Goal: Task Accomplishment & Management: Use online tool/utility

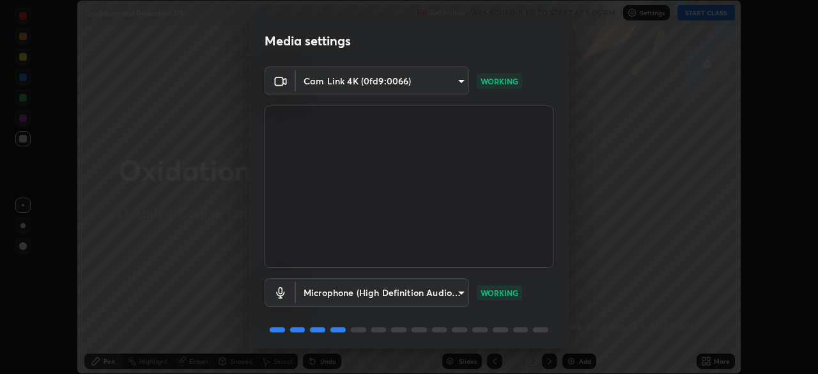
scroll to position [45, 0]
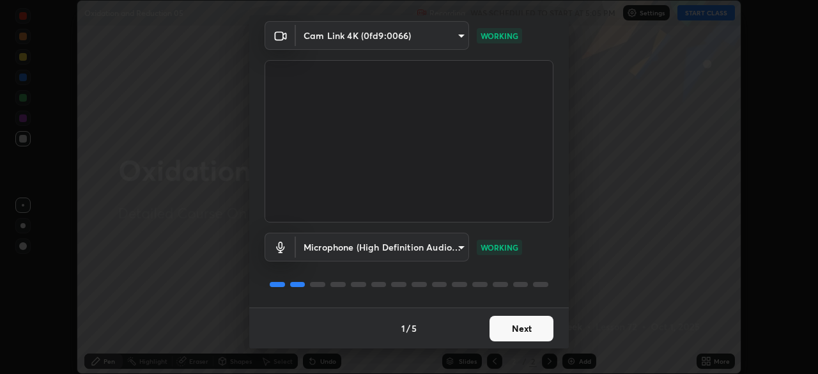
click at [519, 332] on button "Next" at bounding box center [521, 329] width 64 height 26
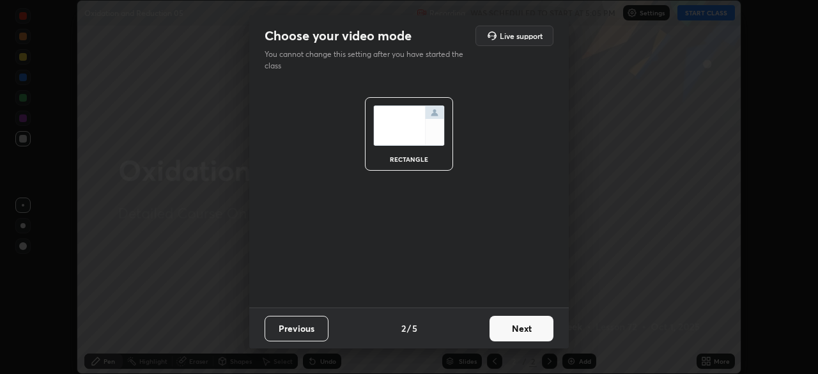
scroll to position [0, 0]
click at [518, 329] on button "Next" at bounding box center [521, 329] width 64 height 26
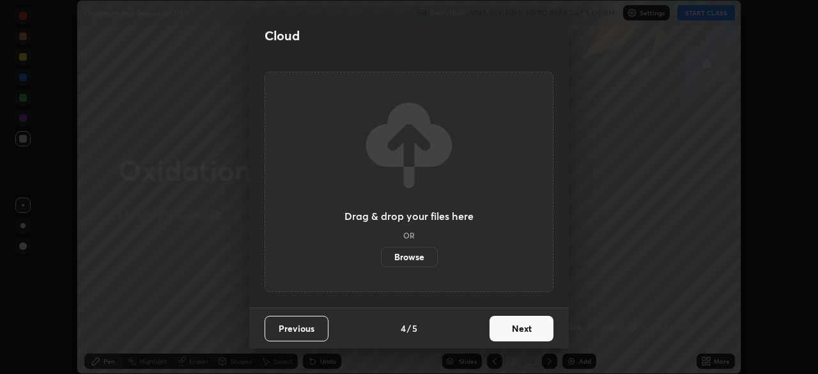
click at [519, 326] on button "Next" at bounding box center [521, 329] width 64 height 26
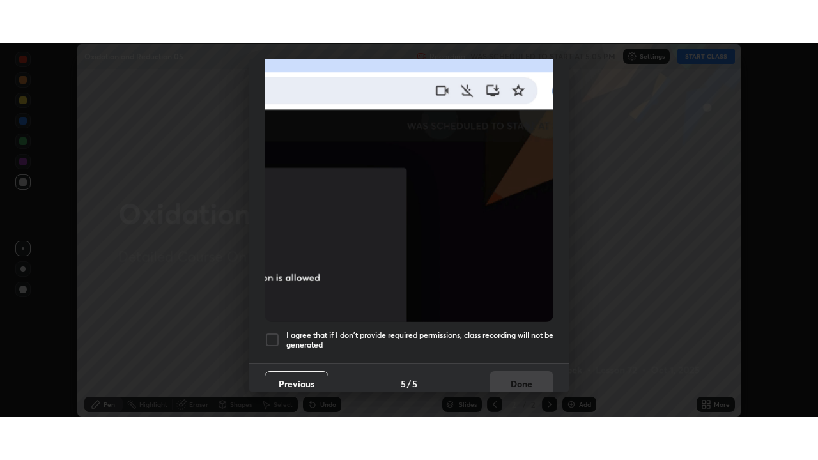
scroll to position [306, 0]
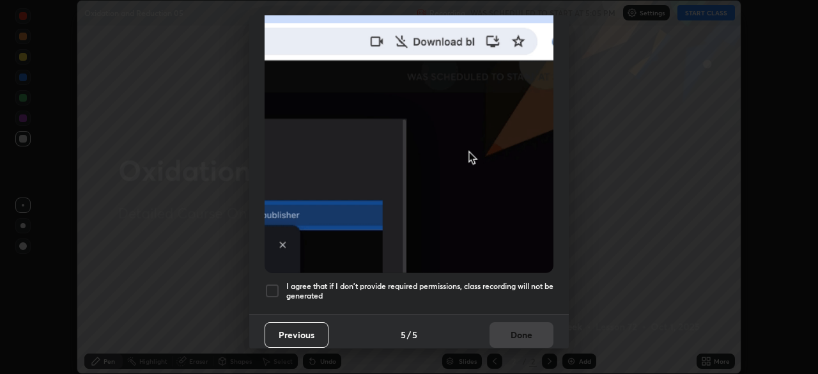
click at [509, 282] on h5 "I agree that if I don't provide required permissions, class recording will not …" at bounding box center [419, 291] width 267 height 20
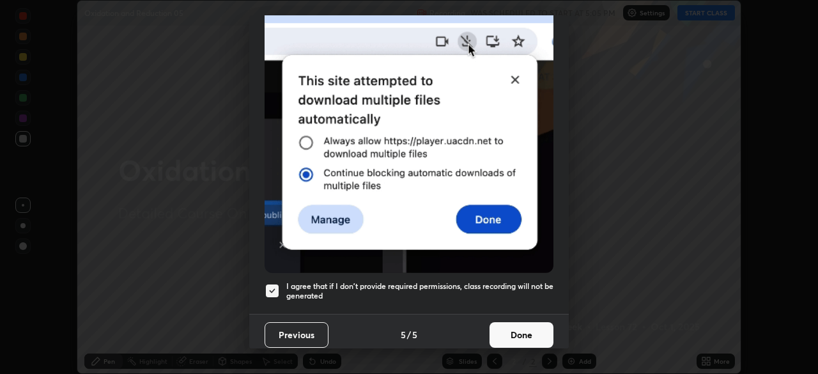
click at [528, 329] on button "Done" at bounding box center [521, 335] width 64 height 26
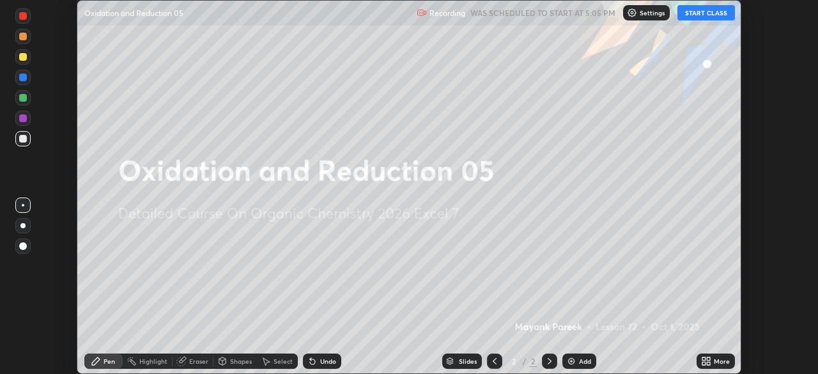
click at [582, 365] on div "Add" at bounding box center [579, 360] width 34 height 15
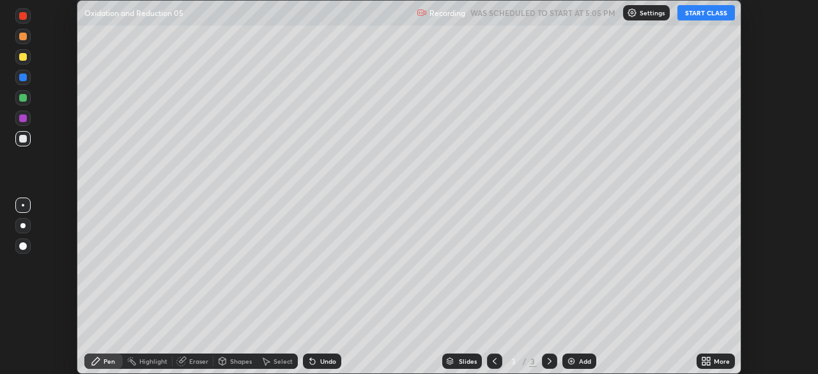
click at [708, 362] on icon at bounding box center [707, 363] width 3 height 3
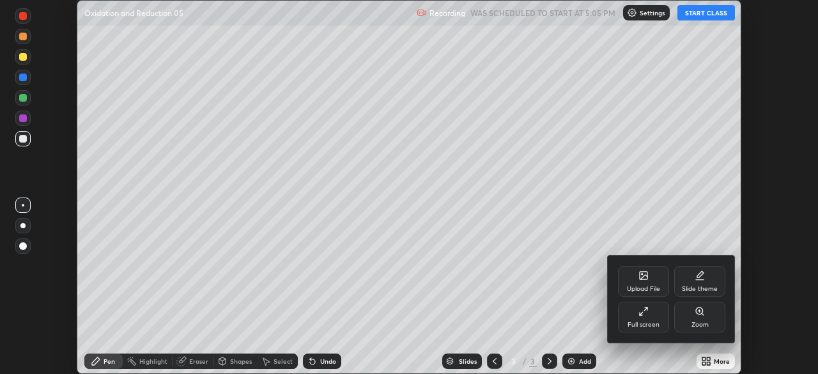
click at [649, 314] on div "Full screen" at bounding box center [643, 317] width 51 height 31
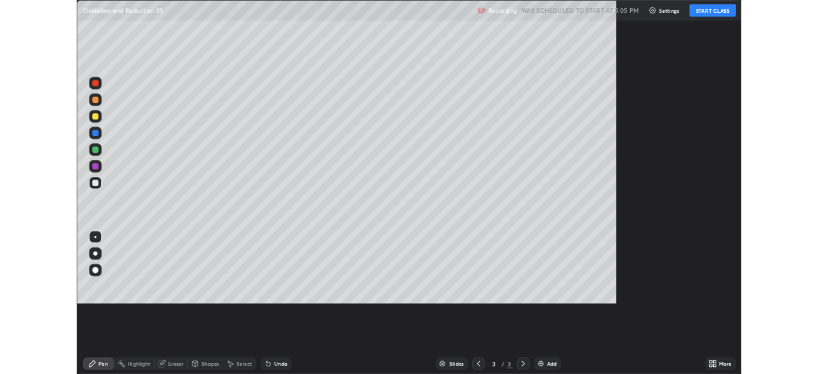
scroll to position [460, 818]
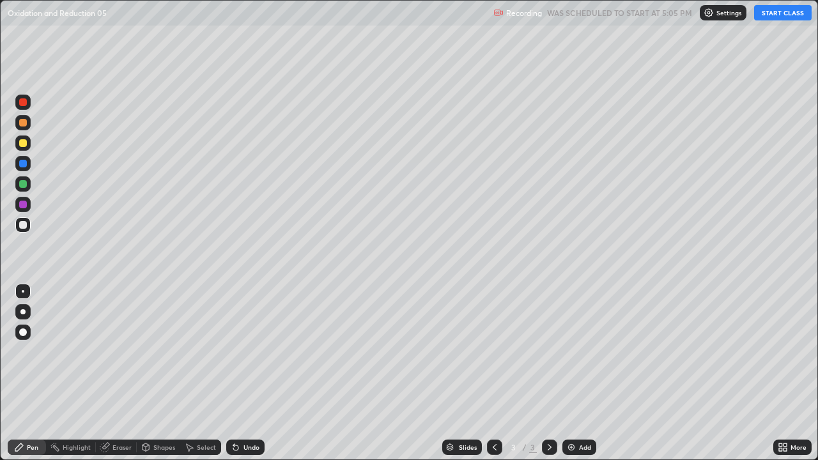
click at [774, 15] on button "START CLASS" at bounding box center [782, 12] width 57 height 15
click at [20, 144] on div at bounding box center [23, 143] width 8 height 8
click at [233, 373] on icon at bounding box center [235, 447] width 5 height 5
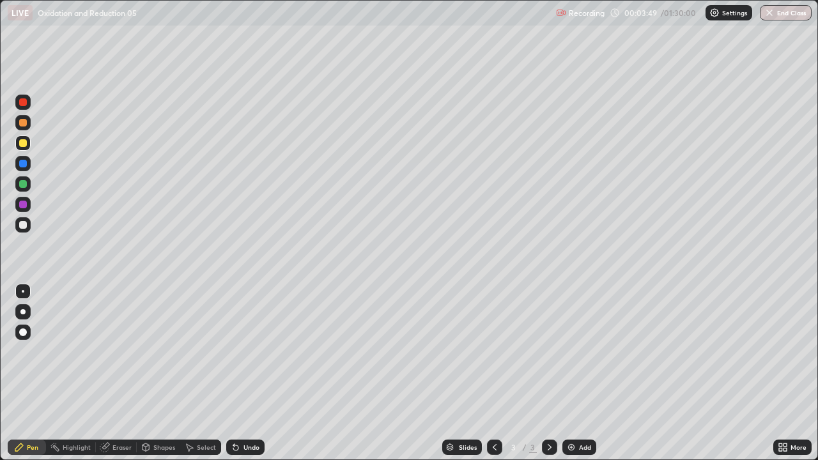
click at [212, 373] on div "Select" at bounding box center [206, 447] width 19 height 6
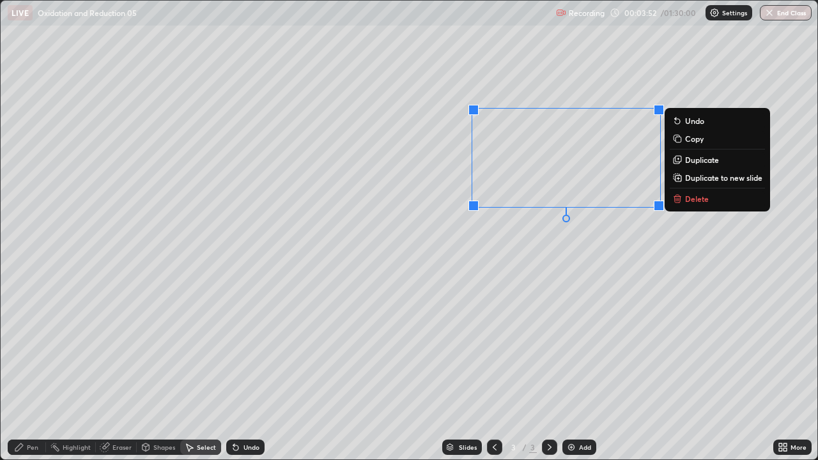
click at [682, 205] on button "Delete" at bounding box center [716, 198] width 95 height 15
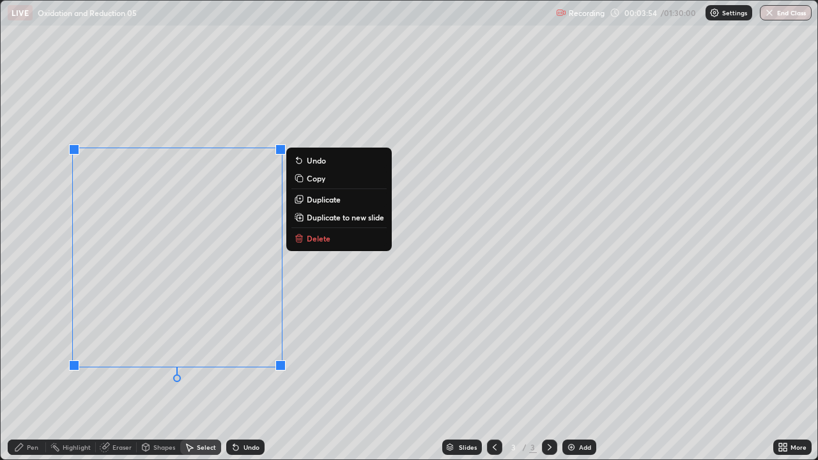
click at [322, 243] on p "Delete" at bounding box center [319, 238] width 24 height 10
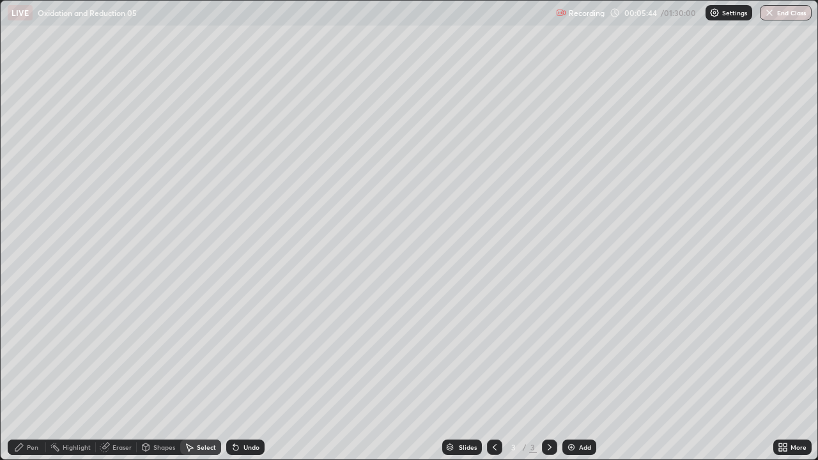
click at [33, 373] on div "Pen" at bounding box center [27, 446] width 38 height 15
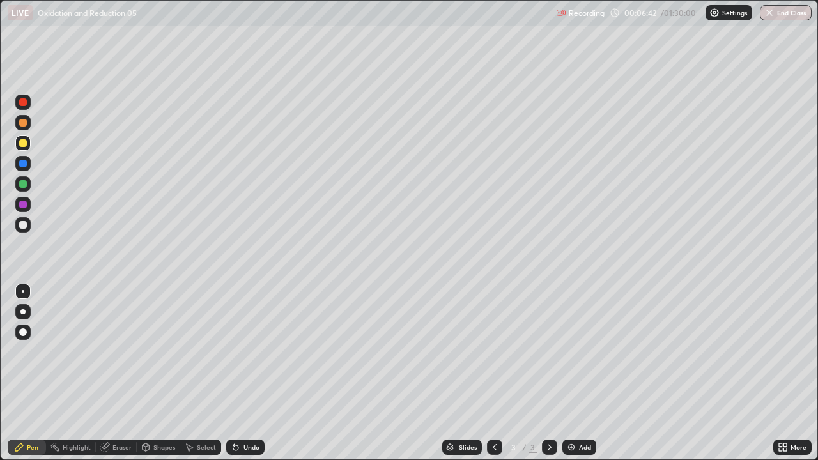
click at [27, 185] on div at bounding box center [22, 183] width 15 height 15
click at [236, 373] on icon at bounding box center [235, 447] width 5 height 5
click at [233, 373] on icon at bounding box center [235, 447] width 5 height 5
click at [26, 184] on div at bounding box center [23, 184] width 8 height 8
click at [26, 187] on div at bounding box center [22, 183] width 15 height 15
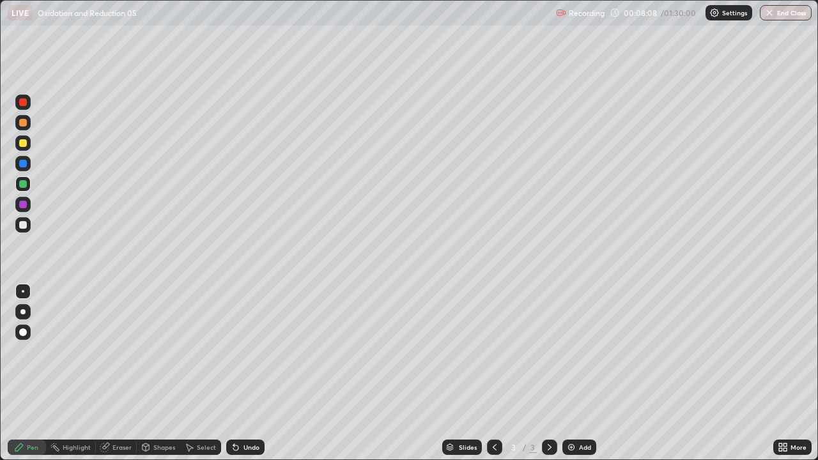
click at [205, 373] on div "Select" at bounding box center [206, 447] width 19 height 6
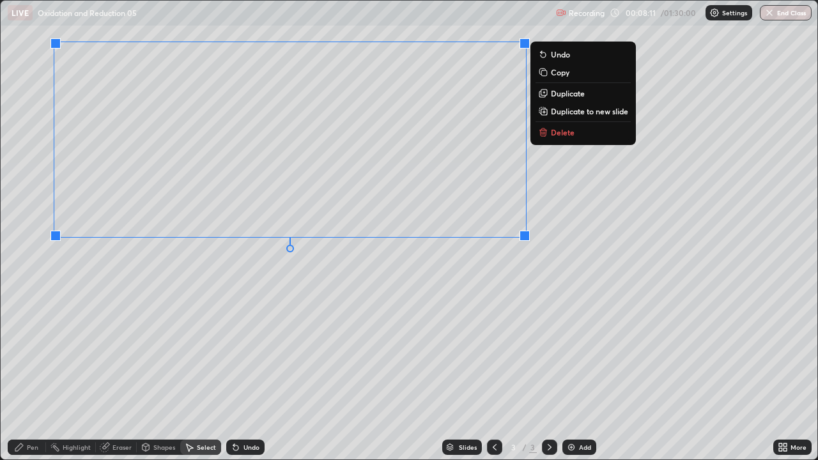
click at [566, 128] on p "Delete" at bounding box center [563, 132] width 24 height 10
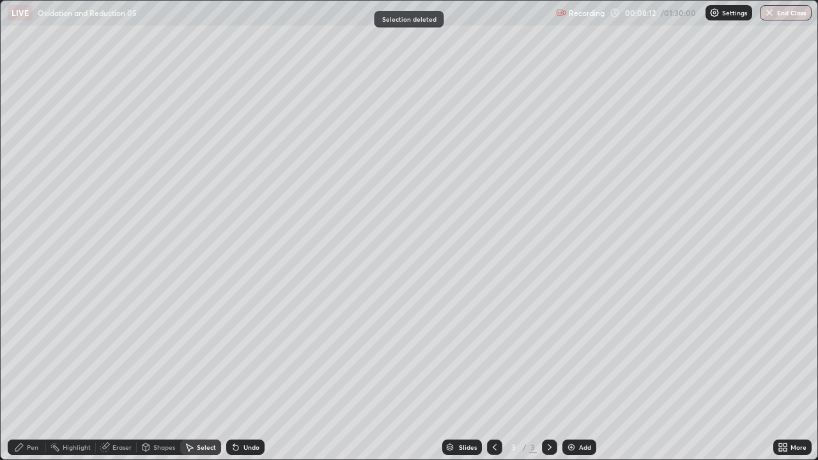
click at [31, 373] on div "Pen" at bounding box center [32, 447] width 11 height 6
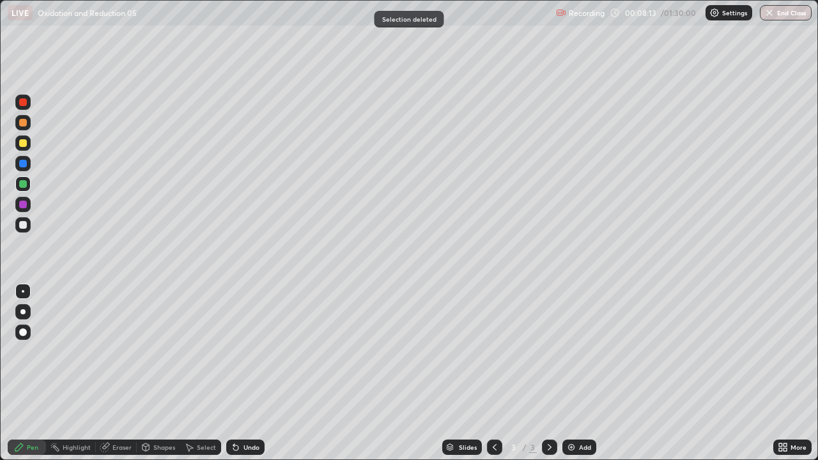
click at [24, 224] on div at bounding box center [23, 225] width 8 height 8
click at [24, 225] on div at bounding box center [23, 225] width 8 height 8
click at [25, 227] on div at bounding box center [23, 225] width 8 height 8
click at [23, 225] on div at bounding box center [23, 225] width 8 height 8
click at [153, 373] on div "Shapes" at bounding box center [164, 447] width 22 height 6
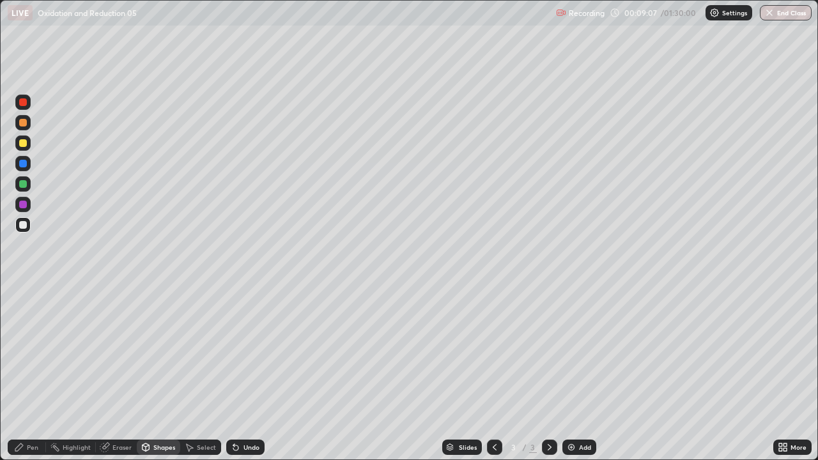
click at [147, 373] on icon at bounding box center [145, 447] width 7 height 8
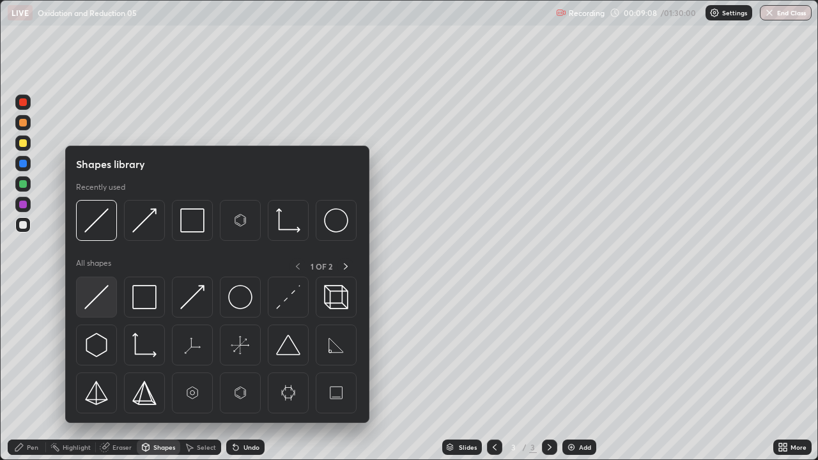
click at [96, 297] on img at bounding box center [96, 297] width 24 height 24
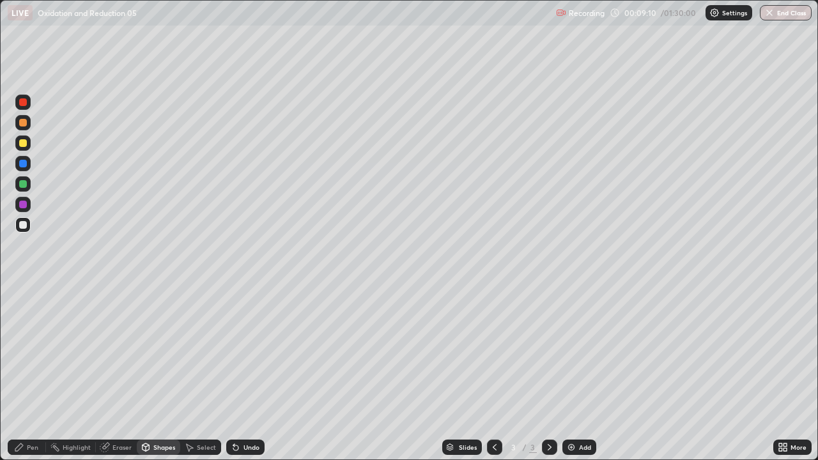
click at [17, 226] on div at bounding box center [22, 224] width 15 height 15
click at [22, 225] on div at bounding box center [23, 225] width 8 height 8
click at [169, 373] on div "Shapes" at bounding box center [164, 447] width 22 height 6
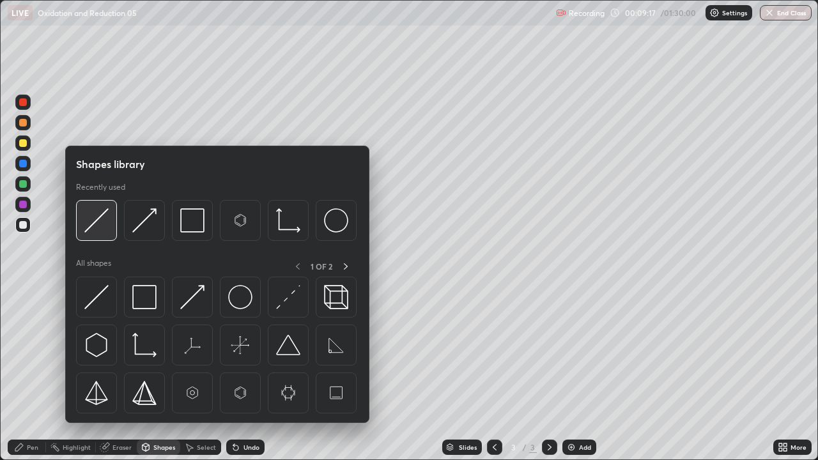
click at [100, 224] on img at bounding box center [96, 220] width 24 height 24
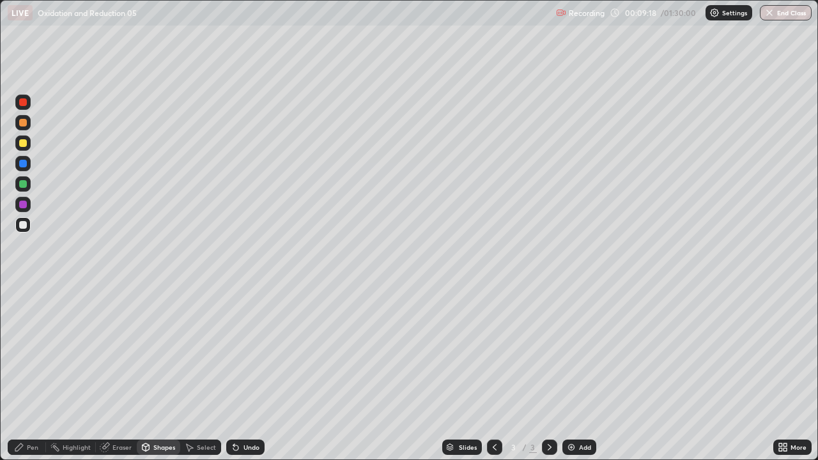
click at [24, 143] on div at bounding box center [23, 143] width 8 height 8
click at [32, 373] on div "Pen" at bounding box center [32, 447] width 11 height 6
click at [31, 373] on div "Pen" at bounding box center [32, 447] width 11 height 6
click at [36, 373] on div "Pen" at bounding box center [32, 447] width 11 height 6
click at [123, 373] on div "Eraser" at bounding box center [121, 447] width 19 height 6
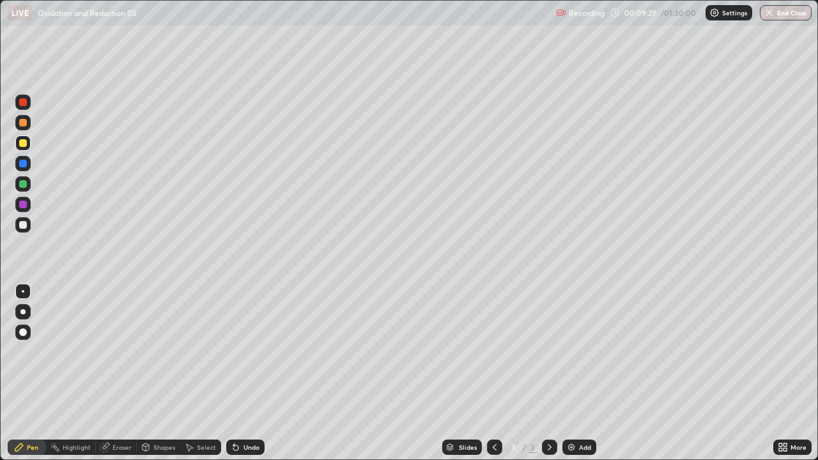
click at [118, 373] on div "Eraser" at bounding box center [121, 447] width 19 height 6
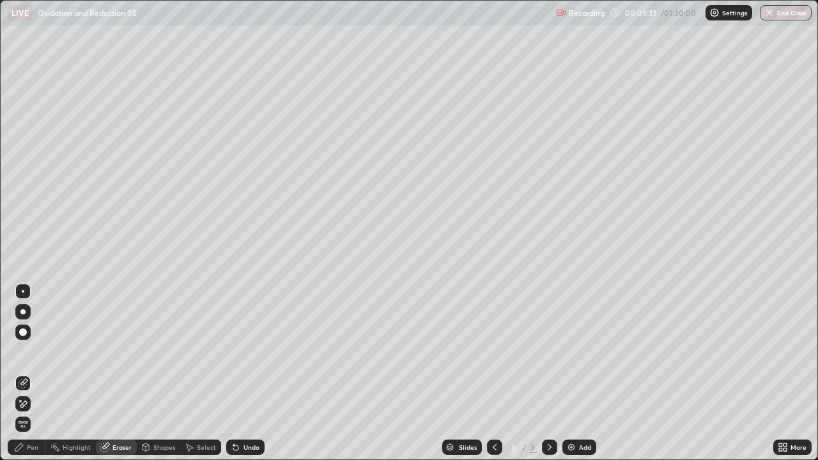
click at [29, 373] on div "Pen" at bounding box center [27, 446] width 38 height 15
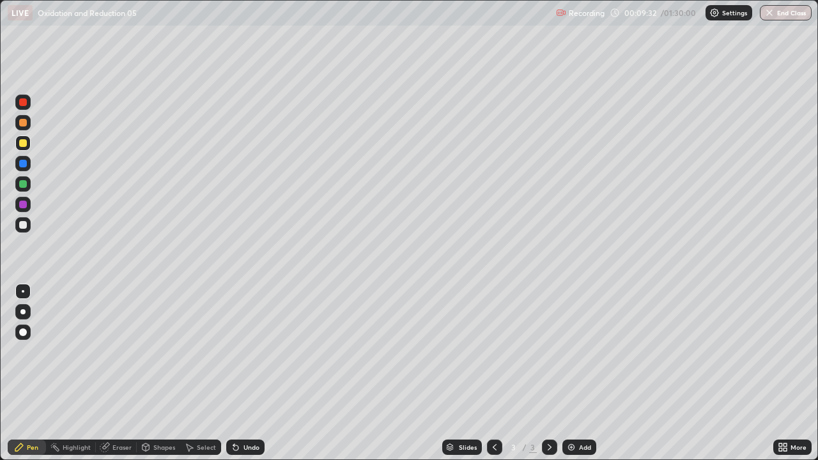
click at [22, 227] on div at bounding box center [23, 225] width 8 height 8
click at [22, 231] on div at bounding box center [22, 224] width 15 height 15
click at [33, 373] on div "Pen" at bounding box center [32, 447] width 11 height 6
click at [21, 144] on div at bounding box center [23, 143] width 8 height 8
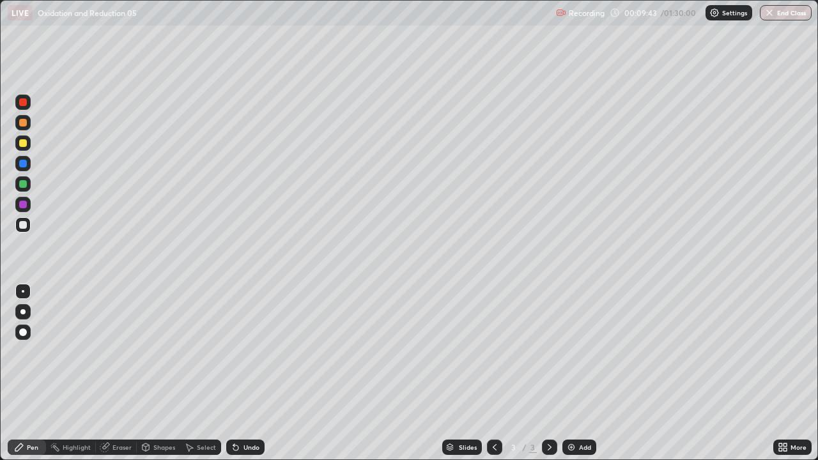
click at [22, 143] on div at bounding box center [23, 143] width 8 height 8
click at [256, 373] on div "Undo" at bounding box center [245, 446] width 38 height 15
click at [259, 373] on div "Undo" at bounding box center [245, 446] width 38 height 15
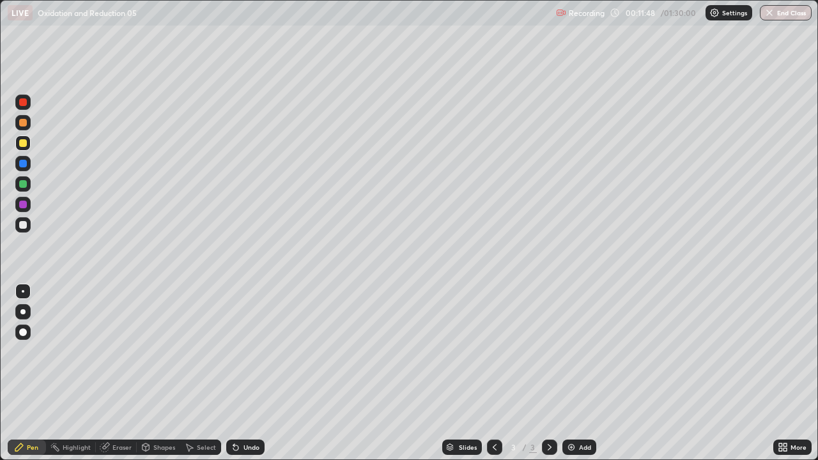
click at [258, 373] on div "Undo" at bounding box center [245, 446] width 38 height 15
click at [121, 373] on div "Eraser" at bounding box center [121, 447] width 19 height 6
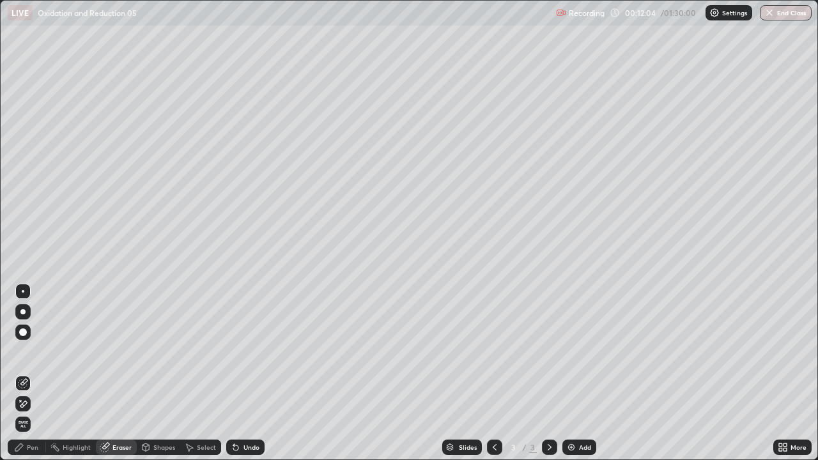
click at [36, 373] on div "Pen" at bounding box center [32, 447] width 11 height 6
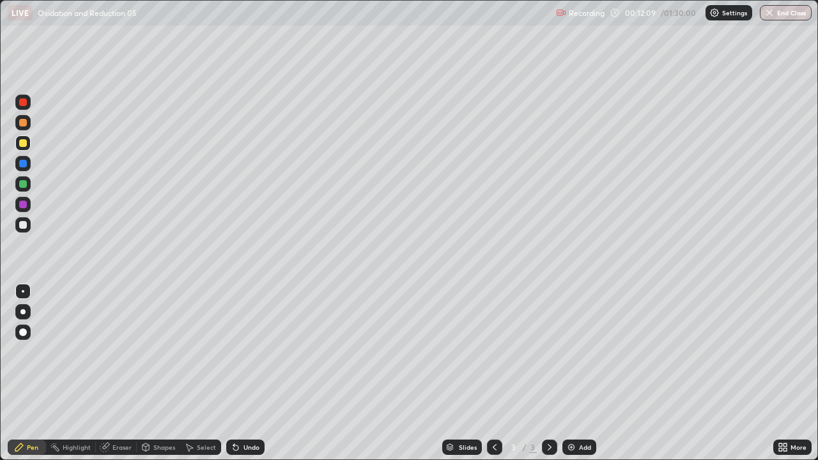
click at [26, 223] on div at bounding box center [23, 225] width 8 height 8
click at [20, 232] on div at bounding box center [22, 224] width 15 height 15
click at [22, 229] on div at bounding box center [22, 224] width 15 height 15
click at [248, 373] on div "Undo" at bounding box center [251, 447] width 16 height 6
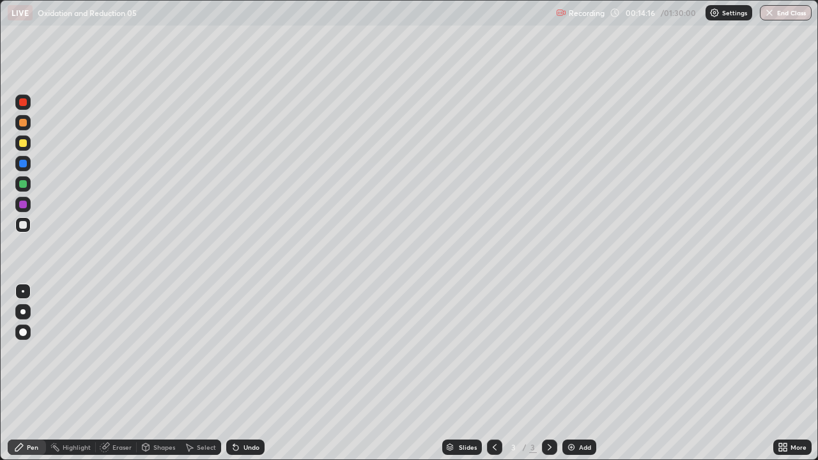
click at [243, 373] on div "Undo" at bounding box center [251, 447] width 16 height 6
click at [584, 373] on div "Add" at bounding box center [579, 446] width 34 height 15
click at [208, 373] on div "Select" at bounding box center [206, 447] width 19 height 6
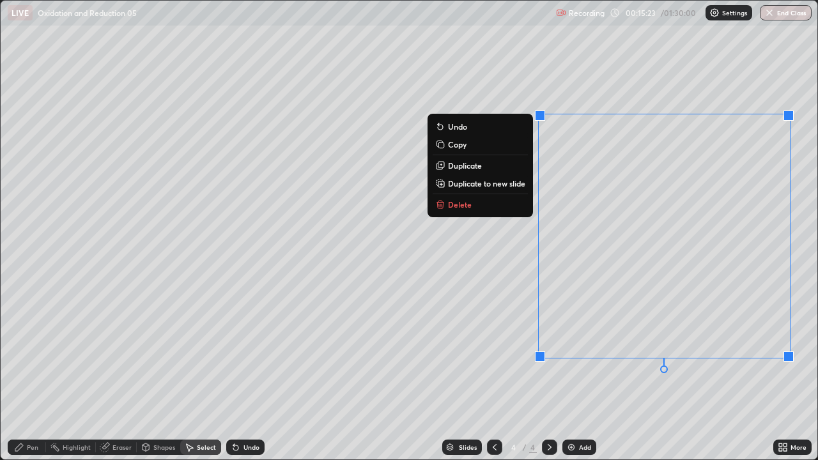
click at [478, 206] on button "Delete" at bounding box center [479, 204] width 95 height 15
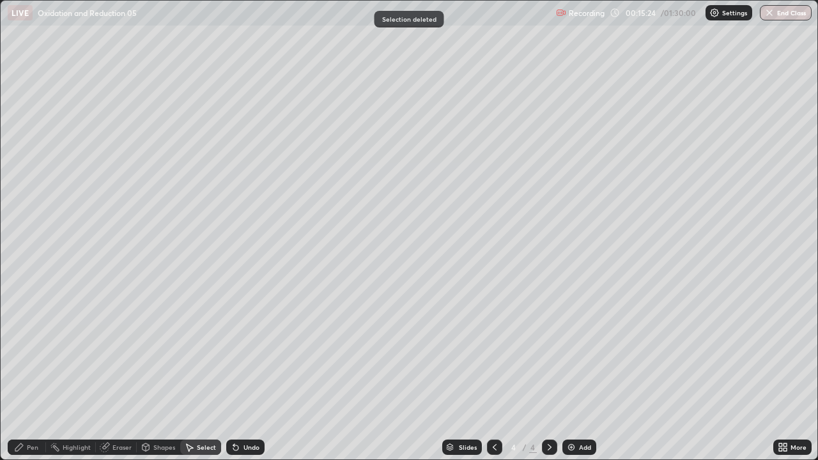
click at [493, 373] on icon at bounding box center [494, 447] width 10 height 10
click at [28, 373] on div "Pen" at bounding box center [27, 446] width 38 height 15
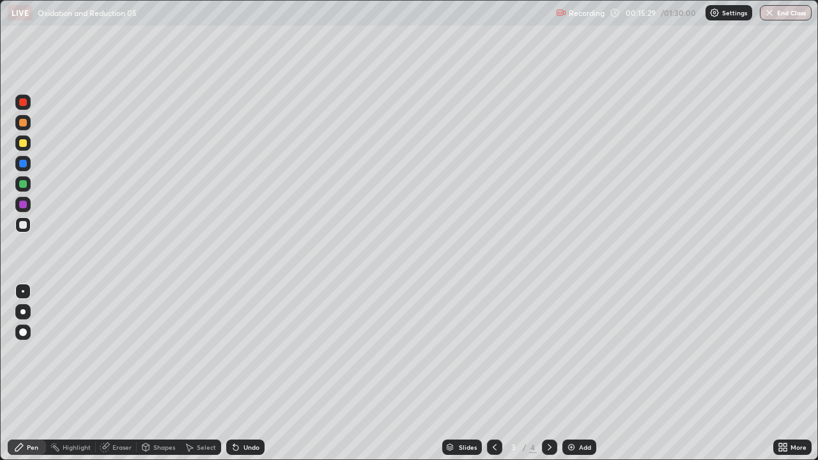
click at [20, 227] on div at bounding box center [23, 225] width 8 height 8
click at [248, 373] on div "Undo" at bounding box center [251, 447] width 16 height 6
click at [245, 373] on div "Undo" at bounding box center [251, 447] width 16 height 6
click at [243, 373] on div "Undo" at bounding box center [251, 447] width 16 height 6
click at [240, 373] on div "Undo" at bounding box center [245, 446] width 38 height 15
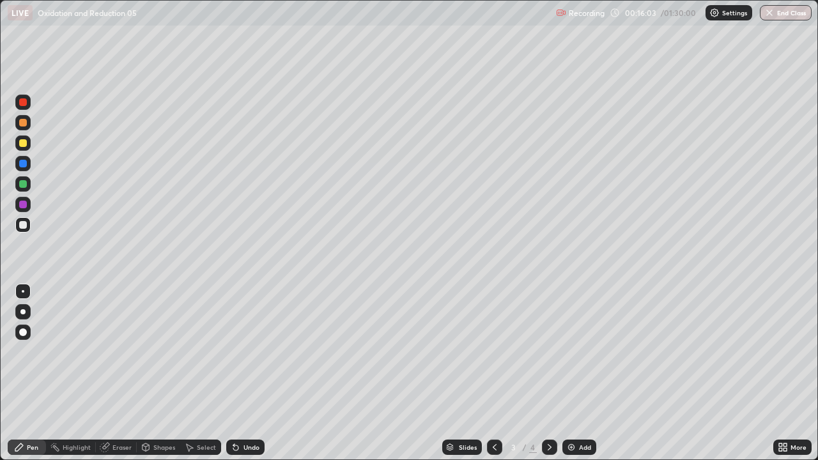
click at [241, 373] on div "Undo" at bounding box center [245, 446] width 38 height 15
click at [243, 373] on div "Undo" at bounding box center [251, 447] width 16 height 6
click at [241, 373] on div "Undo" at bounding box center [245, 446] width 38 height 15
click at [240, 373] on div "Undo" at bounding box center [245, 446] width 38 height 15
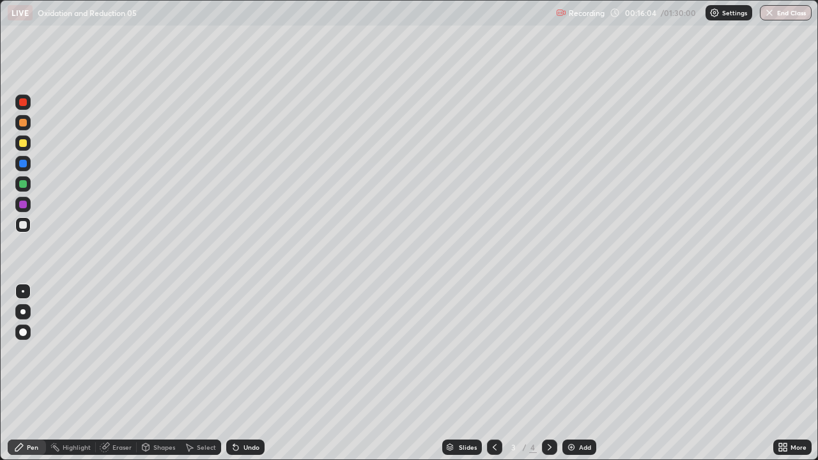
click at [238, 373] on icon at bounding box center [236, 447] width 10 height 10
click at [193, 373] on icon at bounding box center [189, 447] width 10 height 10
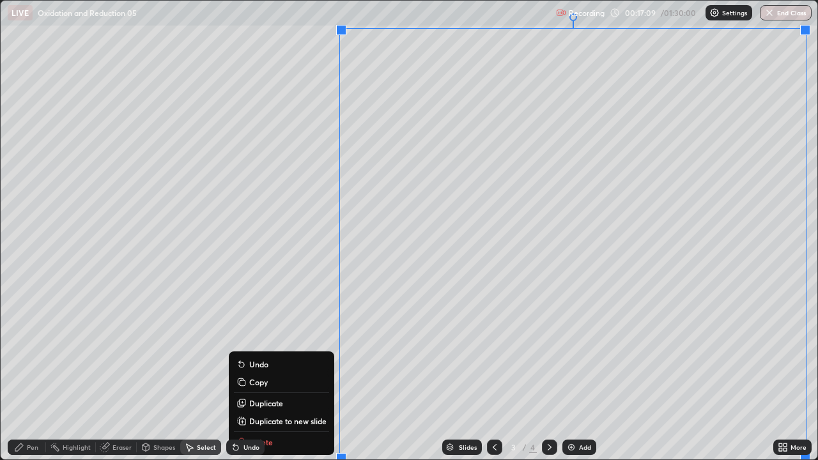
click at [266, 373] on button "Duplicate" at bounding box center [281, 402] width 95 height 15
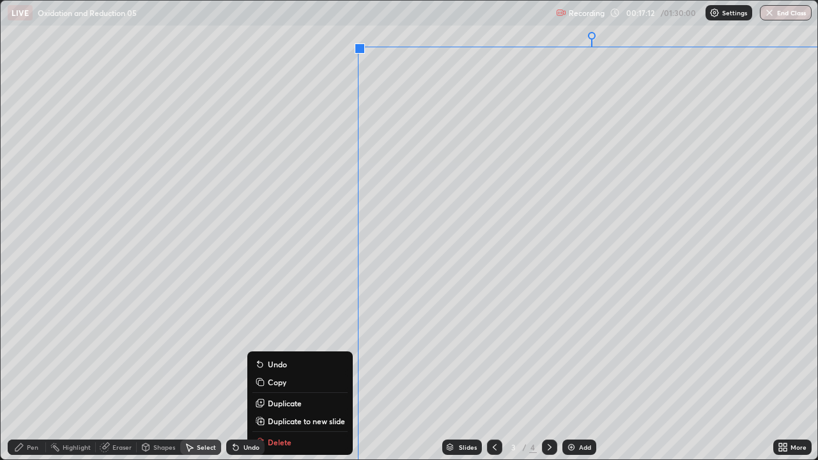
click at [245, 373] on div "Undo" at bounding box center [251, 447] width 16 height 6
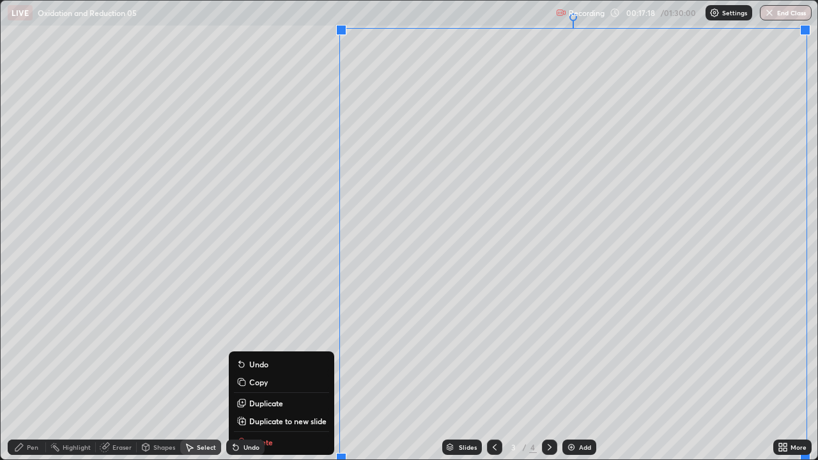
click at [272, 373] on p "Duplicate to new slide" at bounding box center [287, 421] width 77 height 10
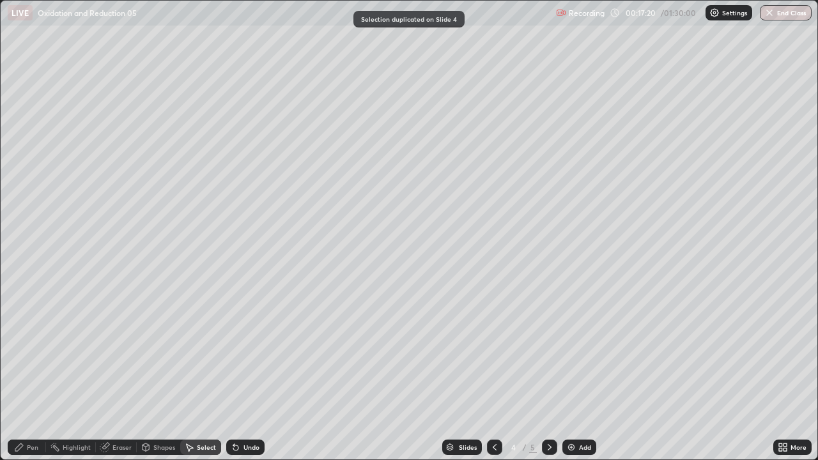
click at [34, 373] on div "Pen" at bounding box center [32, 447] width 11 height 6
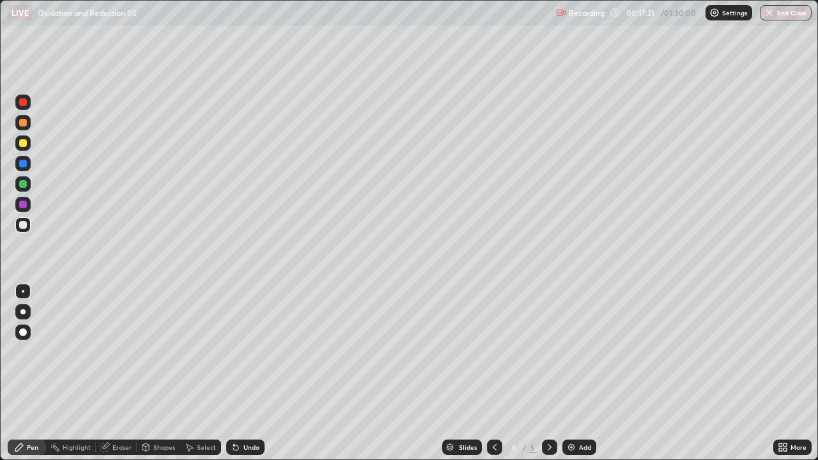
click at [19, 226] on div at bounding box center [23, 225] width 8 height 8
click at [22, 224] on div at bounding box center [23, 225] width 8 height 8
click at [26, 145] on div at bounding box center [23, 143] width 8 height 8
click at [28, 141] on div at bounding box center [22, 142] width 15 height 15
click at [29, 228] on div at bounding box center [22, 224] width 15 height 15
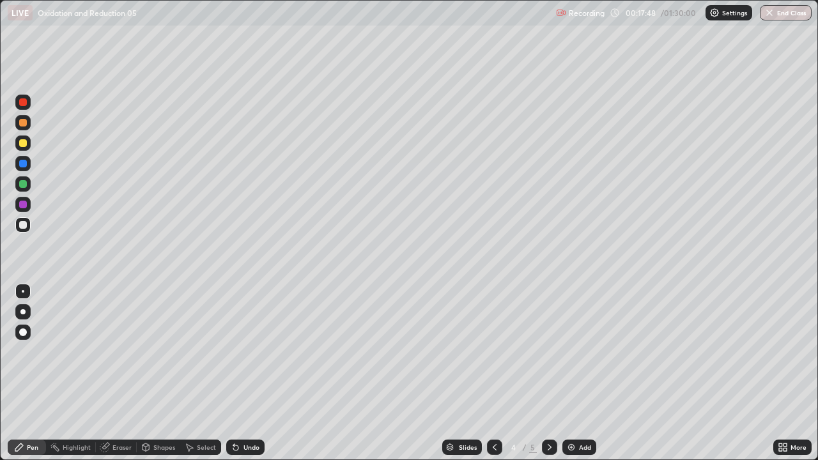
click at [29, 229] on div at bounding box center [22, 224] width 15 height 15
click at [20, 185] on div at bounding box center [23, 184] width 8 height 8
click at [22, 185] on div at bounding box center [23, 184] width 8 height 8
click at [23, 225] on div at bounding box center [23, 225] width 8 height 8
click at [20, 187] on div at bounding box center [23, 184] width 8 height 8
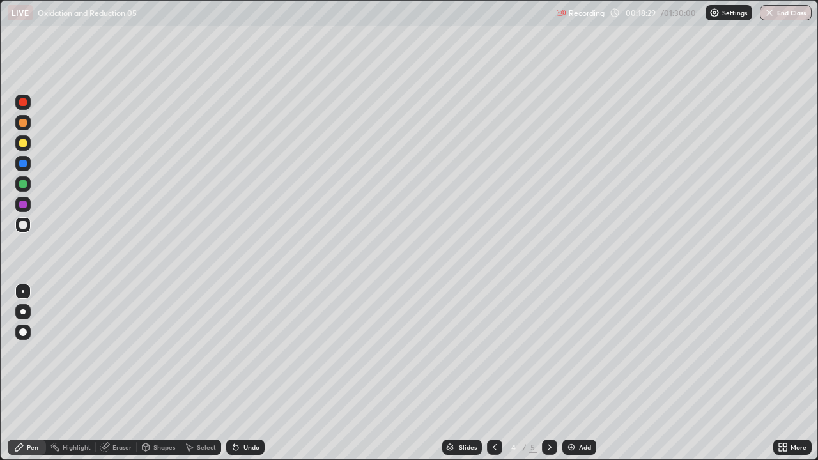
click at [24, 185] on div at bounding box center [23, 184] width 8 height 8
click at [23, 225] on div at bounding box center [23, 225] width 8 height 8
click at [240, 373] on div "Undo" at bounding box center [245, 446] width 38 height 15
click at [239, 373] on div "Undo" at bounding box center [245, 446] width 38 height 15
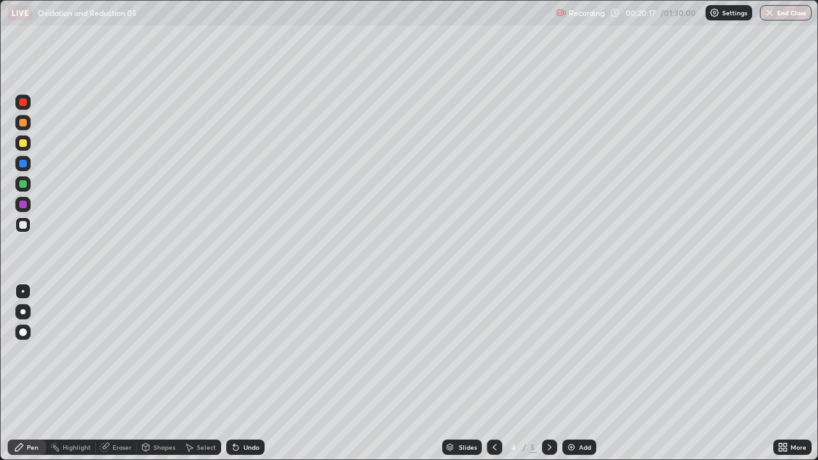
click at [20, 225] on div at bounding box center [23, 225] width 8 height 8
click at [116, 373] on div "Eraser" at bounding box center [121, 447] width 19 height 6
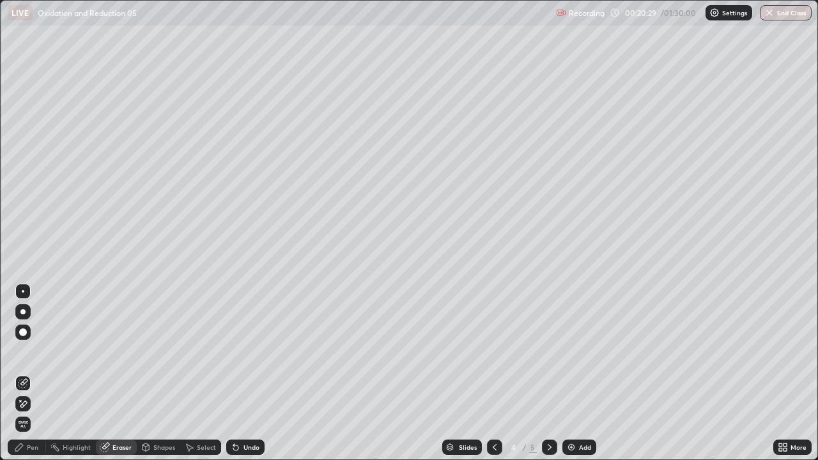
click at [29, 373] on div "Pen" at bounding box center [32, 447] width 11 height 6
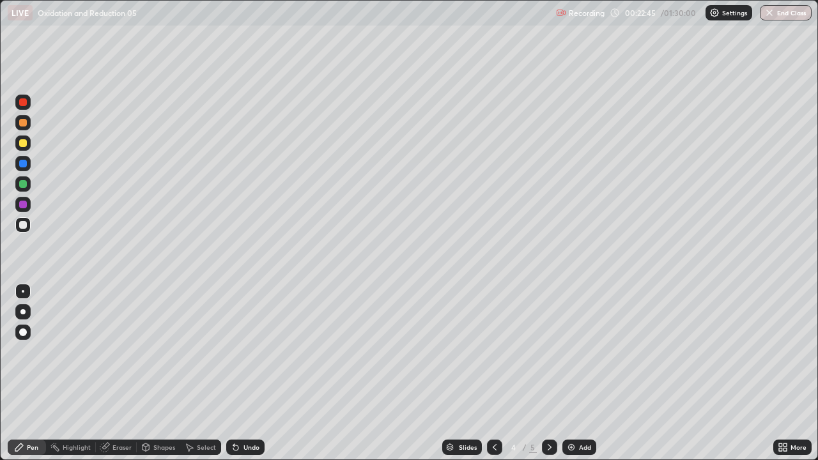
click at [123, 373] on div "Eraser" at bounding box center [121, 447] width 19 height 6
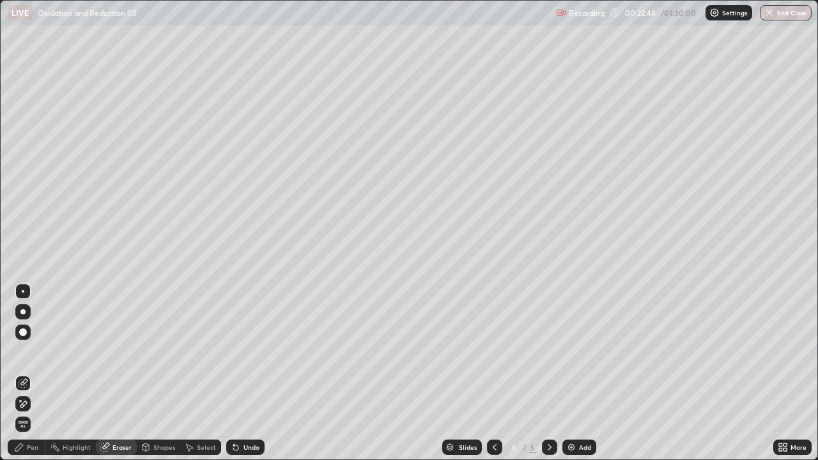
click at [33, 373] on div "Pen" at bounding box center [32, 447] width 11 height 6
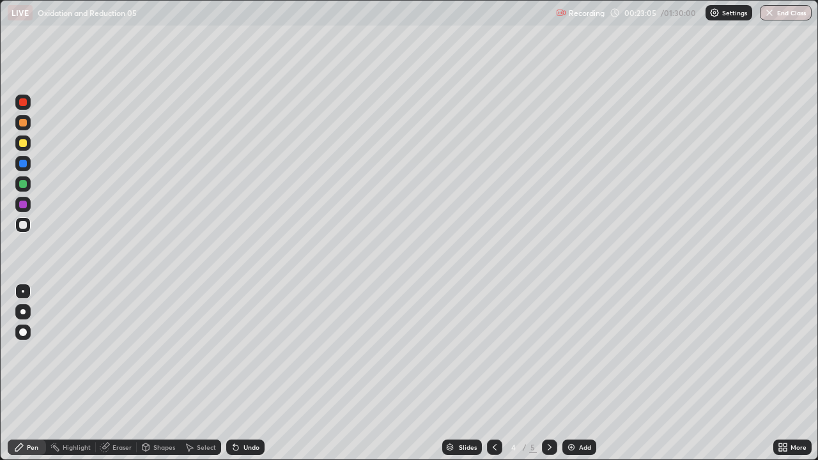
click at [118, 373] on div "Eraser" at bounding box center [121, 447] width 19 height 6
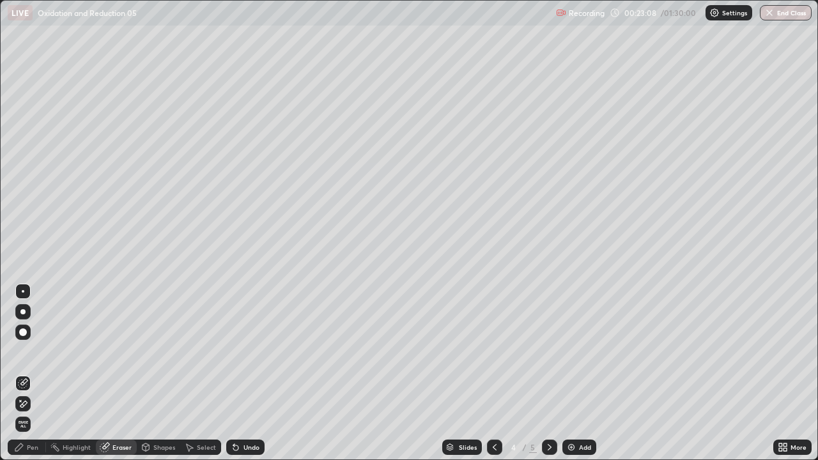
click at [36, 373] on div "Pen" at bounding box center [32, 447] width 11 height 6
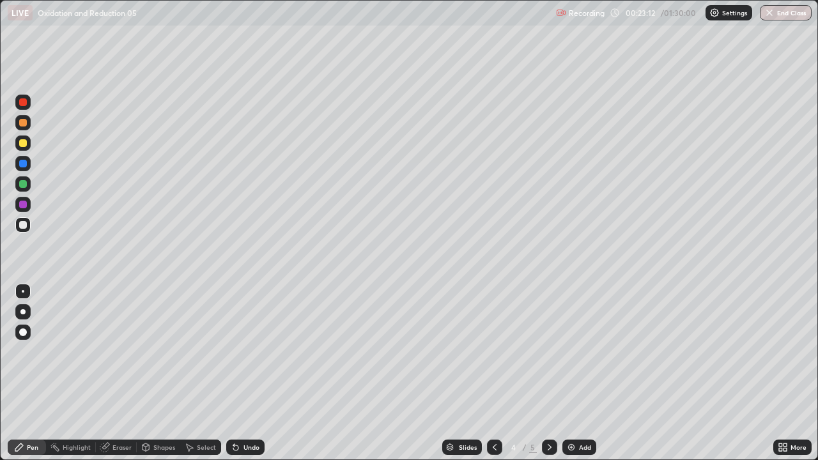
click at [199, 373] on div "Select" at bounding box center [206, 447] width 19 height 6
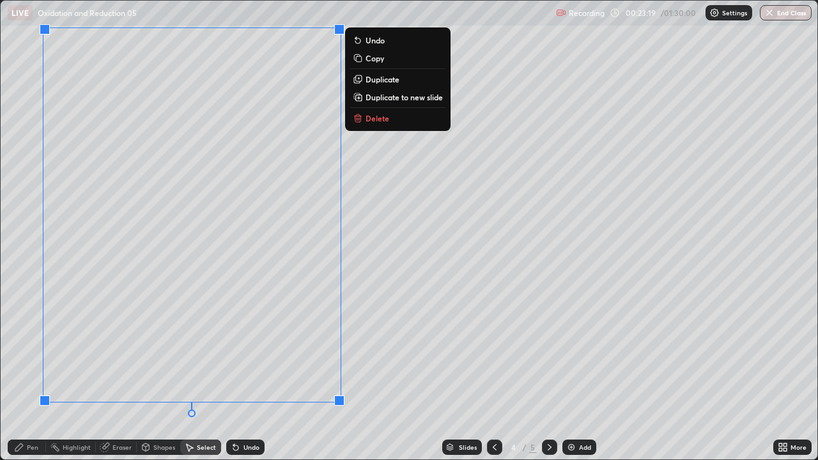
click at [371, 98] on p "Duplicate to new slide" at bounding box center [403, 97] width 77 height 10
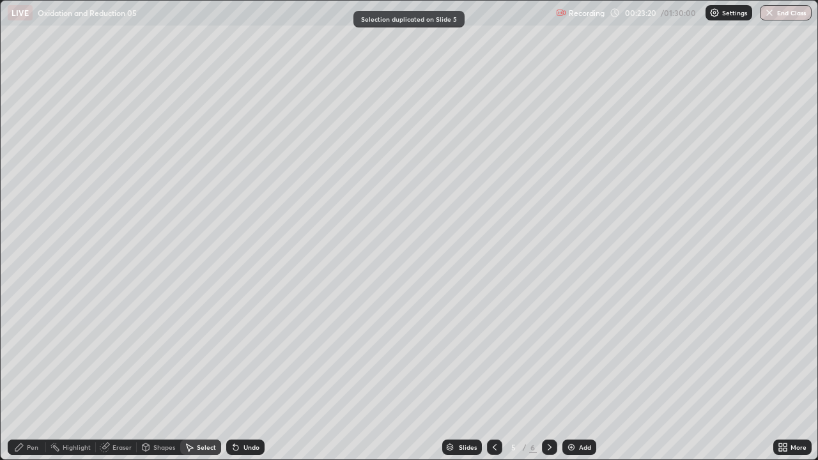
click at [130, 373] on div "Eraser" at bounding box center [121, 447] width 19 height 6
click at [155, 373] on div "Shapes" at bounding box center [164, 447] width 22 height 6
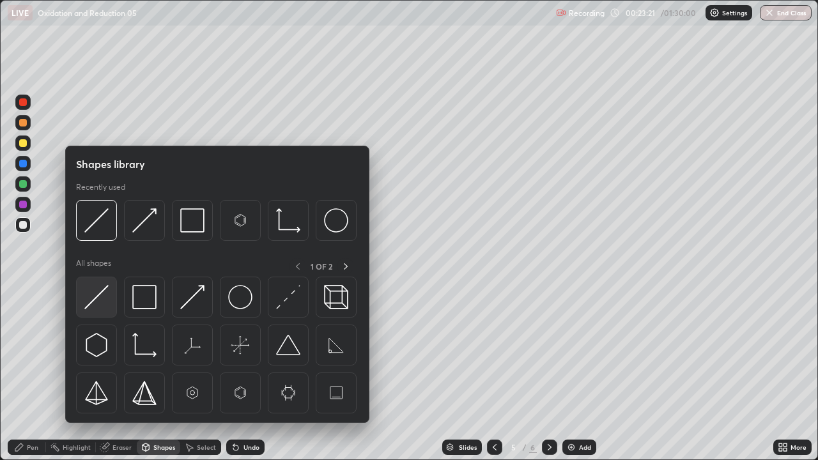
click at [98, 305] on img at bounding box center [96, 297] width 24 height 24
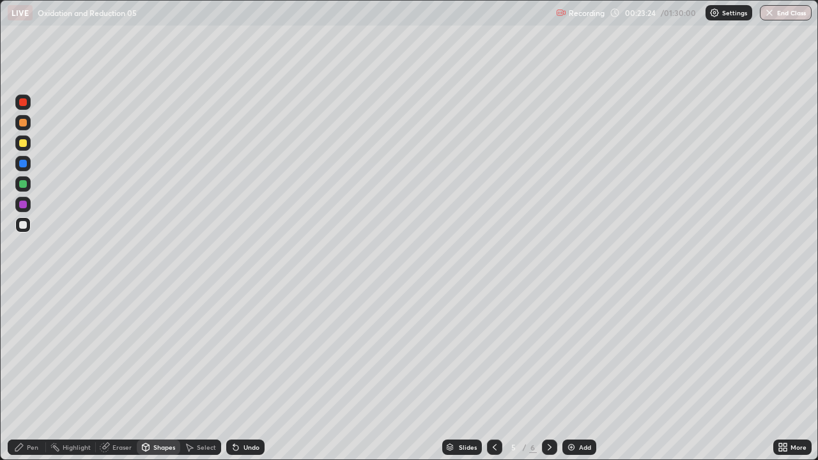
click at [22, 225] on div at bounding box center [23, 225] width 8 height 8
click at [30, 373] on div "Pen" at bounding box center [32, 447] width 11 height 6
click at [24, 144] on div at bounding box center [23, 143] width 8 height 8
click at [172, 373] on div "Shapes" at bounding box center [164, 447] width 22 height 6
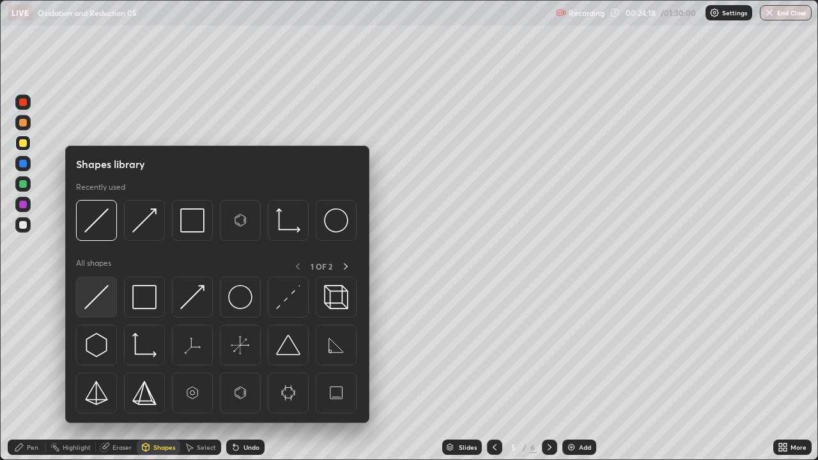
click at [106, 303] on img at bounding box center [96, 297] width 24 height 24
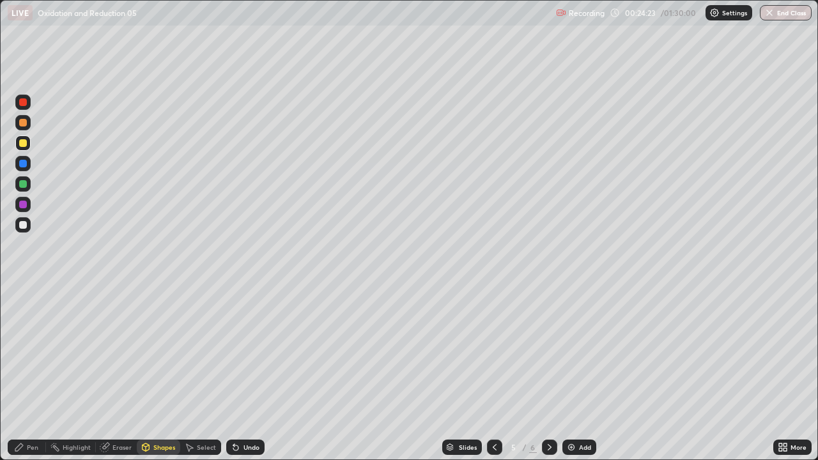
click at [37, 373] on div "Pen" at bounding box center [32, 447] width 11 height 6
click at [20, 226] on div at bounding box center [23, 225] width 8 height 8
click at [26, 228] on div at bounding box center [22, 224] width 15 height 15
click at [27, 373] on div "Pen" at bounding box center [32, 447] width 11 height 6
click at [20, 142] on div at bounding box center [23, 143] width 8 height 8
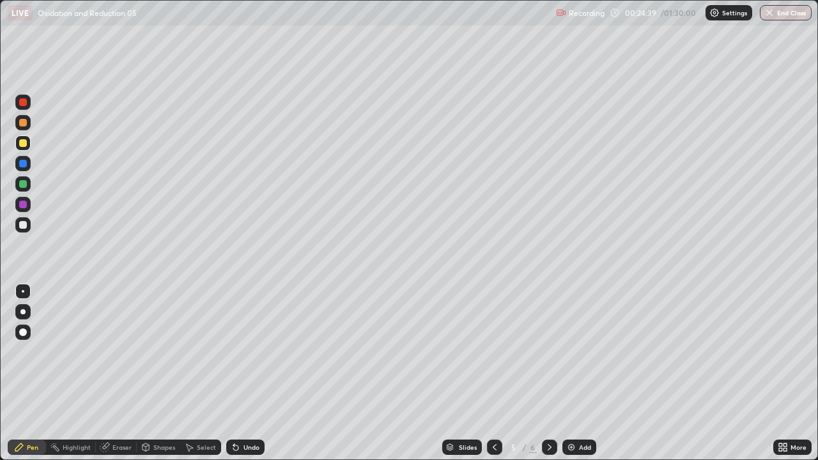
click at [243, 373] on div "Undo" at bounding box center [251, 447] width 16 height 6
click at [250, 373] on div "Undo" at bounding box center [251, 447] width 16 height 6
click at [204, 373] on div "Select" at bounding box center [206, 447] width 19 height 6
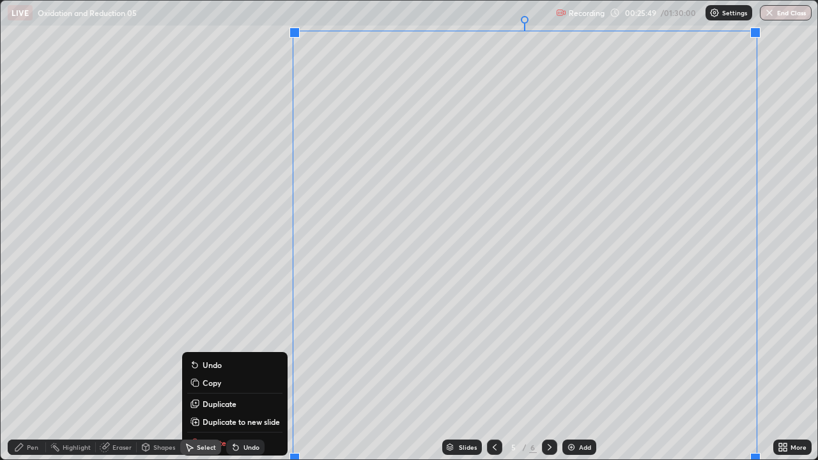
click at [265, 373] on p "Duplicate to new slide" at bounding box center [240, 421] width 77 height 10
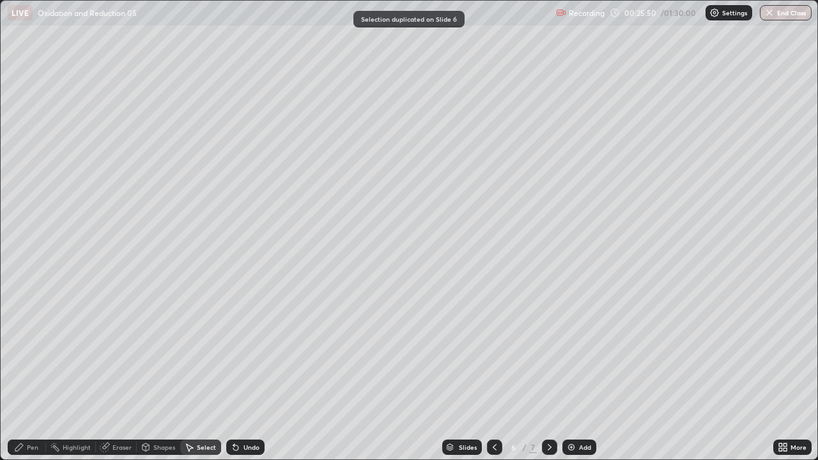
click at [29, 373] on div "Pen" at bounding box center [32, 447] width 11 height 6
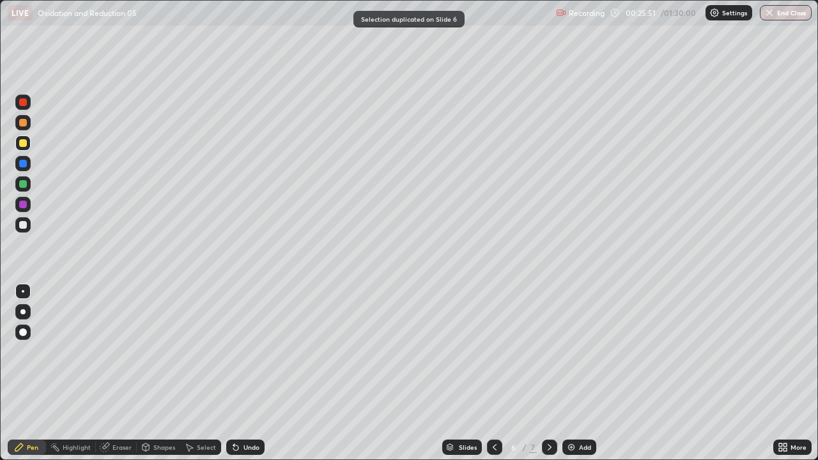
click at [116, 373] on div "Eraser" at bounding box center [121, 447] width 19 height 6
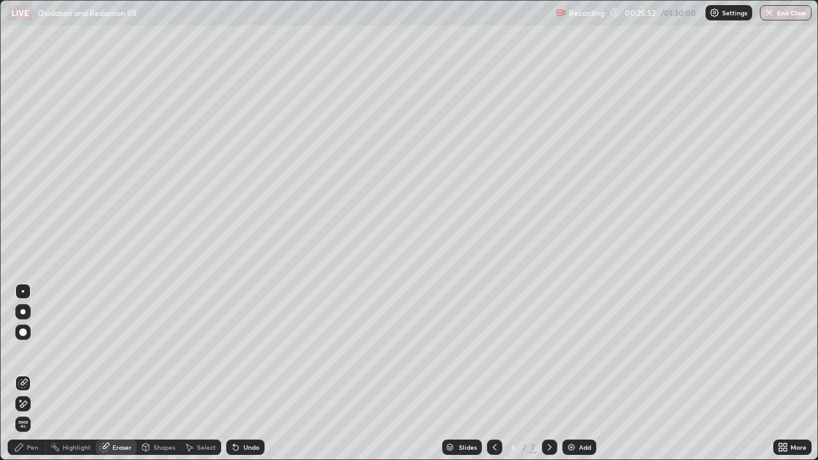
click at [36, 373] on div "Pen" at bounding box center [32, 447] width 11 height 6
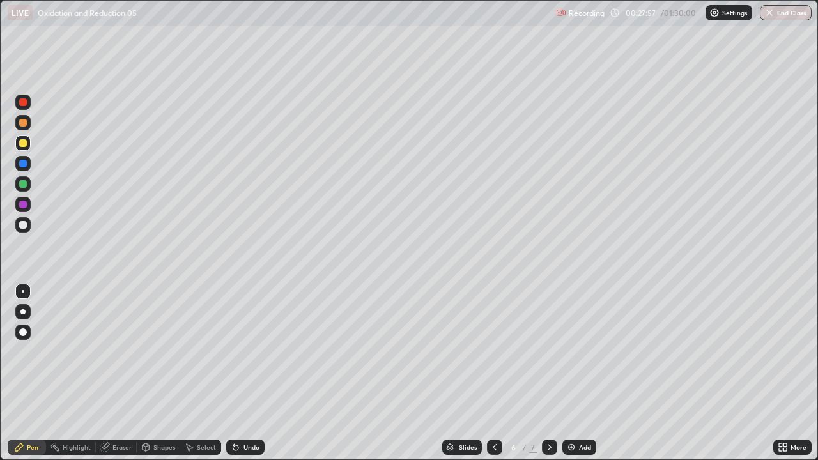
click at [233, 373] on icon at bounding box center [233, 444] width 1 height 1
click at [197, 373] on div "Select" at bounding box center [200, 446] width 41 height 15
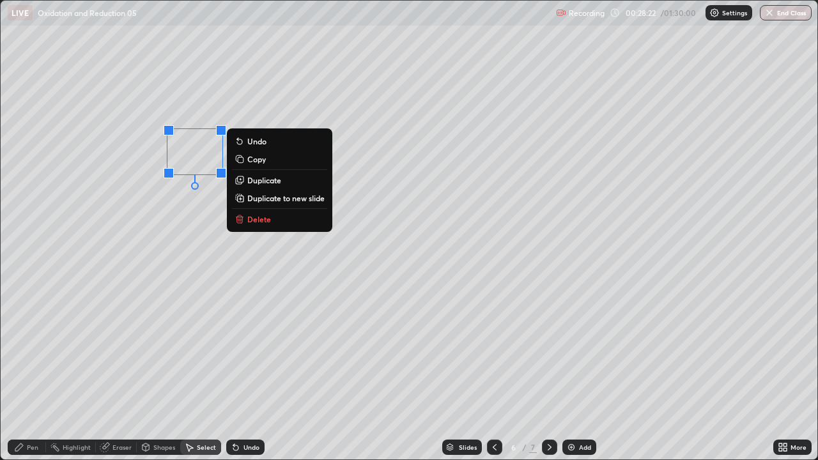
click at [175, 247] on div "0 ° Undo Copy Duplicate Duplicate to new slide Delete" at bounding box center [409, 230] width 816 height 459
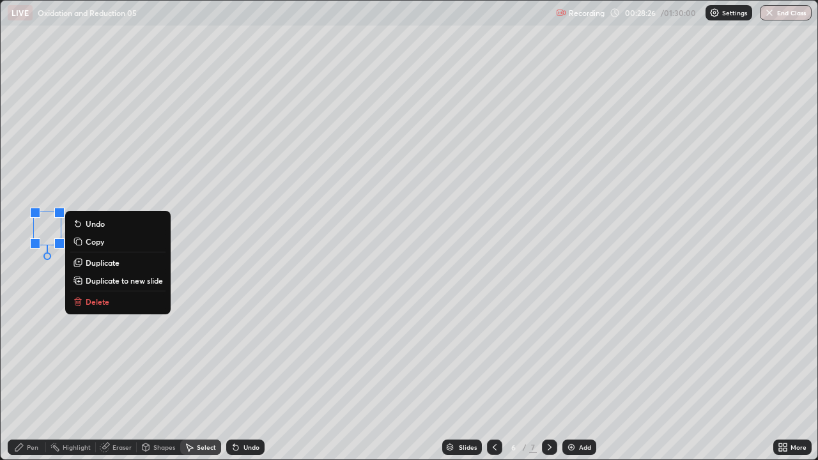
click at [29, 373] on div "Pen" at bounding box center [27, 446] width 38 height 15
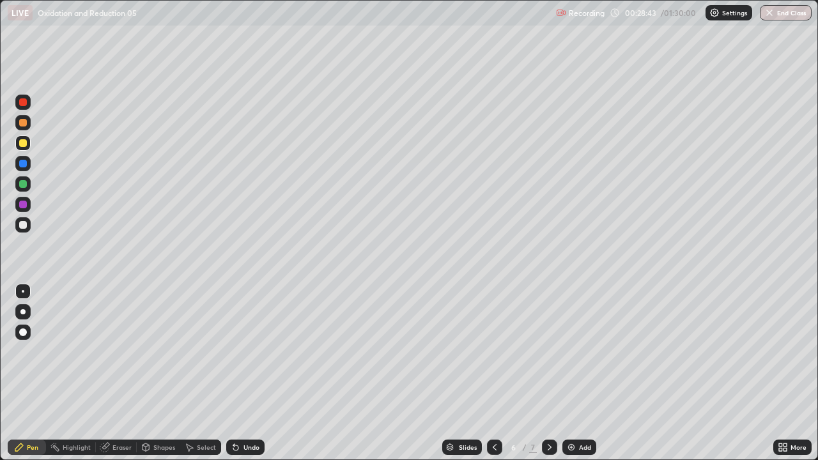
click at [245, 373] on div "Undo" at bounding box center [245, 446] width 38 height 15
click at [243, 373] on div "Undo" at bounding box center [251, 447] width 16 height 6
click at [238, 373] on icon at bounding box center [236, 447] width 10 height 10
click at [241, 373] on div "Undo" at bounding box center [245, 446] width 38 height 15
click at [19, 224] on div at bounding box center [23, 225] width 8 height 8
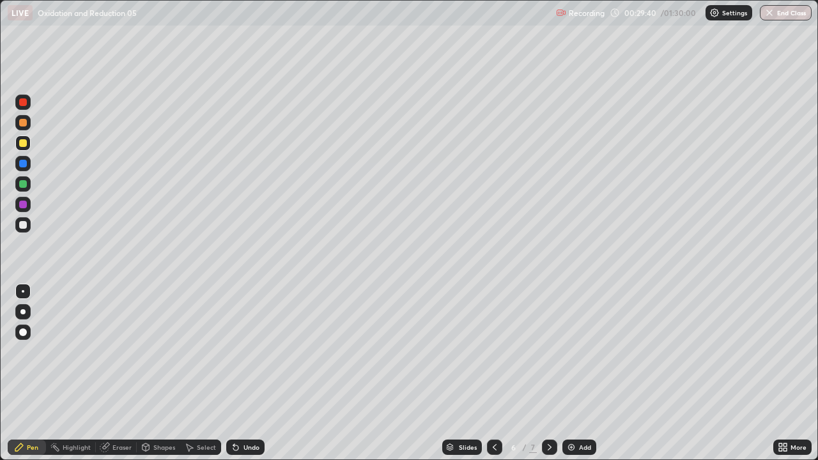
click at [22, 225] on div at bounding box center [23, 225] width 8 height 8
click at [784, 373] on icon at bounding box center [784, 449] width 3 height 3
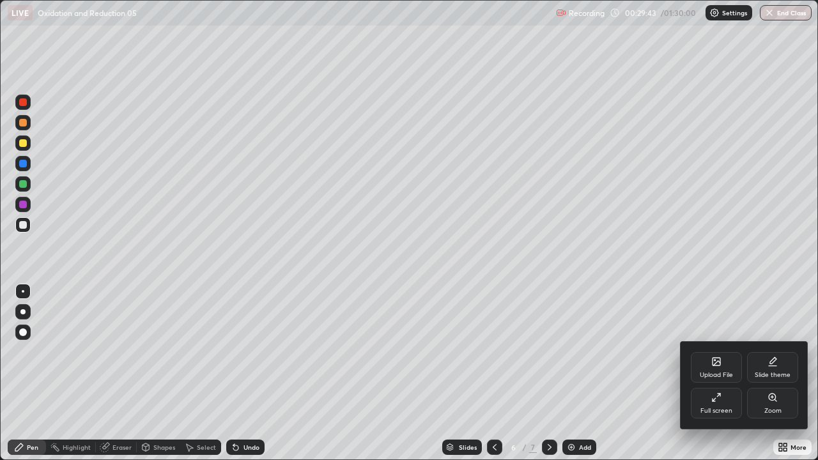
click at [717, 373] on icon at bounding box center [716, 397] width 10 height 10
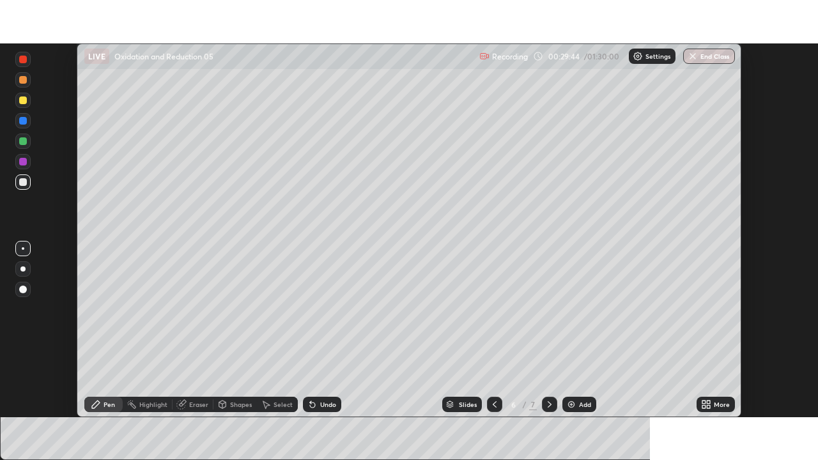
scroll to position [63505, 63061]
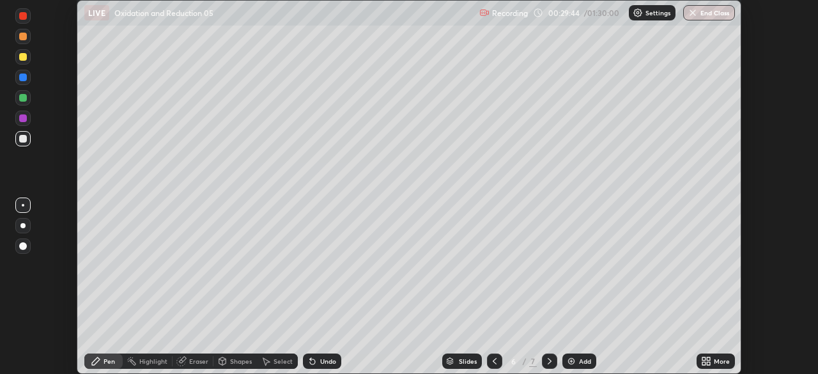
click at [717, 362] on div "More" at bounding box center [722, 361] width 16 height 6
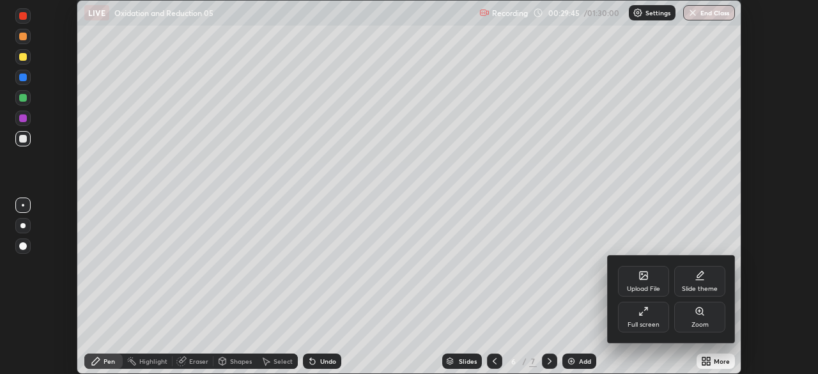
click at [654, 321] on div "Full screen" at bounding box center [643, 324] width 32 height 6
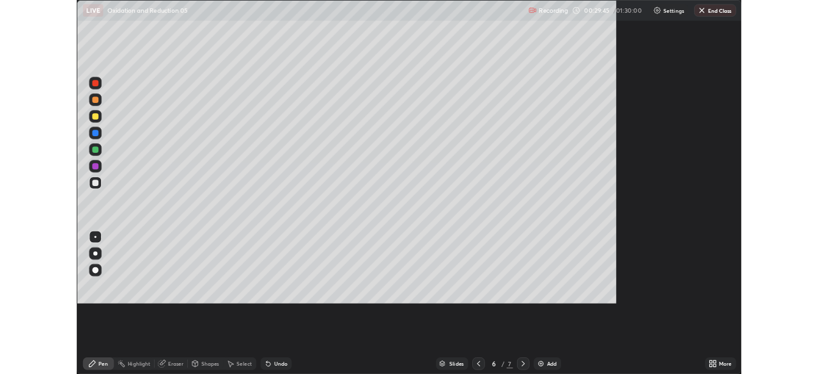
scroll to position [460, 818]
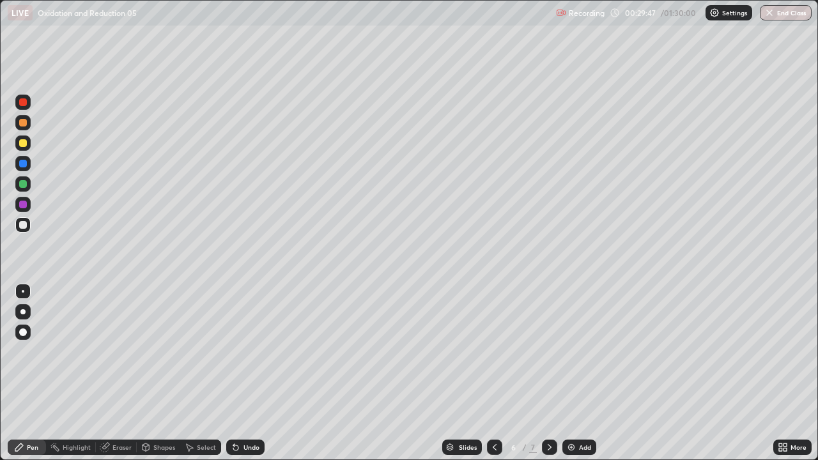
click at [31, 373] on div "Pen" at bounding box center [32, 447] width 11 height 6
click at [27, 373] on div "Pen" at bounding box center [32, 447] width 11 height 6
click at [253, 373] on div "Undo" at bounding box center [245, 446] width 38 height 15
click at [252, 373] on div "Undo" at bounding box center [245, 446] width 38 height 15
click at [22, 227] on div at bounding box center [23, 225] width 8 height 8
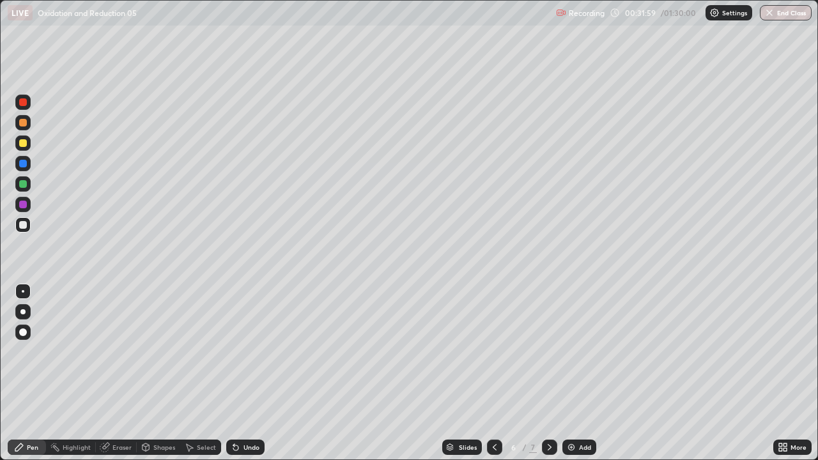
click at [25, 142] on div at bounding box center [23, 143] width 8 height 8
click at [22, 142] on div at bounding box center [23, 143] width 8 height 8
click at [26, 225] on div at bounding box center [23, 225] width 8 height 8
click at [24, 225] on div at bounding box center [23, 225] width 8 height 8
click at [23, 225] on div at bounding box center [23, 225] width 8 height 8
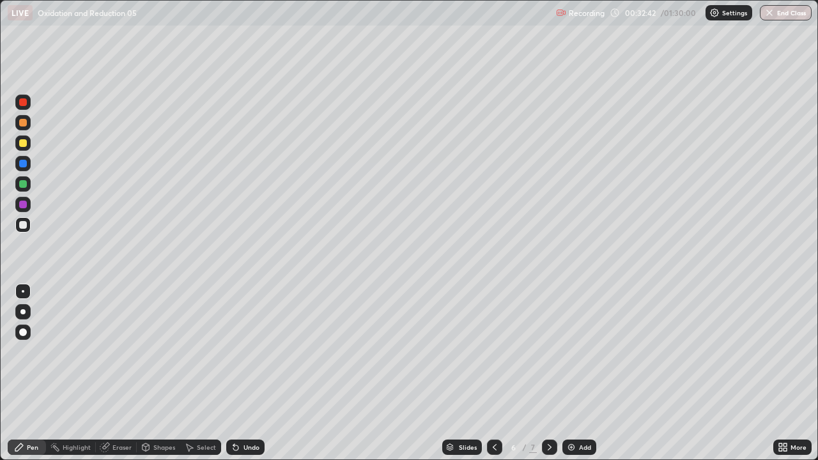
click at [23, 225] on div at bounding box center [23, 225] width 8 height 8
click at [238, 373] on icon at bounding box center [236, 447] width 10 height 10
click at [23, 227] on div at bounding box center [23, 225] width 8 height 8
click at [29, 373] on div "Pen" at bounding box center [27, 446] width 38 height 15
click at [241, 373] on div "Undo" at bounding box center [245, 446] width 38 height 15
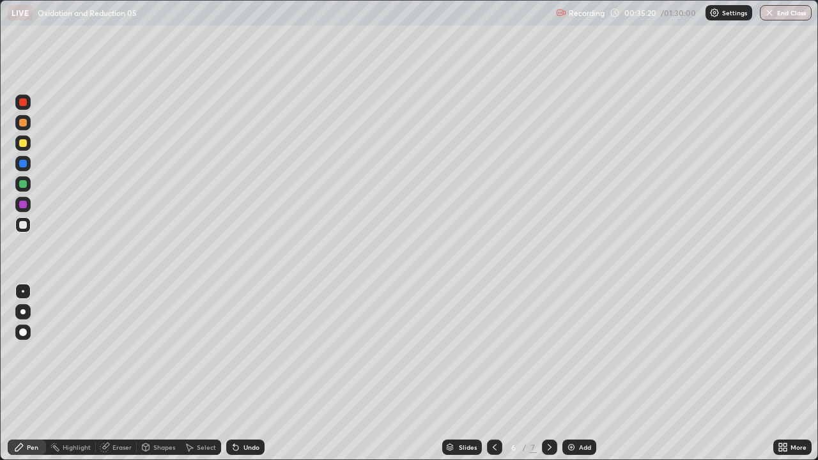
click at [576, 373] on div "Add" at bounding box center [579, 446] width 34 height 15
click at [121, 373] on div "Eraser" at bounding box center [121, 447] width 19 height 6
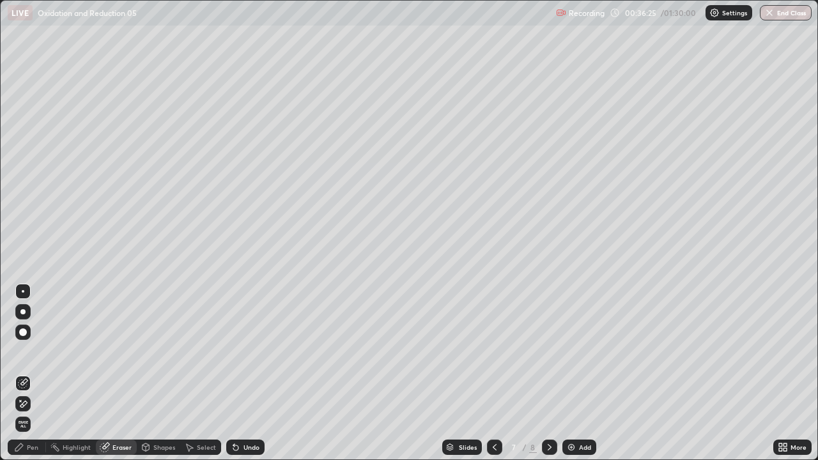
click at [36, 373] on div "Pen" at bounding box center [27, 446] width 38 height 15
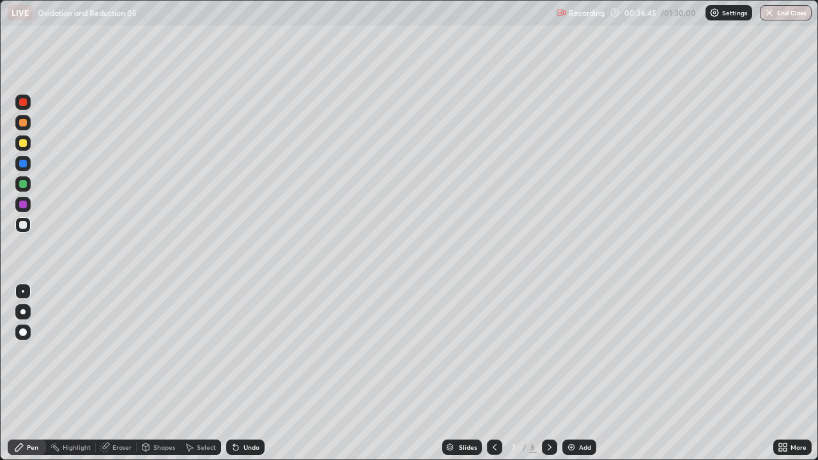
click at [493, 373] on icon at bounding box center [494, 447] width 10 height 10
click at [21, 228] on div at bounding box center [23, 225] width 8 height 8
click at [199, 373] on div "Select" at bounding box center [200, 446] width 41 height 15
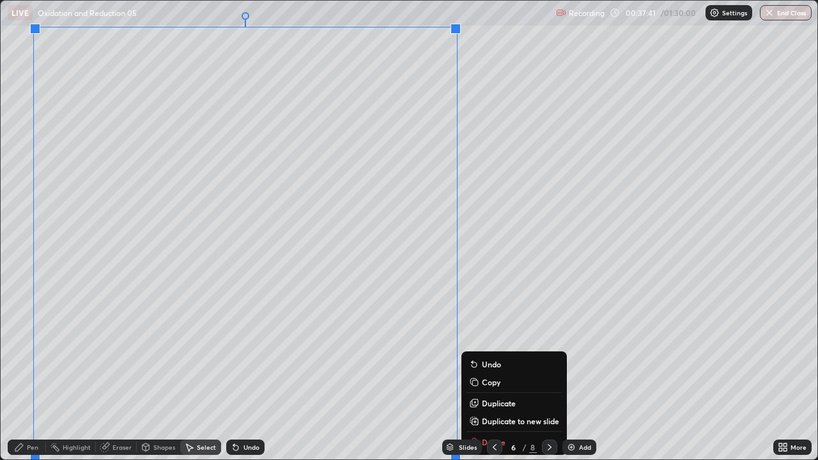
click at [475, 373] on icon at bounding box center [474, 422] width 3 height 0
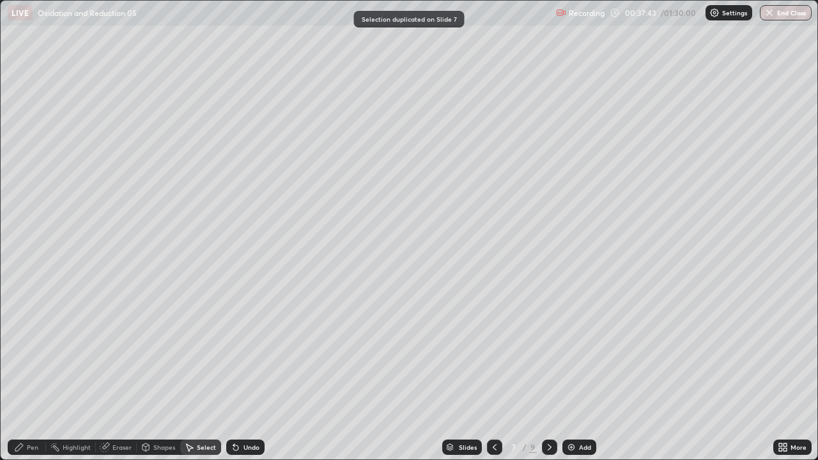
click at [159, 373] on div "Shapes" at bounding box center [158, 446] width 43 height 15
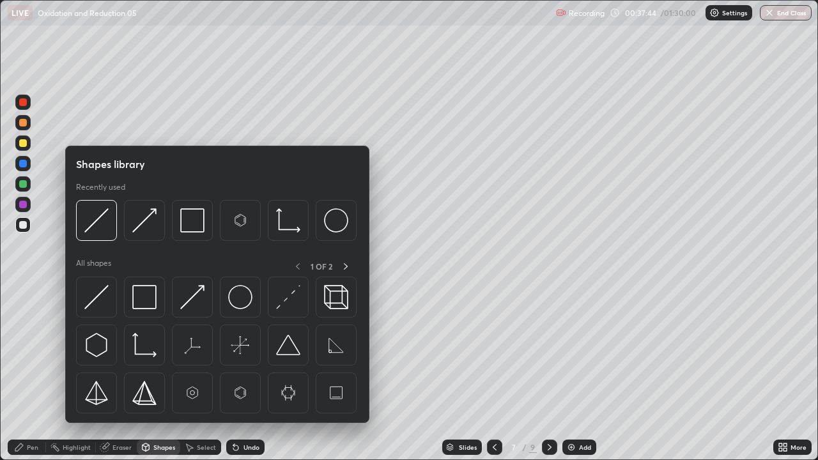
click at [202, 373] on div "Select" at bounding box center [200, 446] width 41 height 15
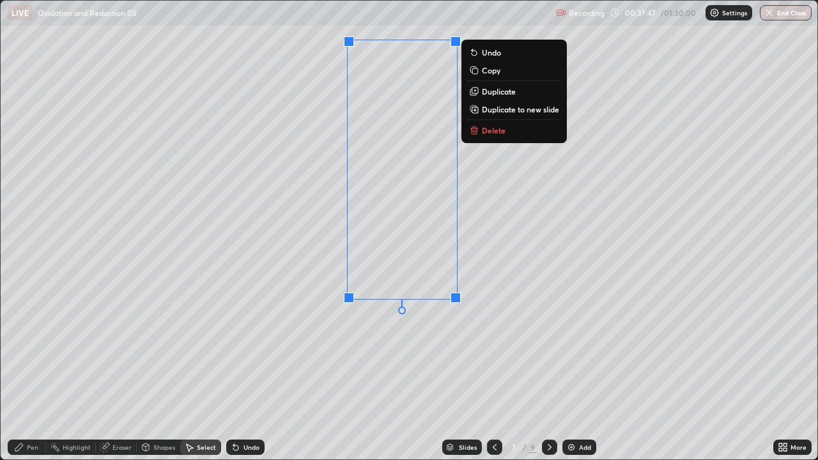
click at [486, 132] on p "Delete" at bounding box center [494, 130] width 24 height 10
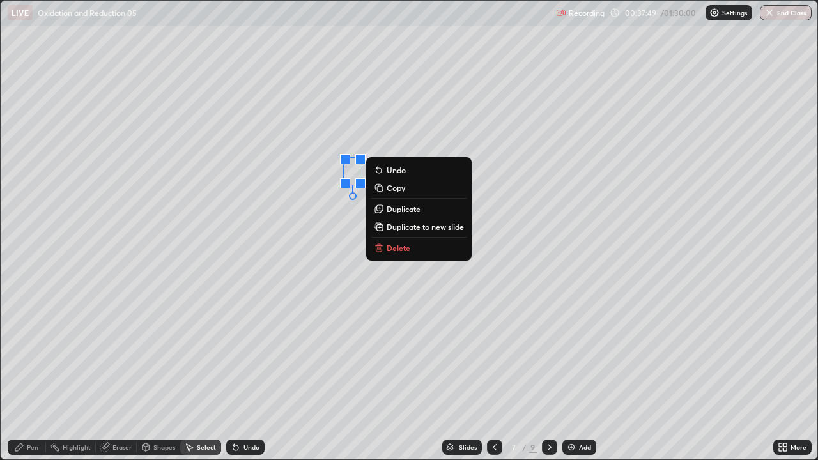
click at [408, 247] on p "Delete" at bounding box center [398, 248] width 24 height 10
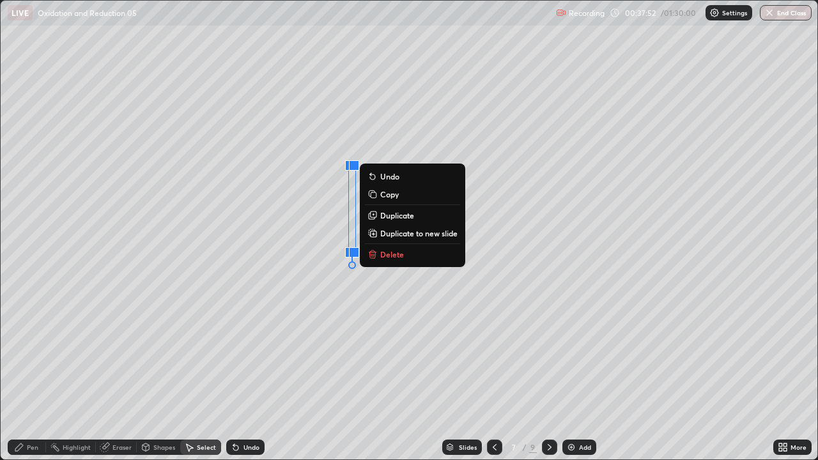
click at [389, 256] on p "Delete" at bounding box center [392, 254] width 24 height 10
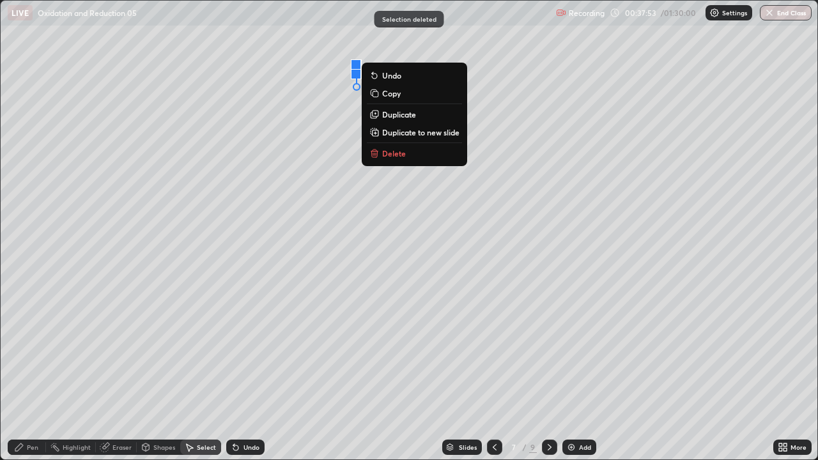
click at [399, 154] on p "Delete" at bounding box center [394, 153] width 24 height 10
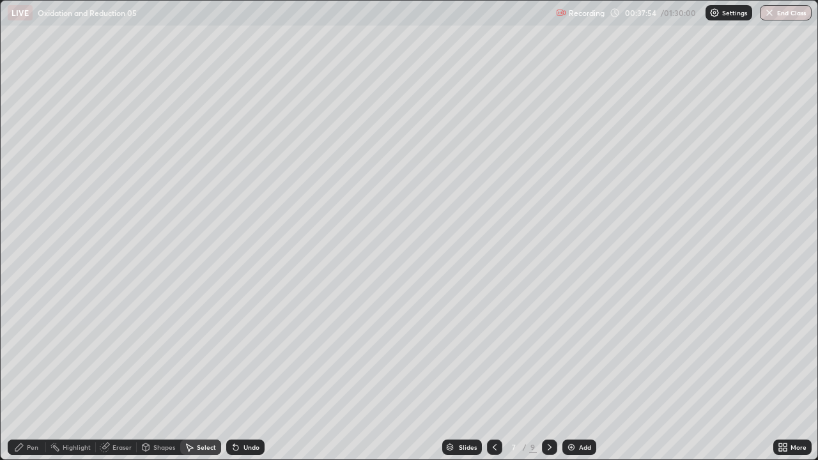
click at [37, 373] on div "Pen" at bounding box center [32, 447] width 11 height 6
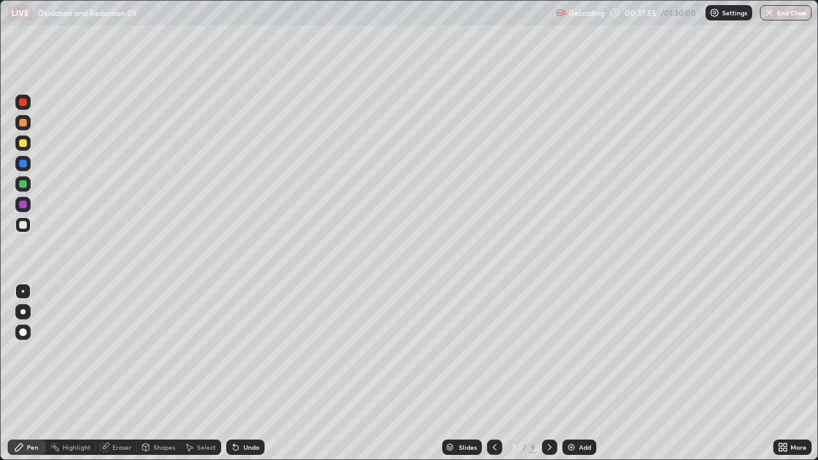
click at [21, 228] on div at bounding box center [23, 225] width 8 height 8
click at [240, 373] on div "Undo" at bounding box center [245, 446] width 38 height 15
click at [26, 144] on div at bounding box center [23, 143] width 8 height 8
click at [125, 373] on div "Eraser" at bounding box center [116, 446] width 41 height 15
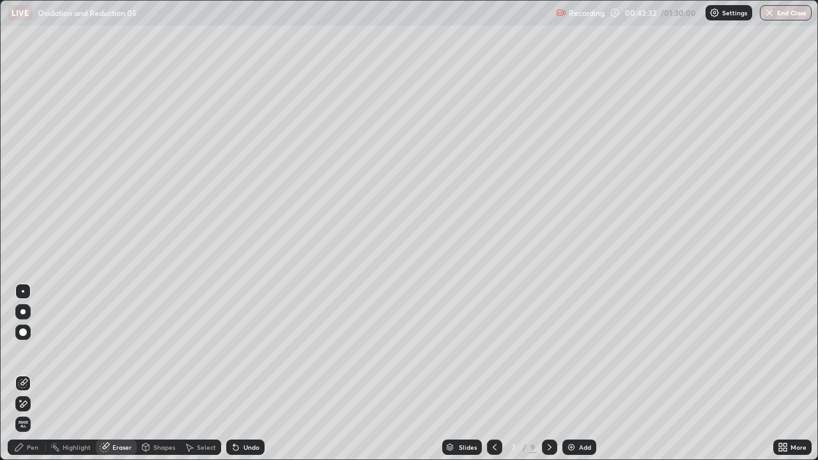
click at [26, 373] on div "Pen" at bounding box center [27, 446] width 38 height 15
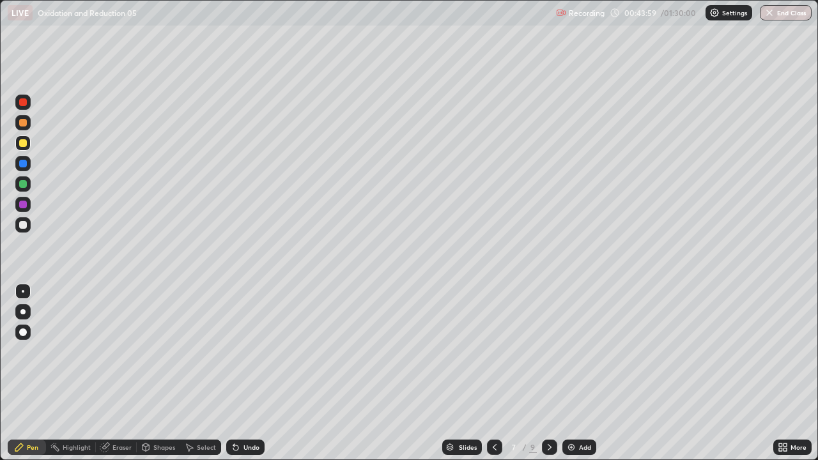
click at [29, 227] on div at bounding box center [22, 224] width 15 height 15
click at [250, 373] on div "Undo" at bounding box center [251, 447] width 16 height 6
click at [252, 373] on div "Undo" at bounding box center [251, 447] width 16 height 6
click at [255, 373] on div "Undo" at bounding box center [251, 447] width 16 height 6
click at [252, 373] on div "Undo" at bounding box center [251, 447] width 16 height 6
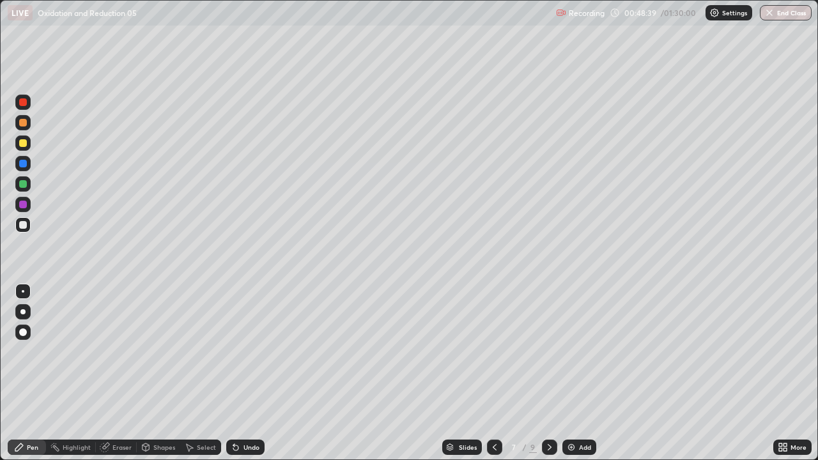
click at [549, 373] on icon at bounding box center [549, 447] width 4 height 6
click at [208, 373] on div "Select" at bounding box center [206, 447] width 19 height 6
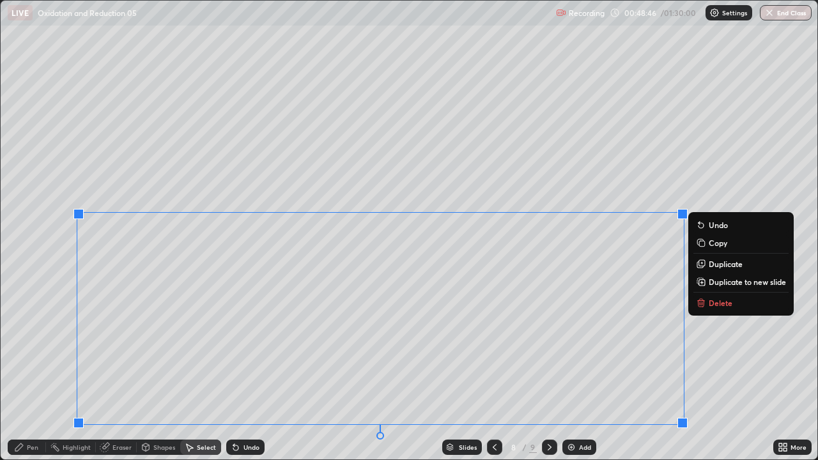
click at [705, 298] on icon at bounding box center [701, 303] width 10 height 10
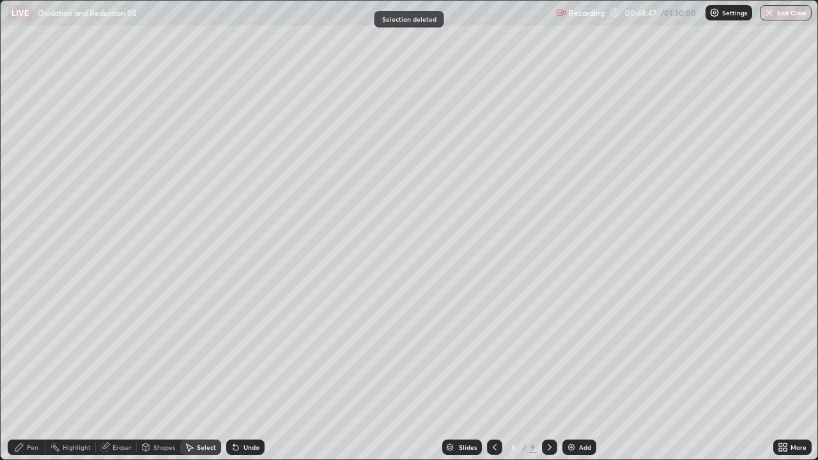
click at [548, 373] on icon at bounding box center [549, 447] width 10 height 10
click at [493, 373] on icon at bounding box center [494, 447] width 10 height 10
click at [31, 373] on div "Pen" at bounding box center [32, 447] width 11 height 6
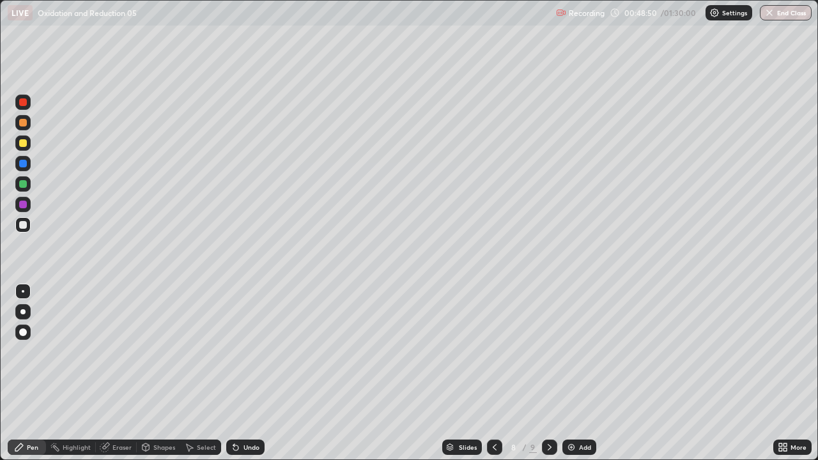
click at [24, 225] on div at bounding box center [23, 225] width 8 height 8
click at [24, 228] on div at bounding box center [23, 225] width 8 height 8
click at [24, 226] on div at bounding box center [23, 225] width 8 height 8
click at [25, 146] on div at bounding box center [23, 143] width 8 height 8
click at [26, 231] on div at bounding box center [22, 224] width 15 height 15
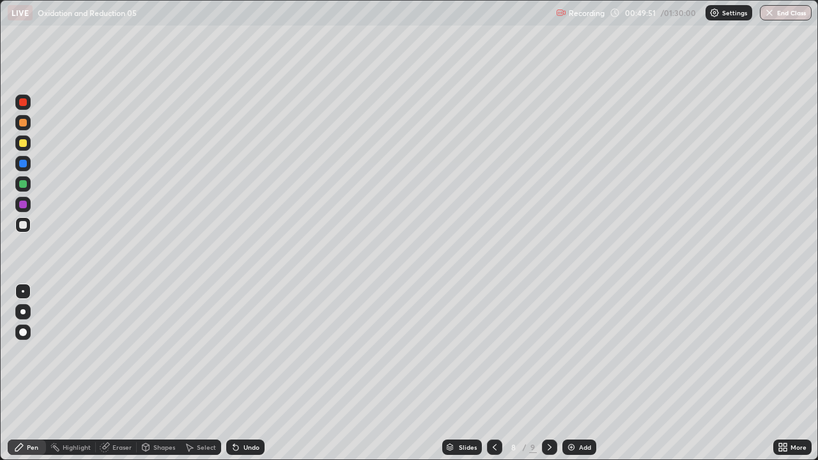
click at [26, 231] on div at bounding box center [22, 224] width 15 height 15
click at [30, 373] on div "Pen" at bounding box center [32, 447] width 11 height 6
click at [238, 373] on icon at bounding box center [236, 447] width 10 height 10
click at [234, 373] on icon at bounding box center [235, 447] width 5 height 5
click at [236, 373] on div "Undo" at bounding box center [245, 446] width 38 height 15
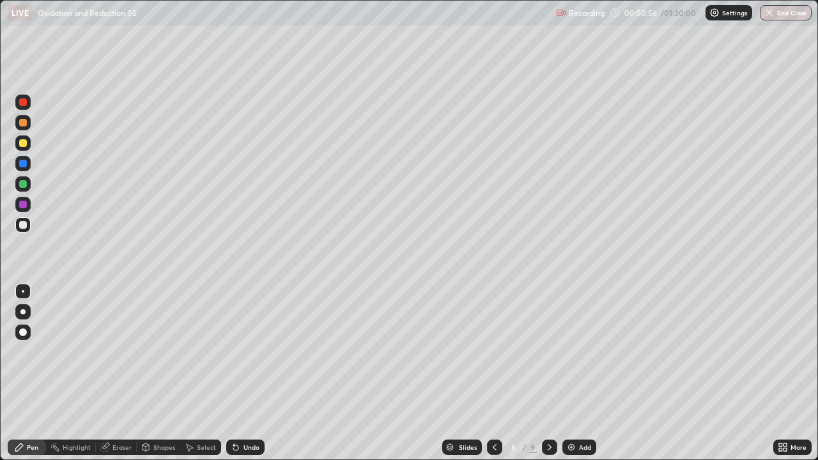
click at [234, 373] on icon at bounding box center [235, 447] width 5 height 5
click at [26, 225] on div at bounding box center [23, 225] width 8 height 8
click at [25, 225] on div at bounding box center [23, 225] width 8 height 8
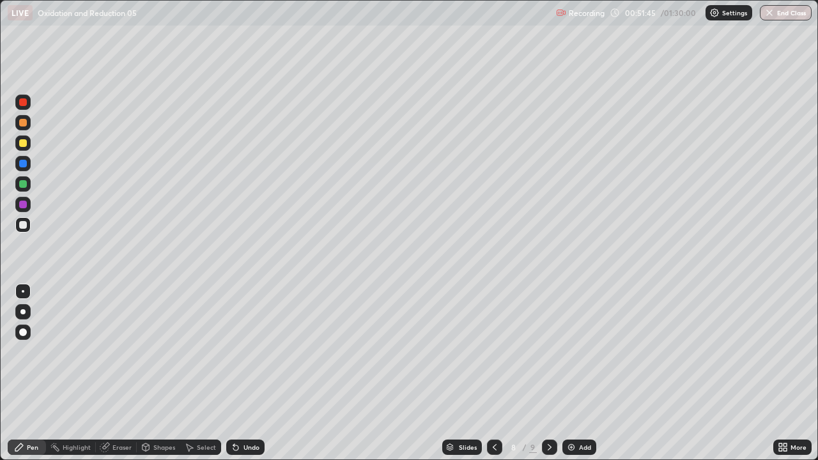
click at [172, 373] on div "Shapes" at bounding box center [164, 447] width 22 height 6
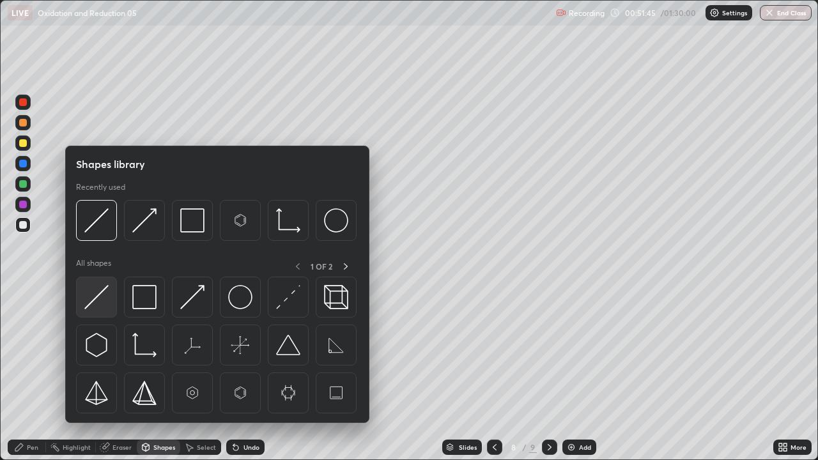
click at [100, 302] on img at bounding box center [96, 297] width 24 height 24
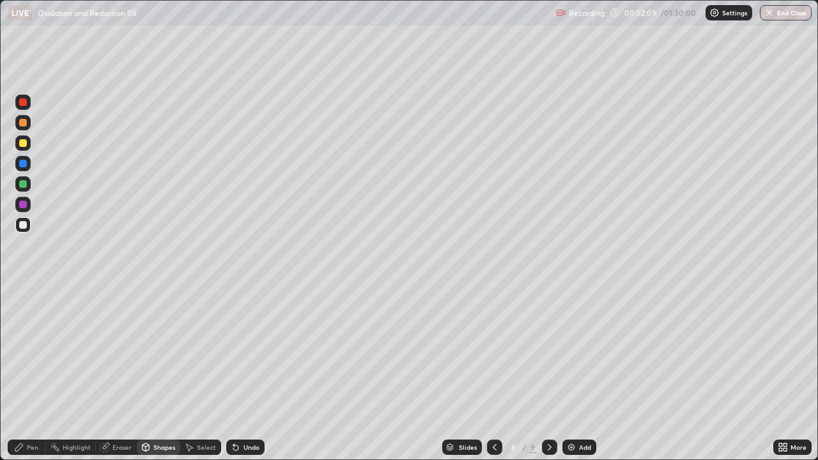
click at [26, 373] on div "Pen" at bounding box center [27, 446] width 38 height 15
click at [20, 228] on div at bounding box center [22, 224] width 15 height 15
click at [22, 227] on div at bounding box center [23, 225] width 8 height 8
click at [234, 373] on icon at bounding box center [235, 447] width 5 height 5
click at [241, 373] on div "Undo" at bounding box center [245, 446] width 38 height 15
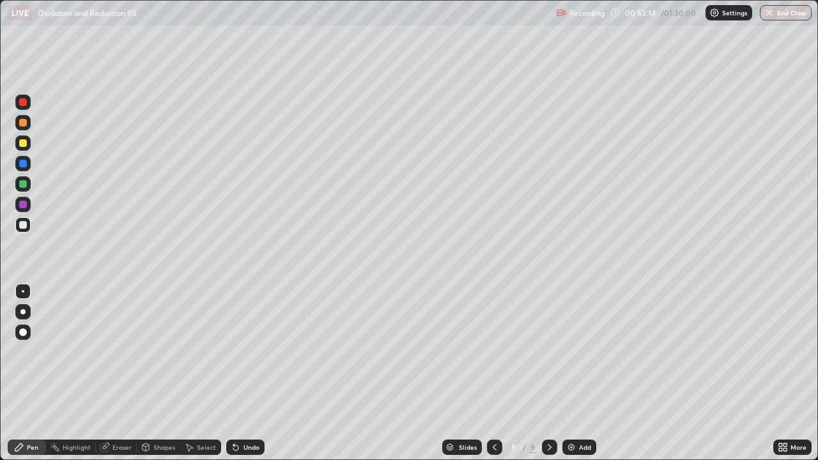
click at [24, 229] on div at bounding box center [22, 224] width 15 height 15
click at [23, 225] on div at bounding box center [23, 225] width 8 height 8
click at [250, 373] on div "Undo" at bounding box center [251, 447] width 16 height 6
click at [249, 373] on div "Undo" at bounding box center [251, 447] width 16 height 6
click at [245, 373] on div "Undo" at bounding box center [251, 447] width 16 height 6
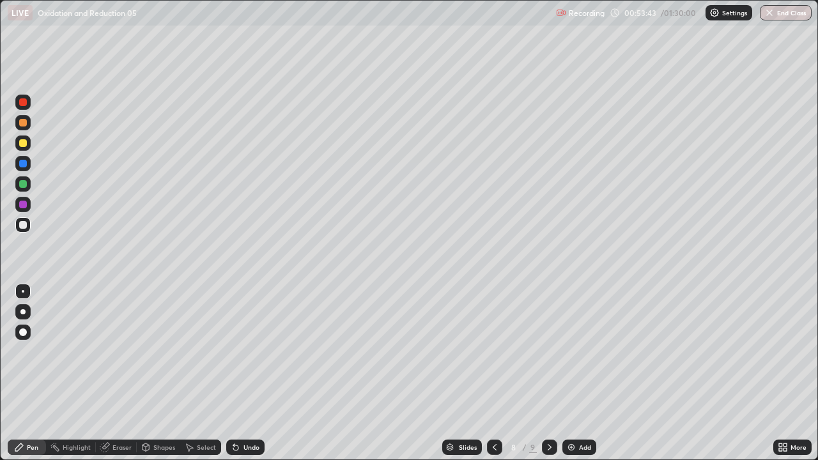
click at [248, 373] on div "Undo" at bounding box center [251, 447] width 16 height 6
click at [257, 373] on div "Undo" at bounding box center [251, 447] width 16 height 6
click at [256, 373] on div "Undo" at bounding box center [251, 447] width 16 height 6
click at [255, 373] on div "Undo" at bounding box center [251, 447] width 16 height 6
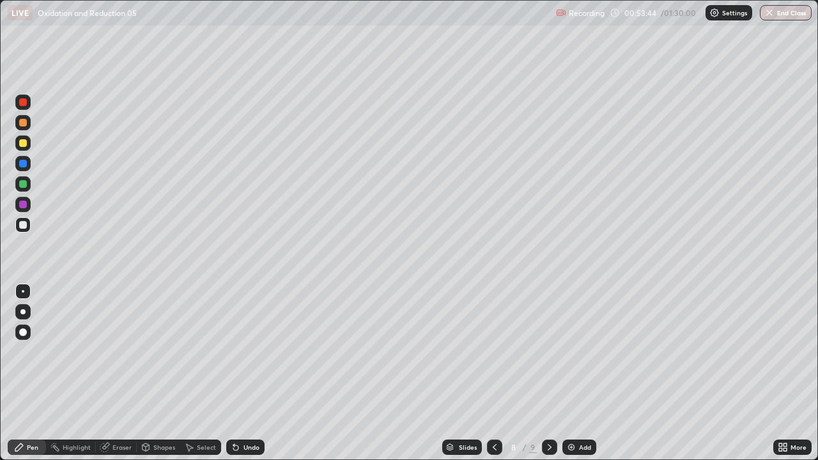
click at [255, 373] on div "Undo" at bounding box center [251, 447] width 16 height 6
click at [256, 373] on div "Undo" at bounding box center [251, 447] width 16 height 6
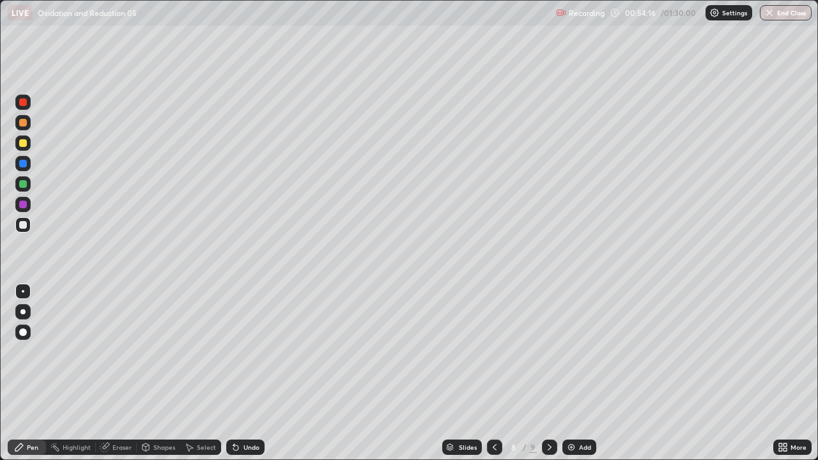
click at [33, 373] on div "Pen" at bounding box center [32, 447] width 11 height 6
click at [20, 141] on div at bounding box center [23, 143] width 8 height 8
click at [22, 225] on div at bounding box center [23, 225] width 8 height 8
click at [22, 220] on div at bounding box center [22, 224] width 15 height 15
click at [247, 373] on div "Undo" at bounding box center [251, 447] width 16 height 6
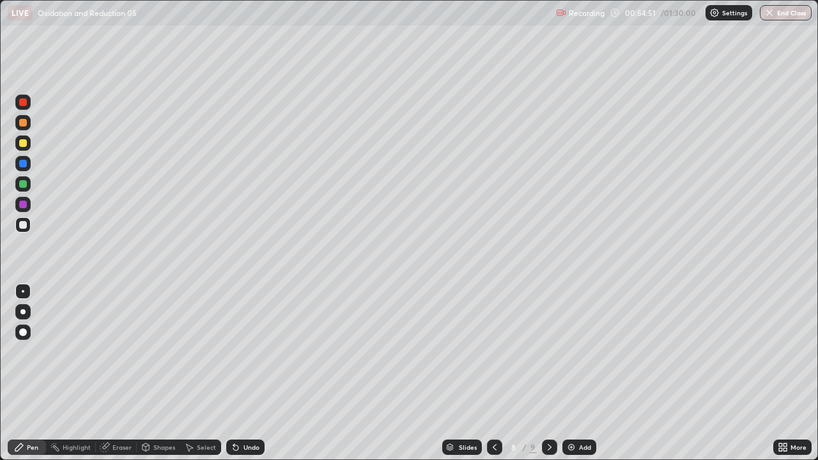
click at [255, 373] on div "Undo" at bounding box center [245, 446] width 38 height 15
click at [252, 373] on div "Undo" at bounding box center [245, 446] width 38 height 15
click at [248, 373] on div "Undo" at bounding box center [245, 446] width 38 height 15
click at [24, 143] on div at bounding box center [23, 143] width 8 height 8
click at [29, 143] on div at bounding box center [22, 142] width 15 height 15
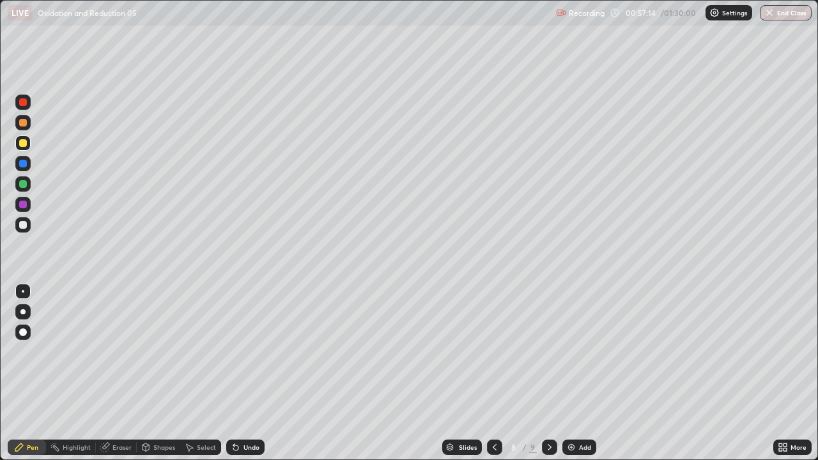
click at [204, 373] on div "Select" at bounding box center [206, 447] width 19 height 6
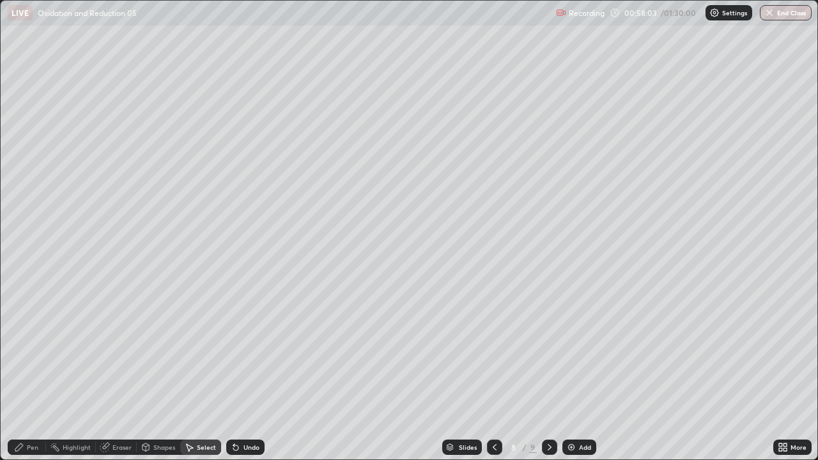
click at [117, 373] on div "Eraser" at bounding box center [116, 446] width 41 height 15
click at [27, 373] on div "Pen" at bounding box center [27, 446] width 38 height 15
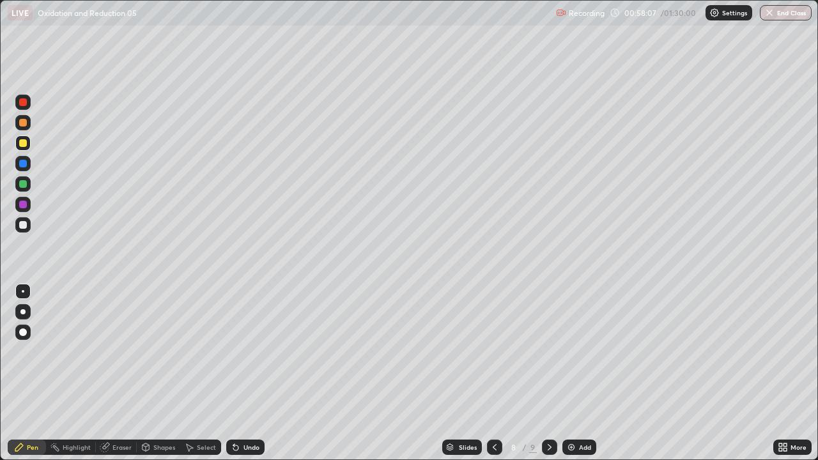
click at [251, 373] on div "Undo" at bounding box center [245, 446] width 38 height 15
click at [24, 225] on div at bounding box center [23, 225] width 8 height 8
click at [205, 373] on div "Select" at bounding box center [206, 447] width 19 height 6
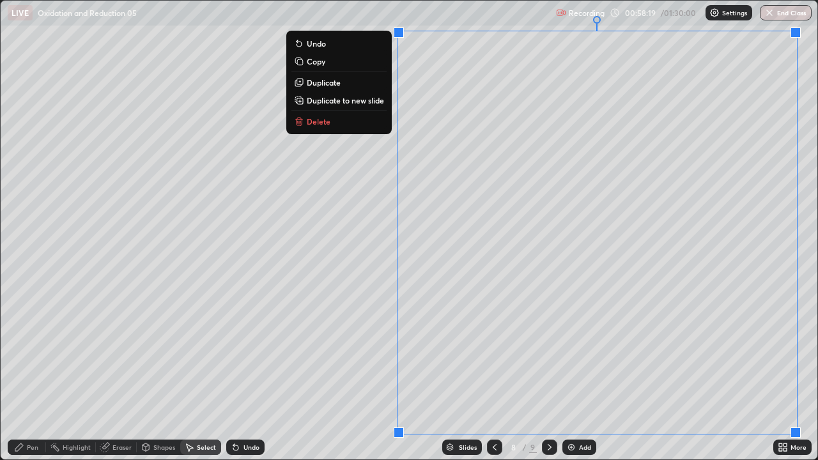
click at [356, 103] on p "Duplicate to new slide" at bounding box center [345, 100] width 77 height 10
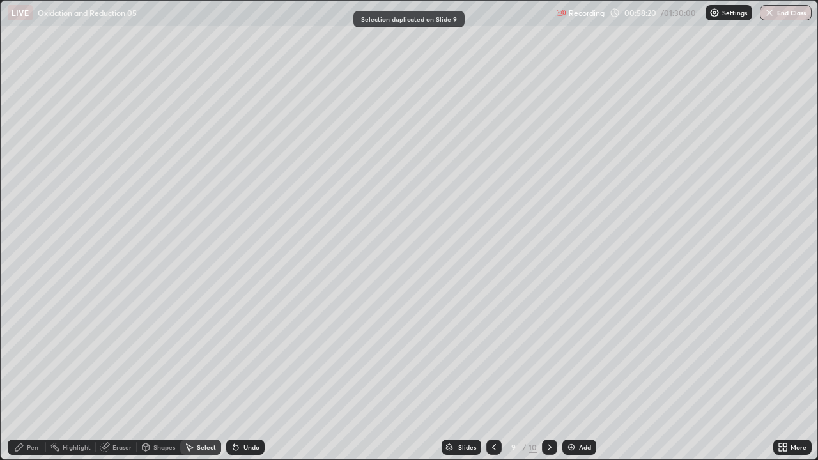
click at [158, 373] on div "Shapes" at bounding box center [164, 447] width 22 height 6
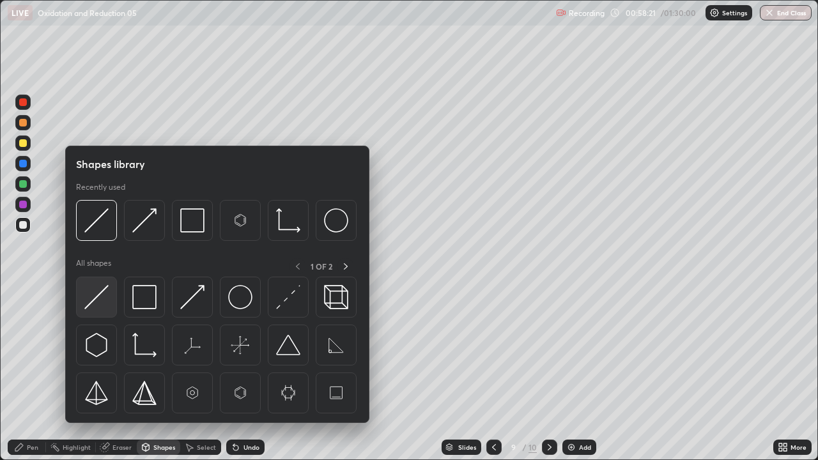
click at [100, 294] on img at bounding box center [96, 297] width 24 height 24
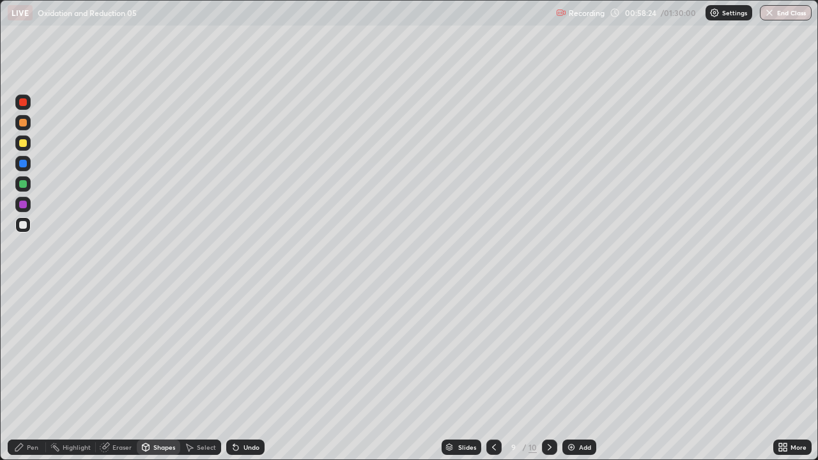
click at [34, 373] on div "Pen" at bounding box center [32, 447] width 11 height 6
click at [26, 227] on div at bounding box center [23, 225] width 8 height 8
click at [23, 229] on div at bounding box center [22, 224] width 15 height 15
click at [240, 373] on div "Undo" at bounding box center [245, 446] width 38 height 15
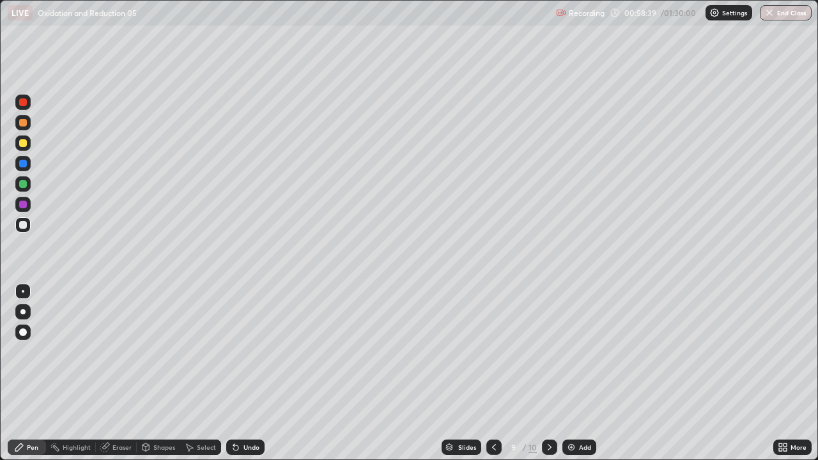
click at [243, 373] on div "Undo" at bounding box center [251, 447] width 16 height 6
click at [245, 373] on div "Undo" at bounding box center [245, 446] width 38 height 15
click at [243, 373] on div "Undo" at bounding box center [251, 447] width 16 height 6
click at [233, 373] on icon at bounding box center [233, 444] width 1 height 1
click at [233, 373] on icon at bounding box center [235, 447] width 5 height 5
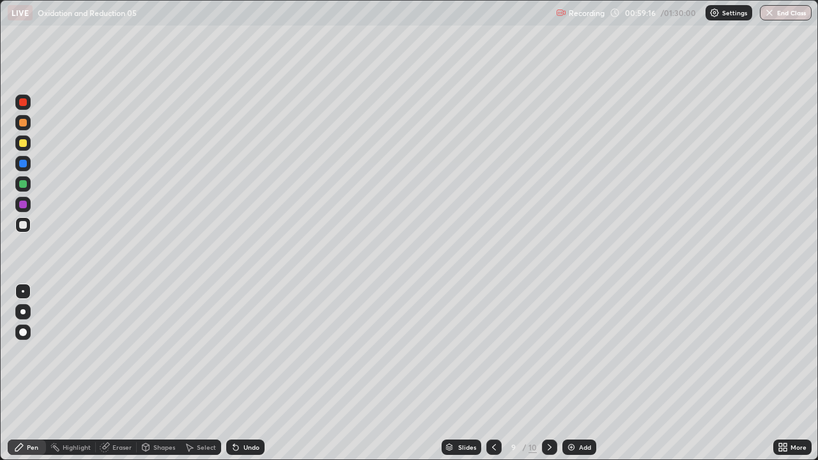
click at [233, 373] on icon at bounding box center [235, 447] width 5 height 5
click at [24, 222] on div at bounding box center [23, 225] width 8 height 8
click at [23, 222] on div at bounding box center [23, 225] width 8 height 8
click at [243, 373] on div "Undo" at bounding box center [251, 447] width 16 height 6
click at [238, 373] on div "Undo" at bounding box center [245, 446] width 38 height 15
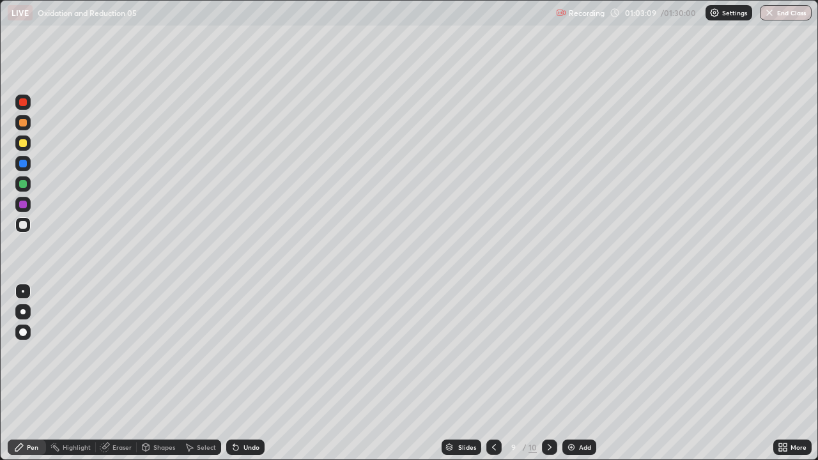
click at [234, 373] on div "Undo" at bounding box center [245, 446] width 38 height 15
click at [231, 373] on div "Undo" at bounding box center [245, 446] width 38 height 15
click at [233, 373] on div "Undo" at bounding box center [245, 446] width 38 height 15
click at [234, 373] on icon at bounding box center [235, 447] width 5 height 5
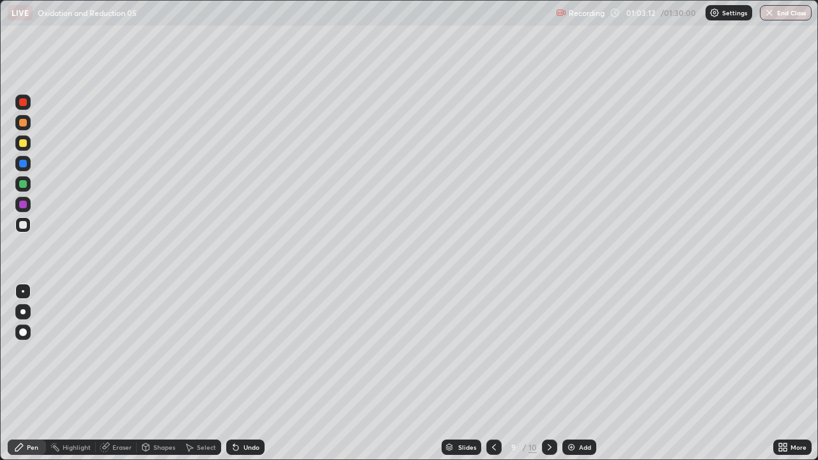
click at [234, 373] on icon at bounding box center [235, 447] width 5 height 5
click at [240, 373] on div "Undo" at bounding box center [245, 446] width 38 height 15
click at [24, 143] on div at bounding box center [23, 143] width 8 height 8
click at [22, 225] on div at bounding box center [23, 225] width 8 height 8
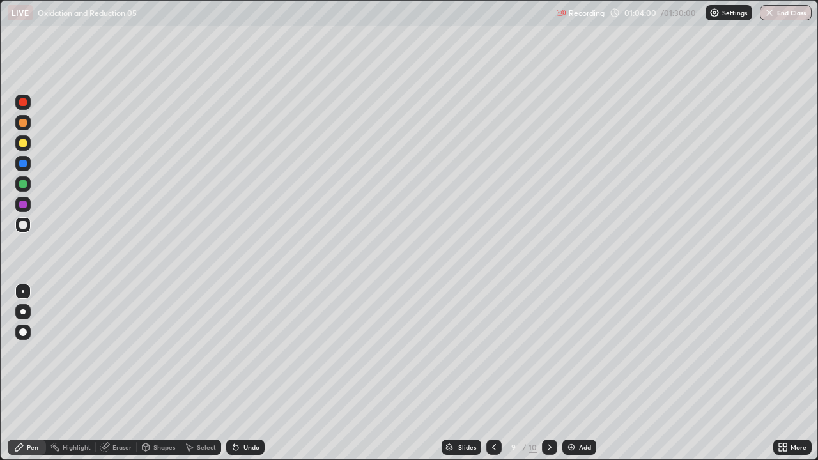
click at [546, 373] on icon at bounding box center [549, 447] width 10 height 10
click at [25, 226] on div at bounding box center [23, 225] width 8 height 8
click at [24, 225] on div at bounding box center [23, 225] width 8 height 8
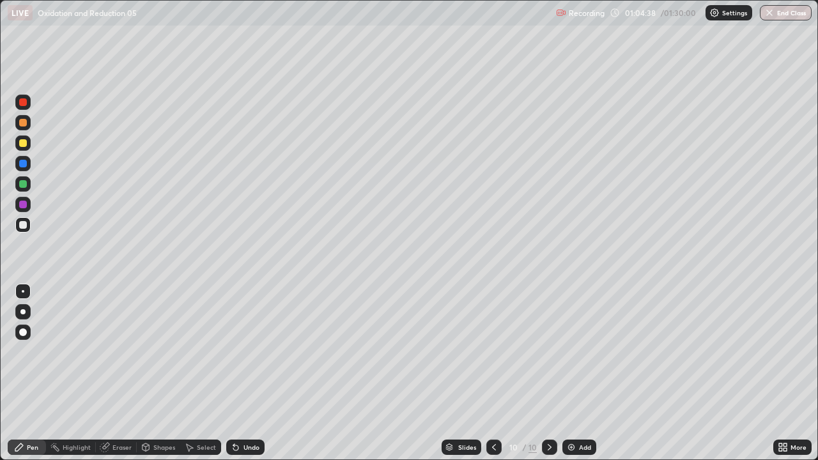
click at [160, 373] on div "Shapes" at bounding box center [164, 447] width 22 height 6
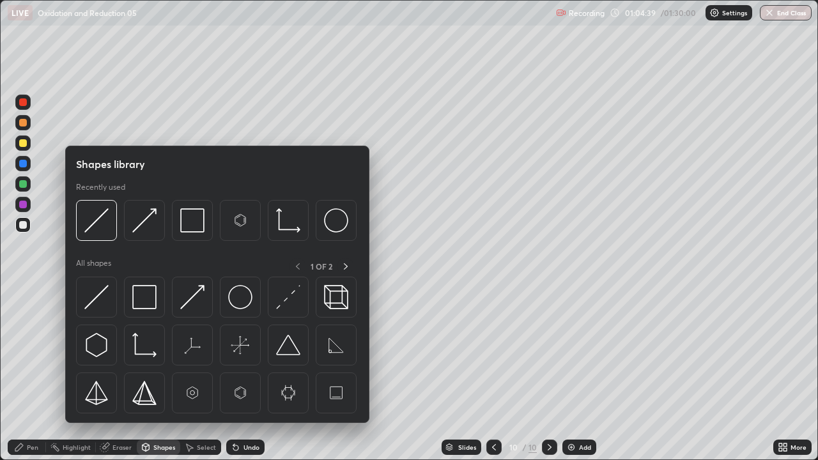
click at [35, 373] on div "Pen" at bounding box center [27, 446] width 38 height 15
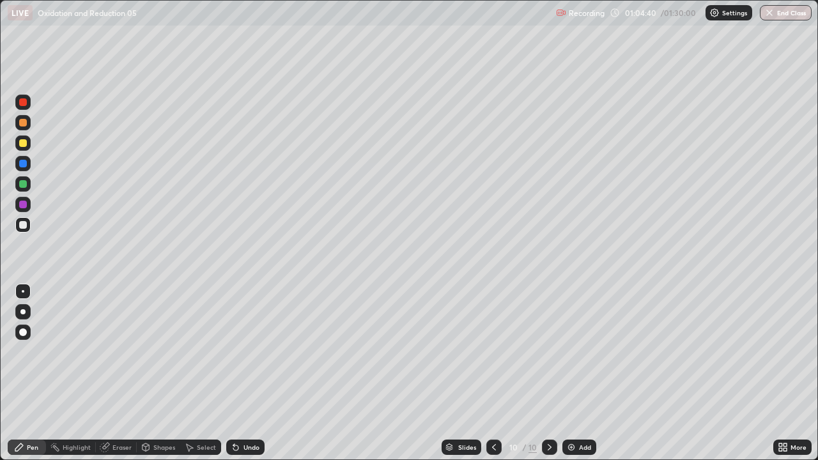
click at [116, 373] on div "Eraser" at bounding box center [121, 447] width 19 height 6
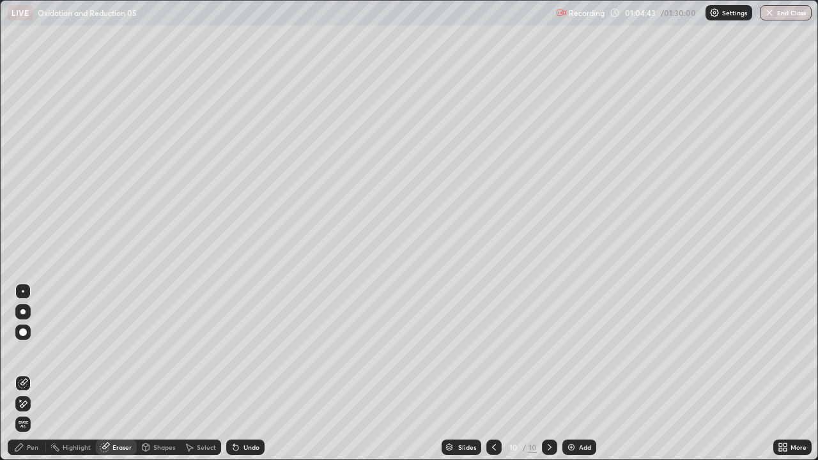
click at [30, 373] on div "Pen" at bounding box center [32, 447] width 11 height 6
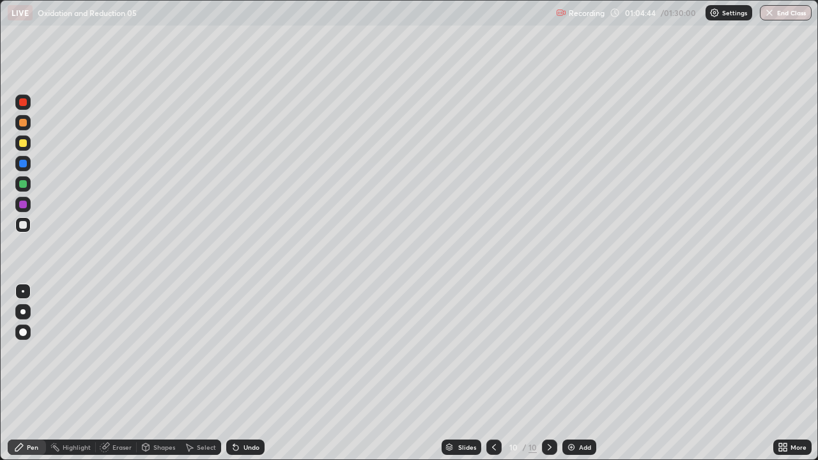
click at [21, 228] on div at bounding box center [23, 225] width 8 height 8
click at [22, 227] on div at bounding box center [23, 225] width 8 height 8
click at [32, 373] on div "Pen" at bounding box center [32, 447] width 11 height 6
click at [33, 373] on div "Pen" at bounding box center [32, 447] width 11 height 6
click at [20, 231] on div at bounding box center [22, 224] width 15 height 15
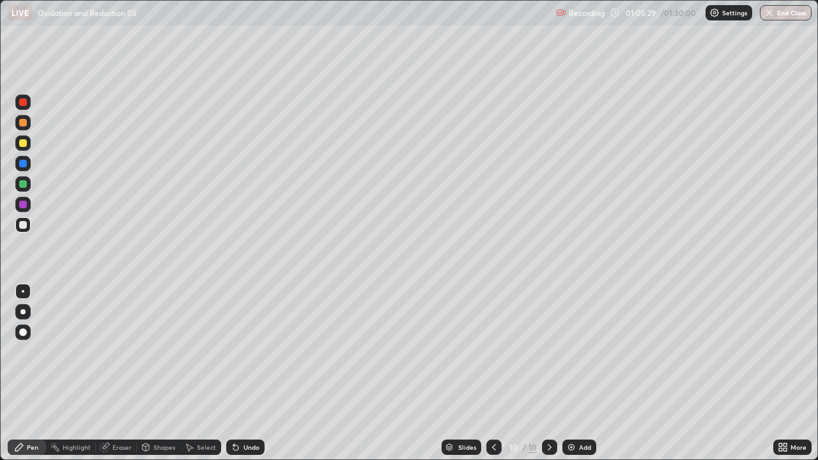
click at [23, 231] on div at bounding box center [22, 224] width 15 height 15
click at [24, 225] on div at bounding box center [23, 225] width 8 height 8
click at [26, 141] on div at bounding box center [23, 143] width 8 height 8
click at [28, 143] on div at bounding box center [22, 142] width 15 height 15
click at [233, 373] on icon at bounding box center [233, 444] width 1 height 1
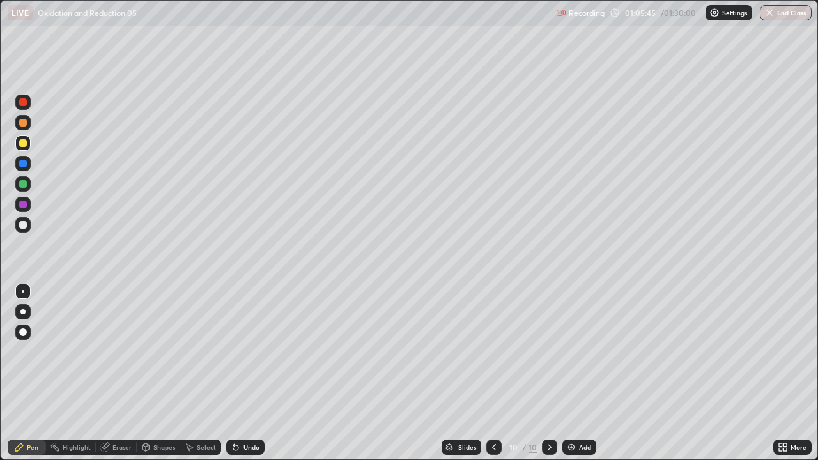
click at [26, 185] on div at bounding box center [23, 184] width 8 height 8
click at [26, 183] on div at bounding box center [23, 184] width 8 height 8
click at [25, 227] on div at bounding box center [23, 225] width 8 height 8
click at [25, 228] on div at bounding box center [23, 225] width 8 height 8
click at [243, 373] on div "Undo" at bounding box center [251, 447] width 16 height 6
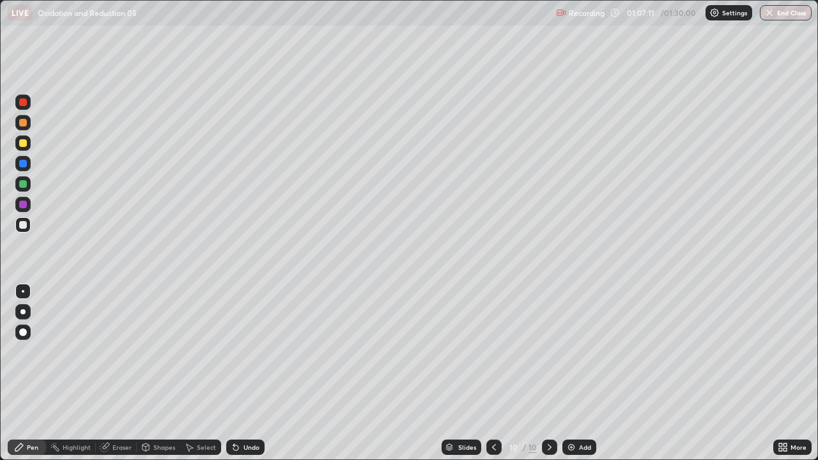
click at [233, 373] on icon at bounding box center [233, 444] width 1 height 1
click at [24, 143] on div at bounding box center [23, 143] width 8 height 8
click at [24, 142] on div at bounding box center [23, 143] width 8 height 8
click at [244, 373] on div "Undo" at bounding box center [251, 447] width 16 height 6
click at [243, 373] on div "Undo" at bounding box center [251, 447] width 16 height 6
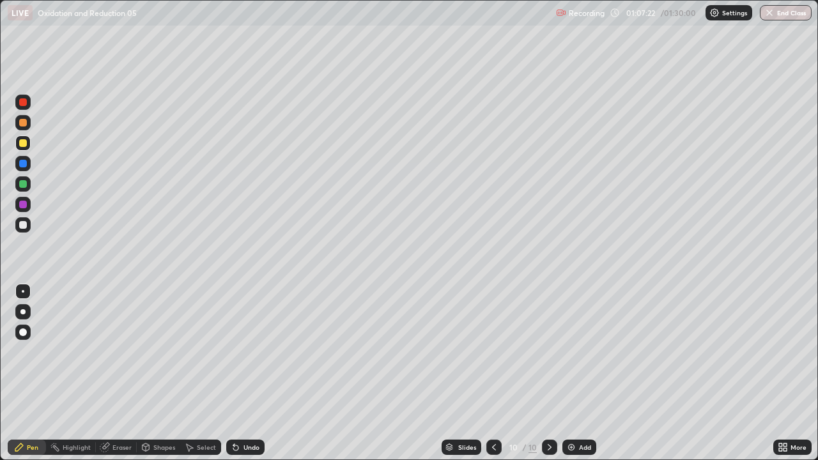
click at [247, 373] on div "Undo" at bounding box center [245, 446] width 38 height 15
click at [233, 373] on icon at bounding box center [233, 444] width 1 height 1
click at [783, 373] on icon at bounding box center [784, 444] width 3 height 3
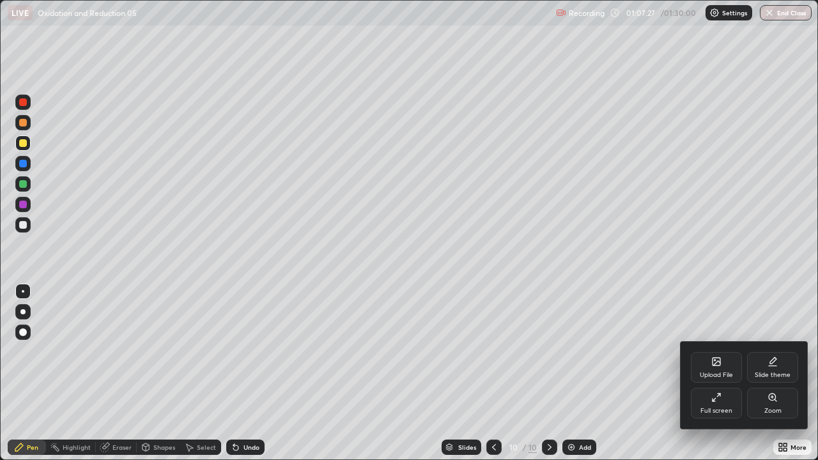
click at [722, 373] on div "Full screen" at bounding box center [716, 403] width 51 height 31
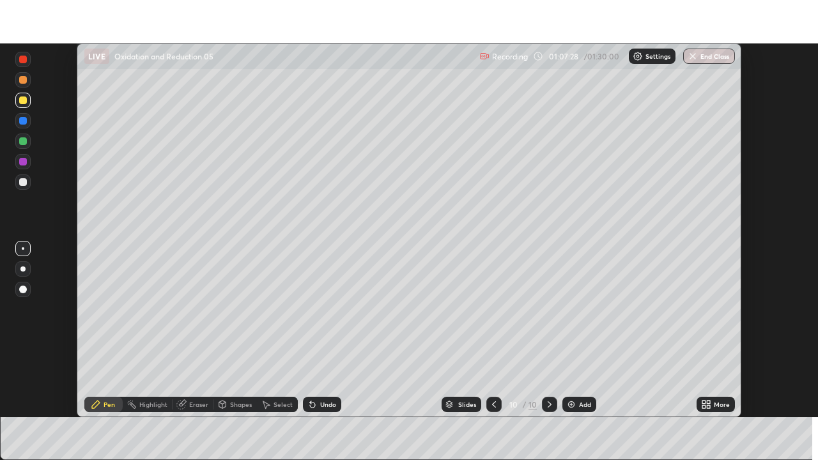
scroll to position [63505, 63061]
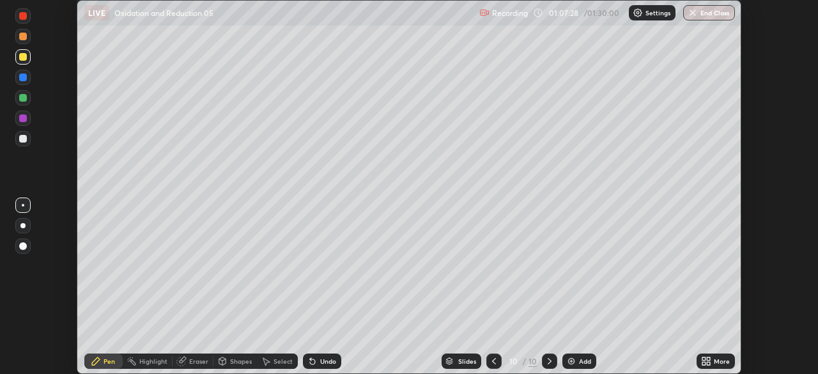
click at [719, 362] on div "More" at bounding box center [722, 361] width 16 height 6
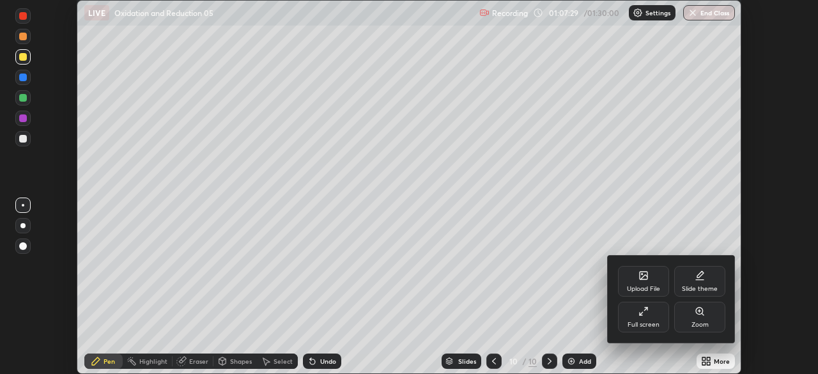
click at [653, 322] on div "Full screen" at bounding box center [643, 324] width 32 height 6
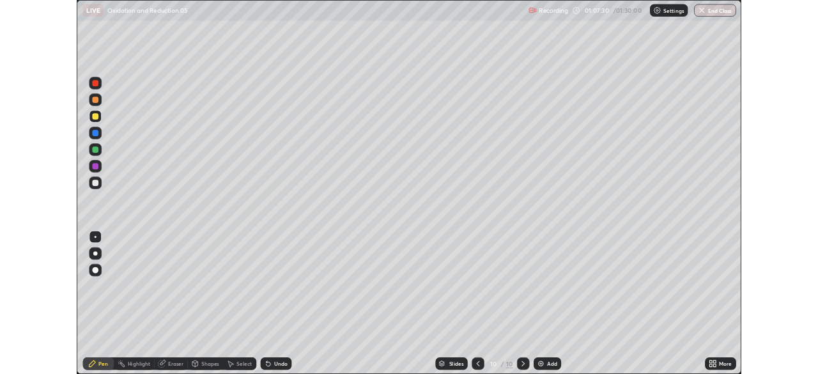
scroll to position [460, 818]
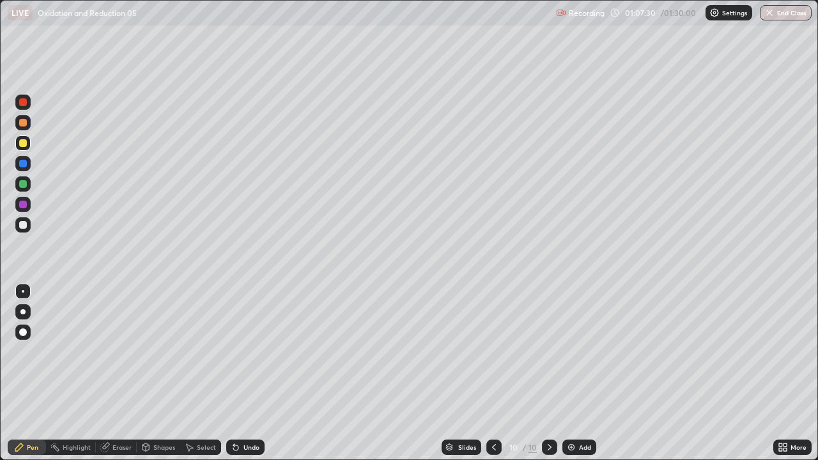
click at [125, 373] on div "Eraser" at bounding box center [121, 447] width 19 height 6
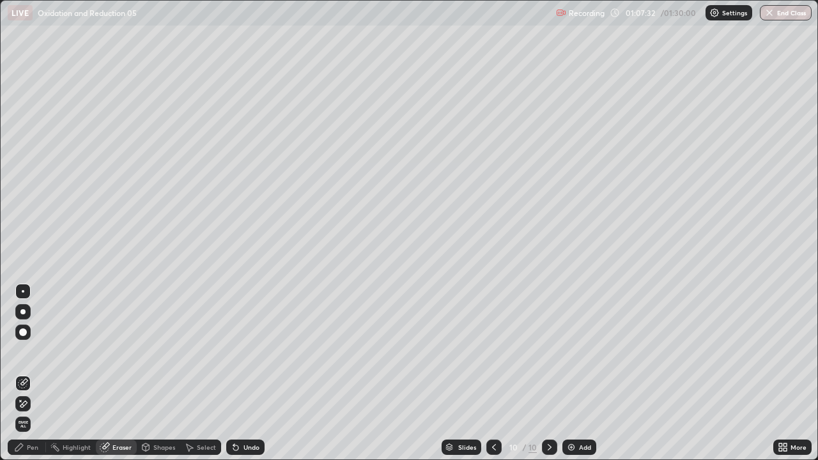
click at [40, 373] on div "Pen" at bounding box center [27, 446] width 38 height 15
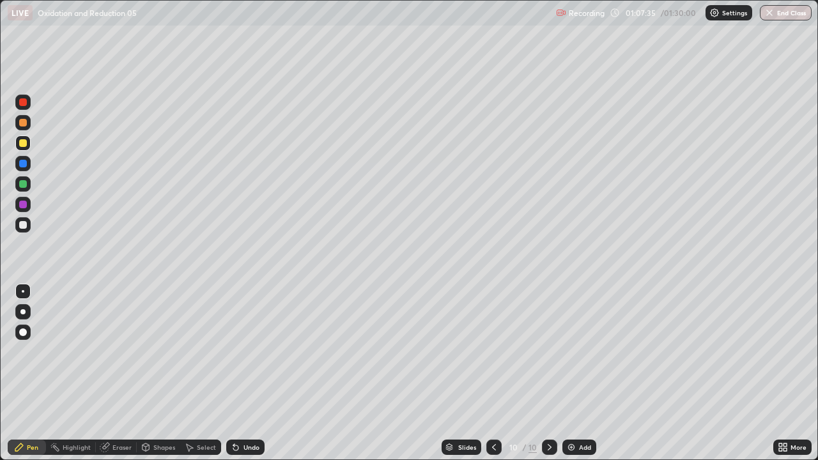
click at [29, 230] on div at bounding box center [22, 224] width 15 height 15
click at [23, 225] on div at bounding box center [23, 225] width 8 height 8
click at [238, 373] on icon at bounding box center [236, 447] width 10 height 10
click at [234, 373] on icon at bounding box center [235, 447] width 5 height 5
click at [238, 373] on icon at bounding box center [236, 447] width 10 height 10
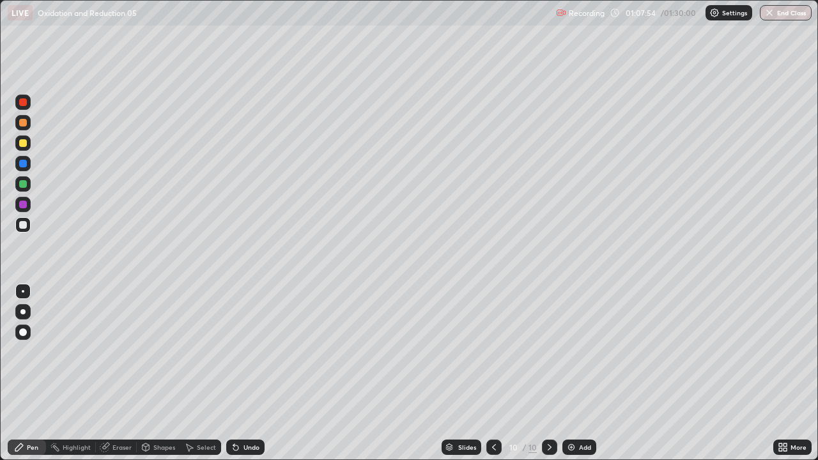
click at [159, 373] on div "Shapes" at bounding box center [164, 447] width 22 height 6
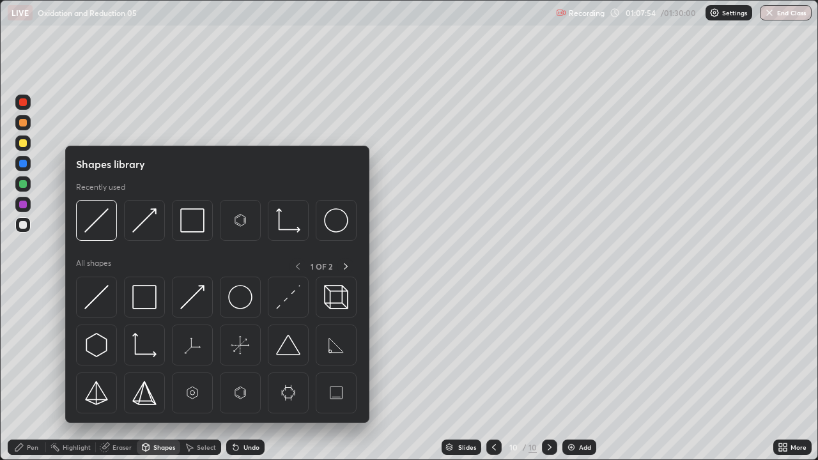
click at [114, 373] on div "Eraser" at bounding box center [121, 447] width 19 height 6
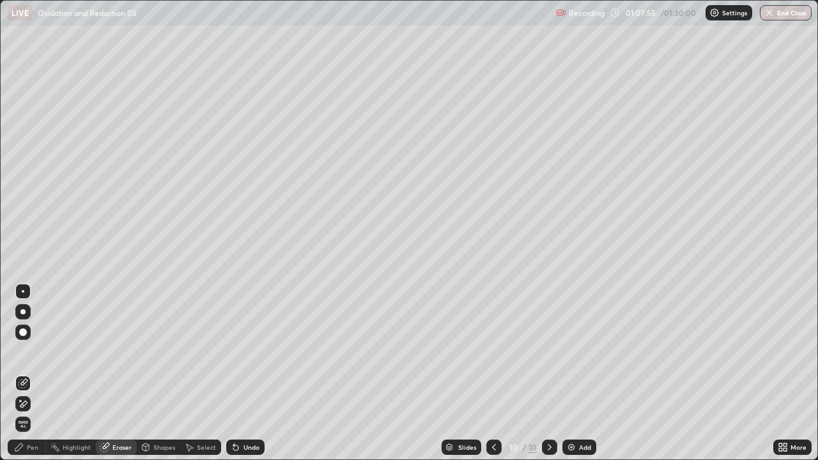
click at [191, 373] on icon at bounding box center [190, 448] width 7 height 8
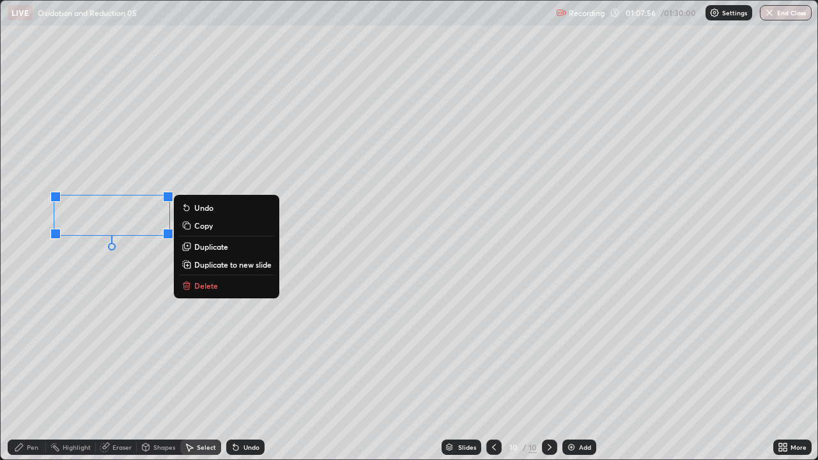
click at [201, 284] on p "Delete" at bounding box center [206, 285] width 24 height 10
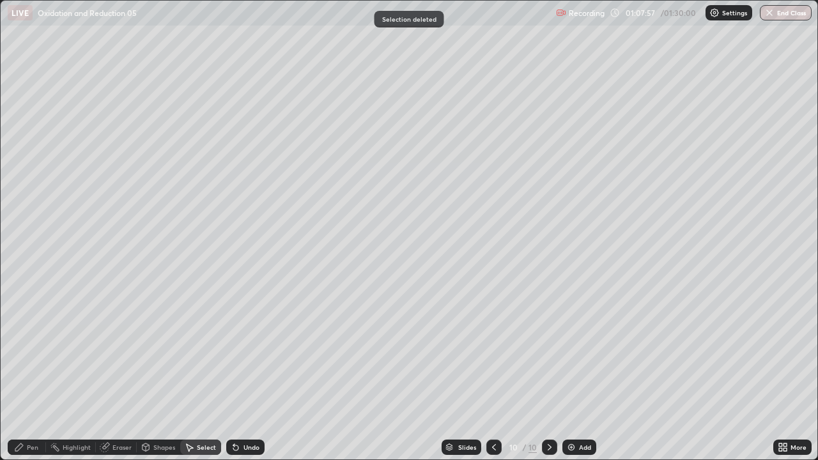
click at [29, 373] on div "Pen" at bounding box center [27, 446] width 38 height 15
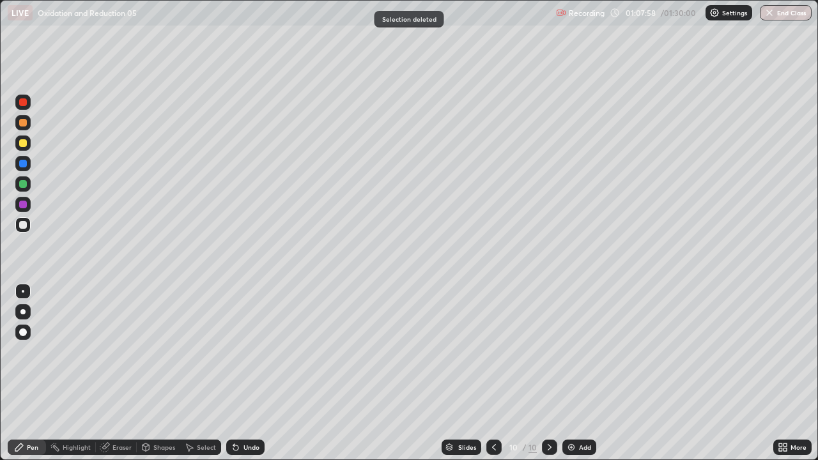
click at [24, 225] on div at bounding box center [23, 225] width 8 height 8
click at [23, 186] on div at bounding box center [23, 184] width 8 height 8
click at [23, 226] on div at bounding box center [23, 225] width 8 height 8
click at [24, 225] on div at bounding box center [23, 225] width 8 height 8
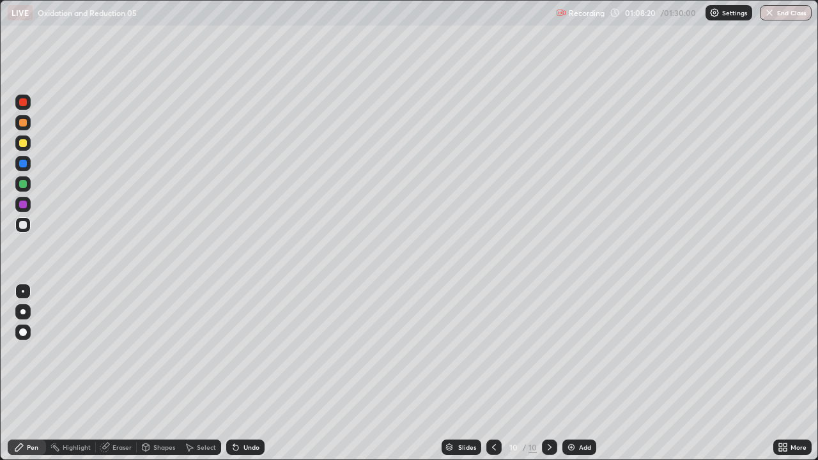
click at [233, 373] on icon at bounding box center [233, 444] width 1 height 1
click at [241, 373] on div "Undo" at bounding box center [245, 446] width 38 height 15
click at [24, 186] on div at bounding box center [23, 184] width 8 height 8
click at [26, 185] on div at bounding box center [23, 184] width 8 height 8
click at [24, 224] on div at bounding box center [23, 225] width 8 height 8
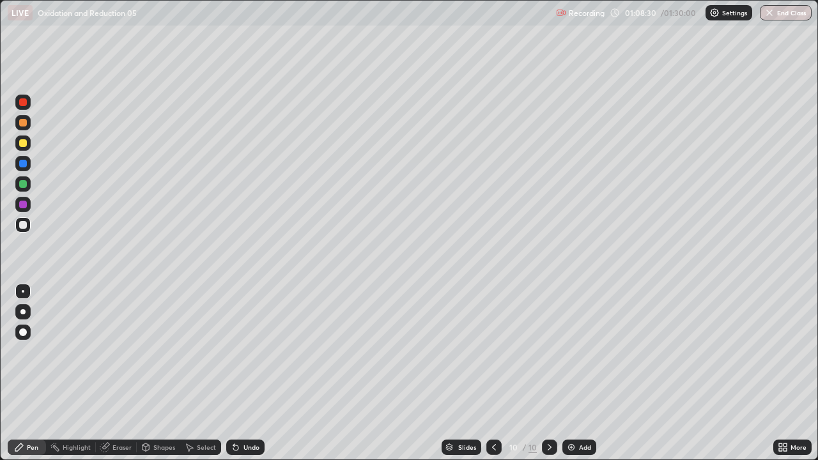
click at [25, 224] on div at bounding box center [23, 225] width 8 height 8
click at [24, 167] on div at bounding box center [23, 164] width 8 height 8
click at [25, 165] on div at bounding box center [23, 164] width 8 height 8
click at [23, 225] on div at bounding box center [23, 225] width 8 height 8
click at [26, 227] on div at bounding box center [23, 225] width 8 height 8
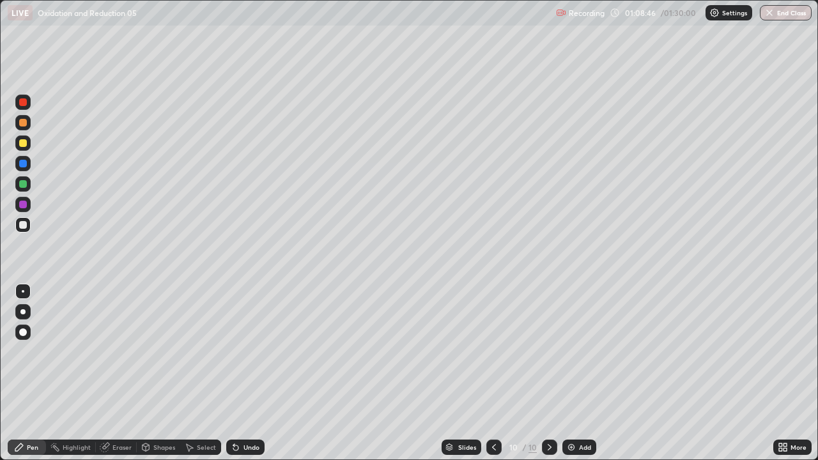
click at [251, 373] on div "Undo" at bounding box center [251, 447] width 16 height 6
click at [21, 205] on div at bounding box center [23, 205] width 8 height 8
click at [23, 183] on div at bounding box center [23, 184] width 8 height 8
click at [24, 185] on div at bounding box center [23, 184] width 8 height 8
click at [157, 373] on div "Shapes" at bounding box center [158, 446] width 43 height 15
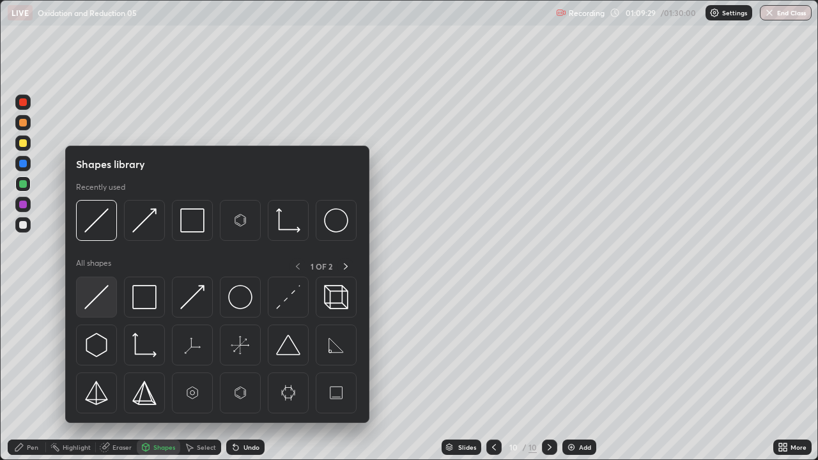
click at [96, 299] on img at bounding box center [96, 297] width 24 height 24
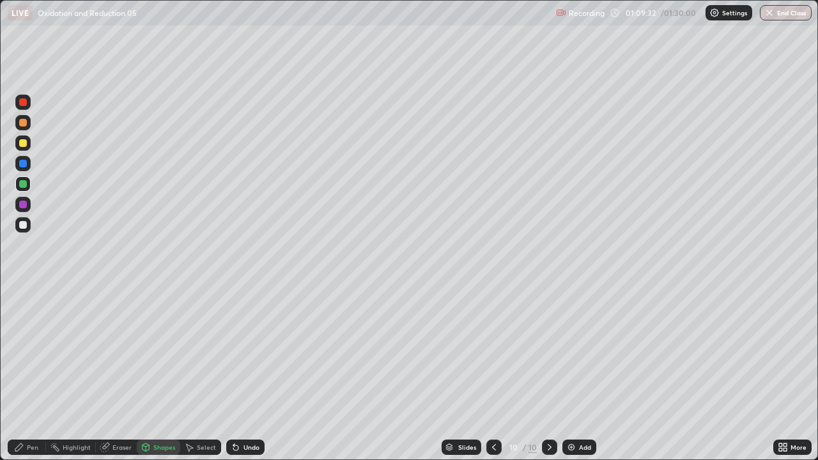
click at [24, 230] on div at bounding box center [22, 224] width 15 height 15
click at [23, 225] on div at bounding box center [23, 225] width 8 height 8
click at [30, 373] on div "Pen" at bounding box center [32, 447] width 11 height 6
click at [234, 373] on icon at bounding box center [235, 447] width 5 height 5
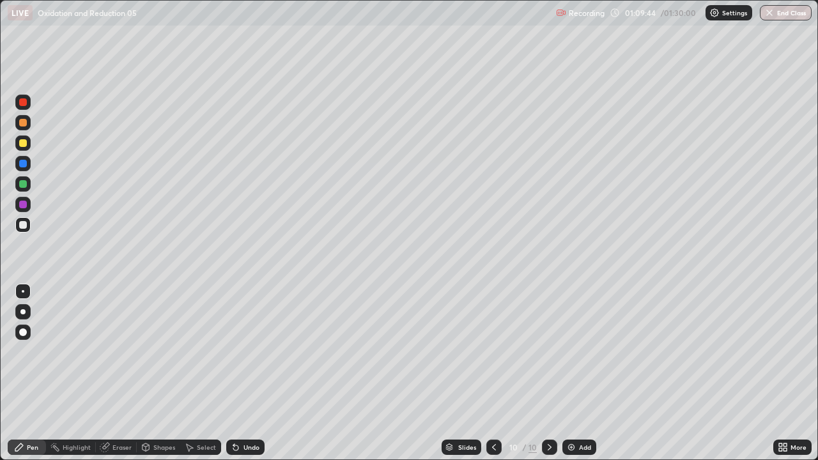
click at [234, 373] on icon at bounding box center [235, 447] width 5 height 5
click at [202, 373] on div "Select" at bounding box center [206, 447] width 19 height 6
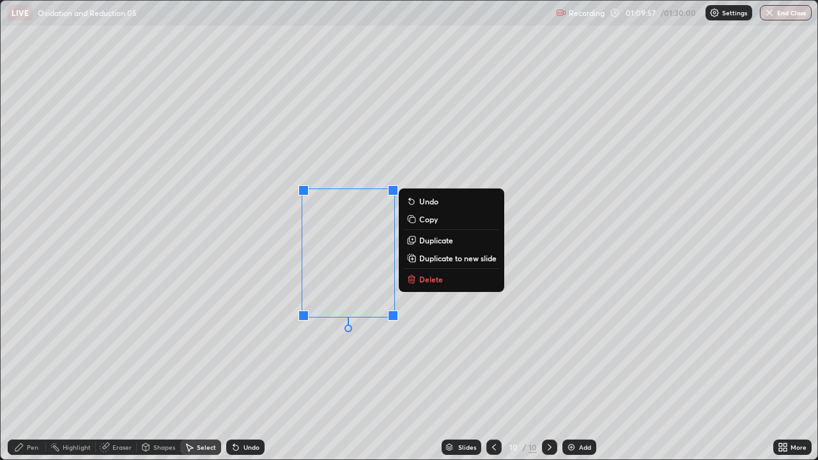
click at [432, 241] on p "Duplicate" at bounding box center [436, 240] width 34 height 10
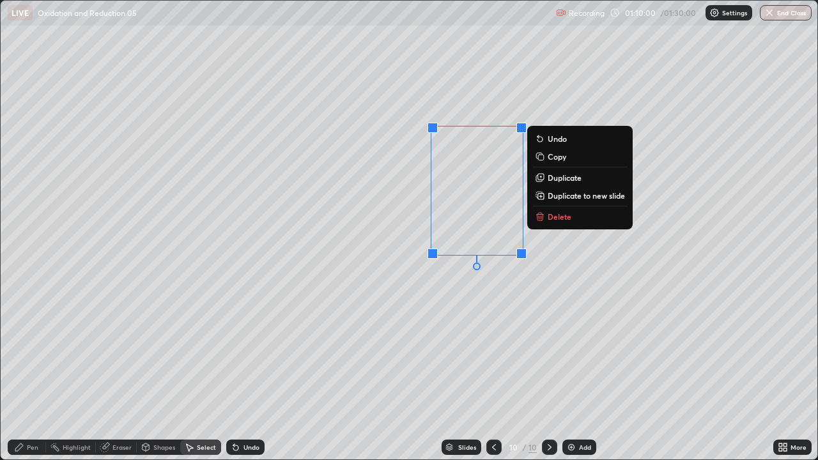
click at [450, 286] on div "0 ° Undo Copy Duplicate Duplicate to new slide Delete" at bounding box center [409, 230] width 816 height 459
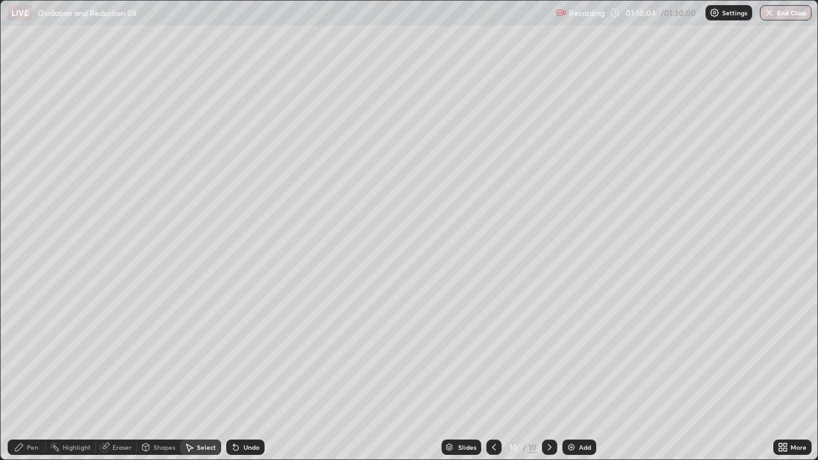
click at [189, 373] on icon at bounding box center [189, 447] width 10 height 10
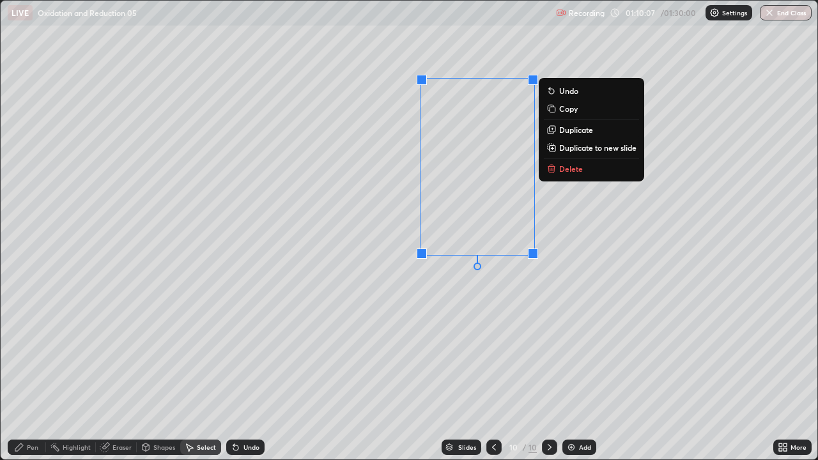
click at [568, 132] on p "Duplicate" at bounding box center [576, 130] width 34 height 10
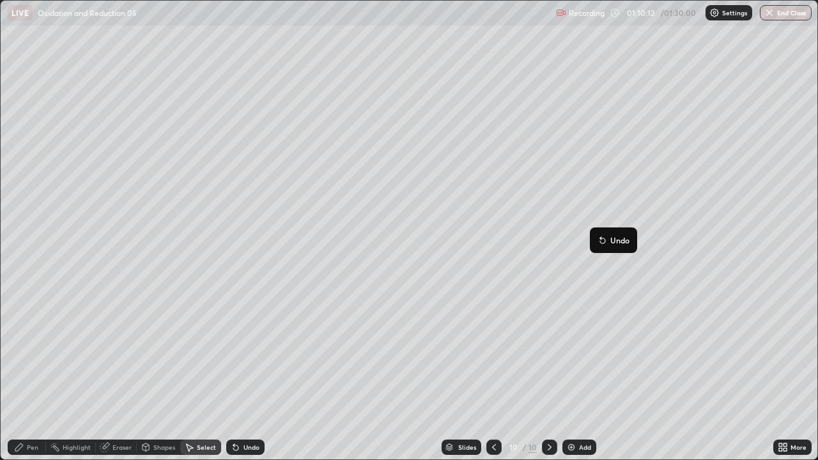
click at [586, 275] on div "0 ° Undo Copy Duplicate Duplicate to new slide Delete" at bounding box center [409, 230] width 816 height 459
click at [38, 373] on div "Pen" at bounding box center [27, 446] width 38 height 15
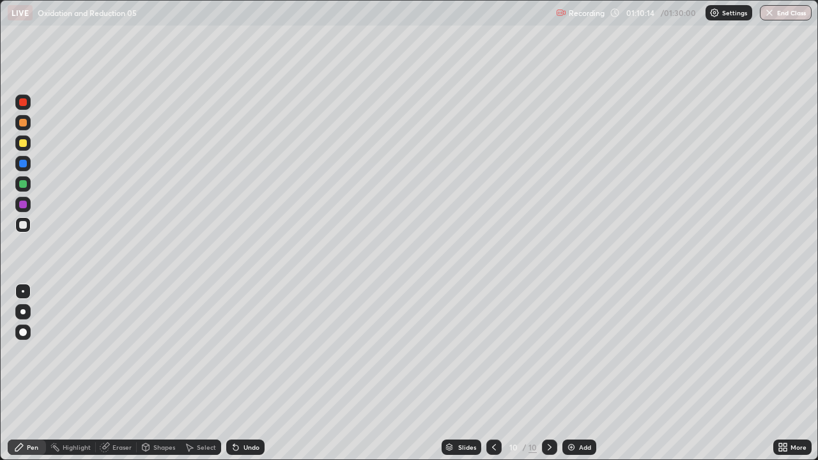
click at [22, 164] on div at bounding box center [23, 164] width 8 height 8
click at [25, 206] on div at bounding box center [23, 205] width 8 height 8
click at [25, 186] on div at bounding box center [23, 184] width 8 height 8
click at [25, 187] on div at bounding box center [23, 184] width 8 height 8
click at [123, 373] on div "Eraser" at bounding box center [116, 446] width 41 height 15
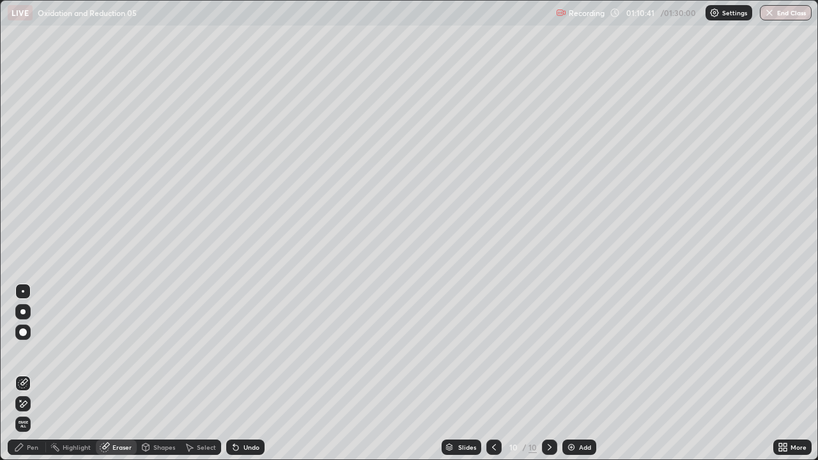
click at [37, 373] on div "Pen" at bounding box center [32, 447] width 11 height 6
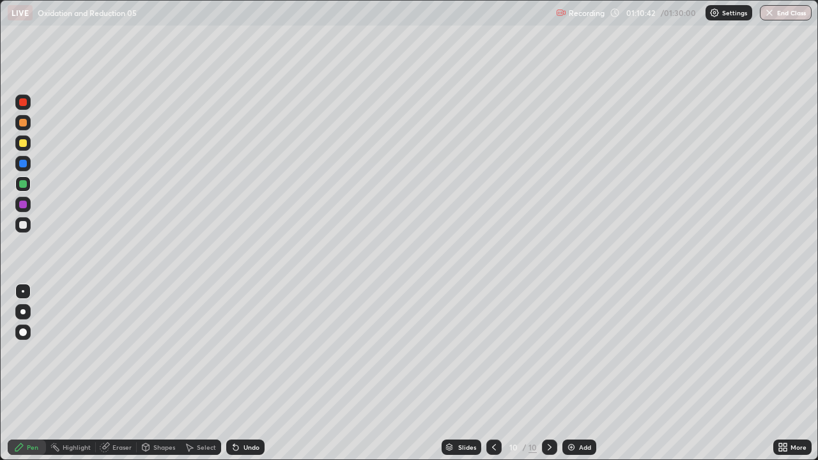
click at [22, 225] on div at bounding box center [23, 225] width 8 height 8
click at [22, 123] on div at bounding box center [23, 123] width 8 height 8
click at [23, 183] on div at bounding box center [23, 184] width 8 height 8
click at [24, 185] on div at bounding box center [23, 184] width 8 height 8
click at [791, 373] on div "More" at bounding box center [792, 446] width 38 height 15
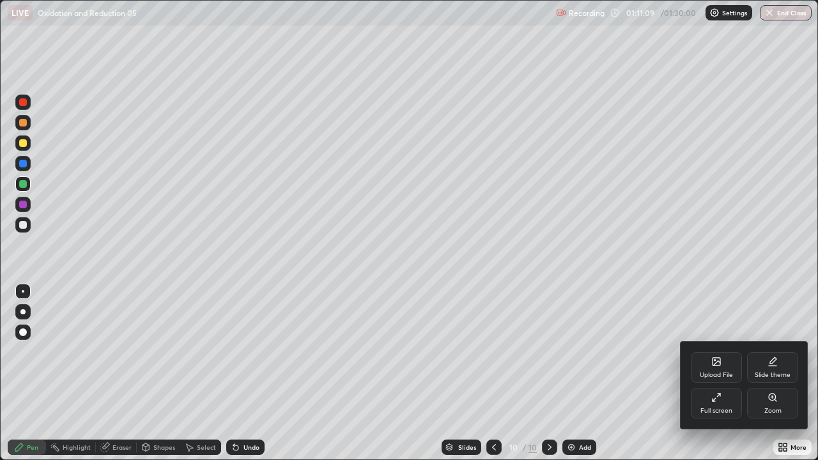
click at [732, 373] on div "Full screen" at bounding box center [716, 403] width 51 height 31
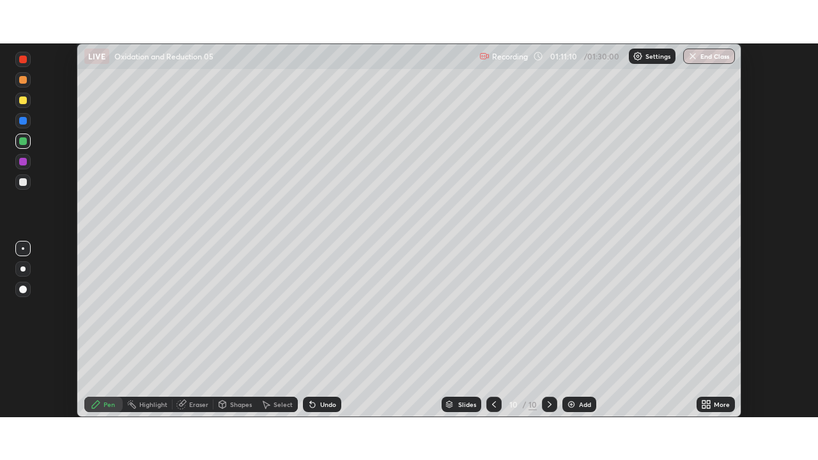
scroll to position [63505, 63061]
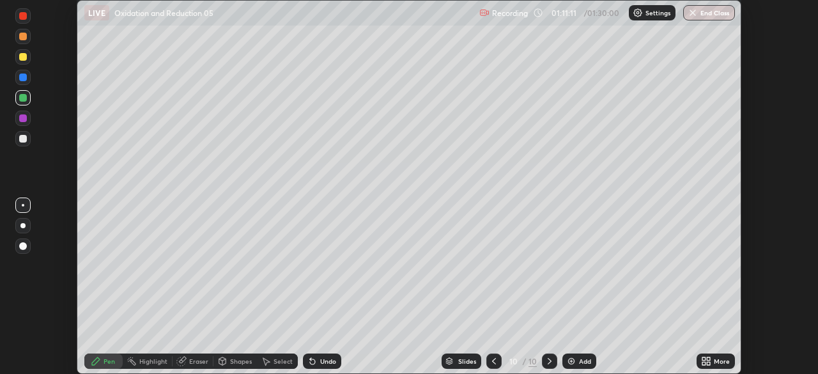
click at [708, 363] on icon at bounding box center [707, 363] width 3 height 3
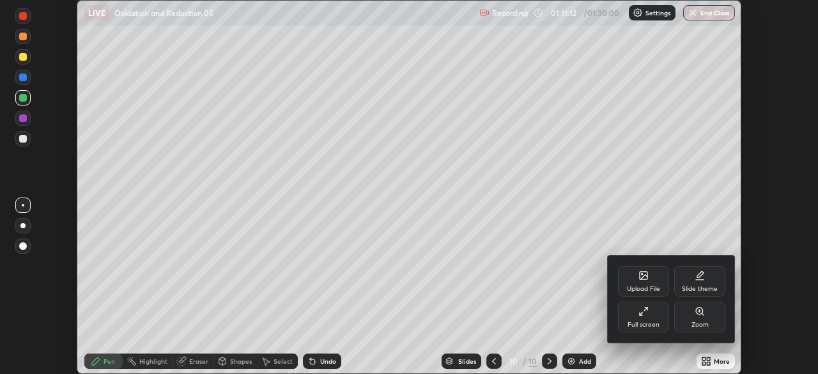
click at [658, 323] on div "Full screen" at bounding box center [643, 324] width 32 height 6
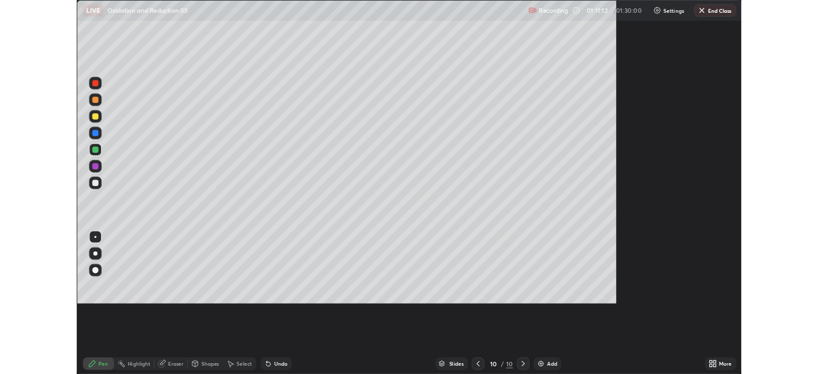
scroll to position [460, 818]
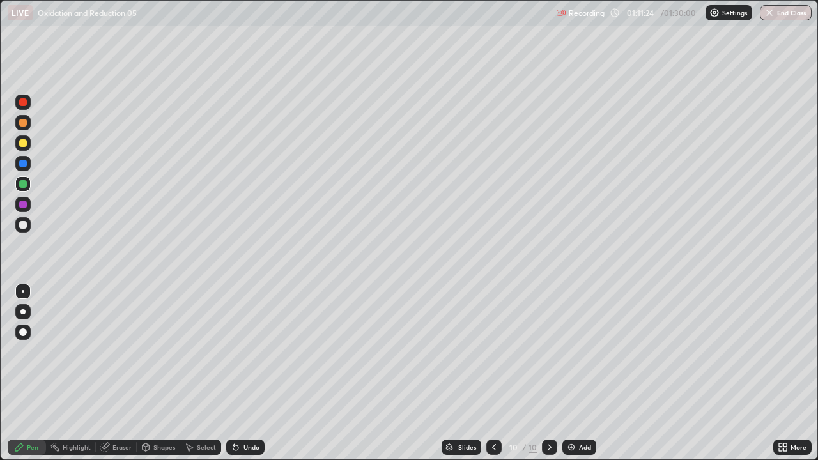
click at [192, 373] on icon at bounding box center [189, 447] width 10 height 10
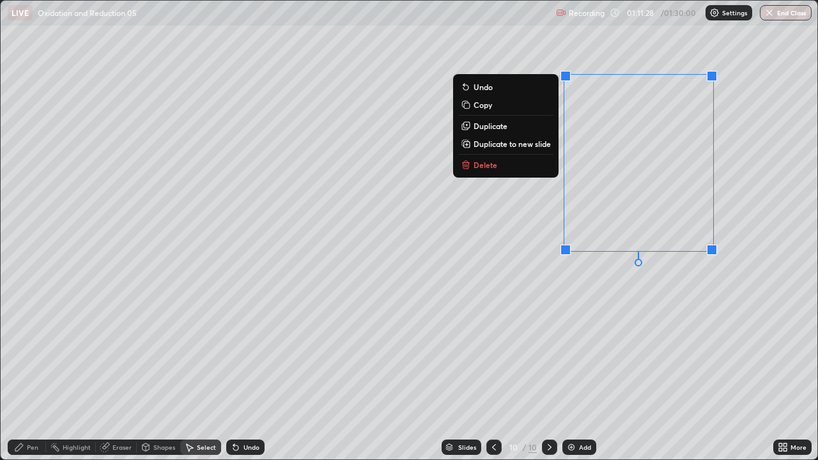
click at [500, 126] on p "Duplicate" at bounding box center [490, 126] width 34 height 10
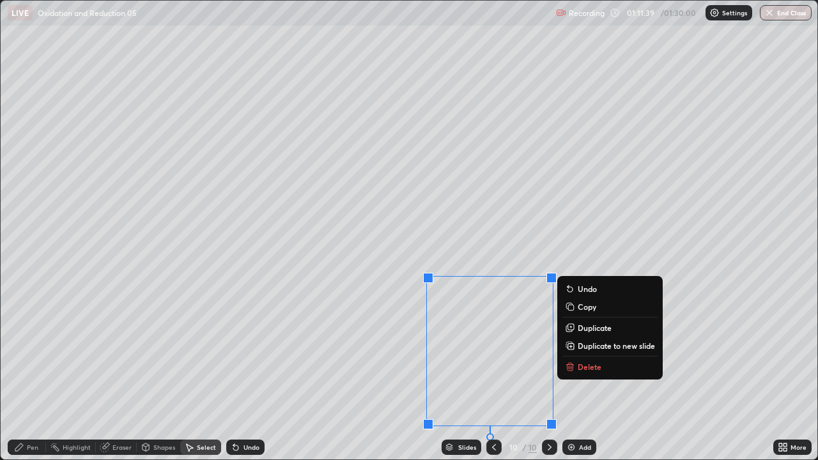
click at [118, 373] on div "Eraser" at bounding box center [121, 447] width 19 height 6
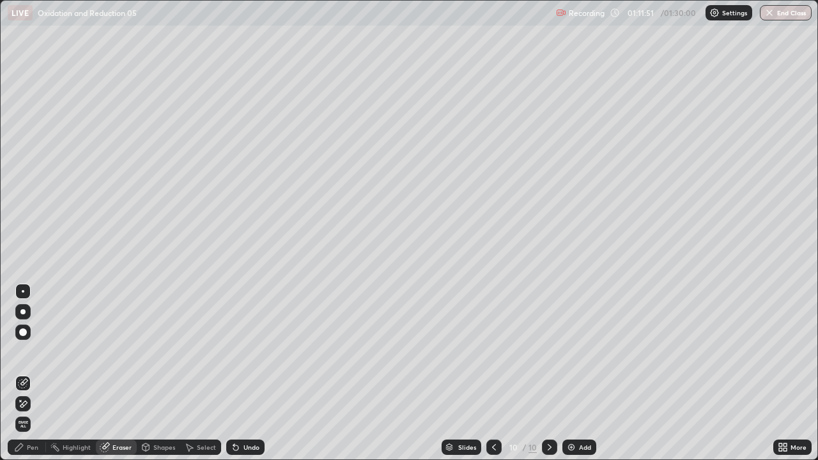
click at [252, 373] on div "Undo" at bounding box center [245, 446] width 38 height 15
click at [33, 373] on div "Pen" at bounding box center [32, 447] width 11 height 6
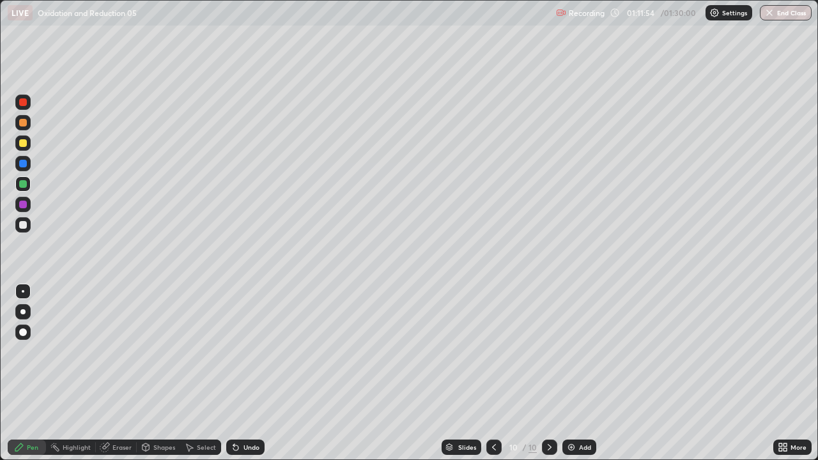
click at [26, 184] on div at bounding box center [23, 184] width 8 height 8
click at [112, 373] on div "Eraser" at bounding box center [121, 447] width 19 height 6
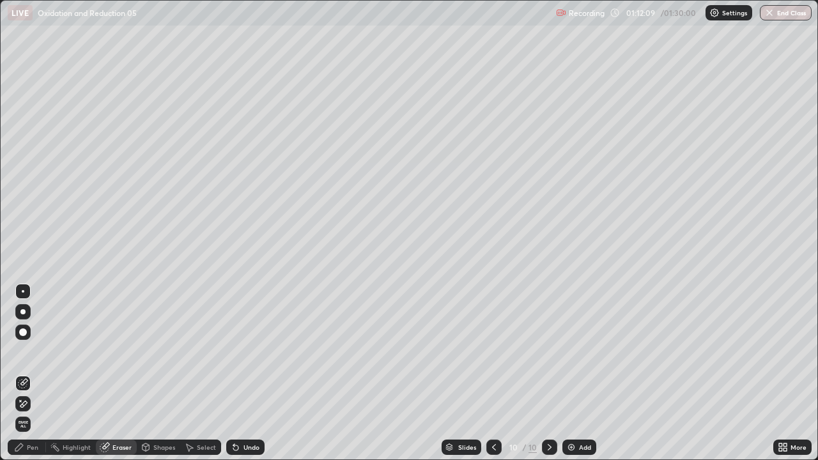
click at [34, 373] on div "Pen" at bounding box center [27, 446] width 38 height 15
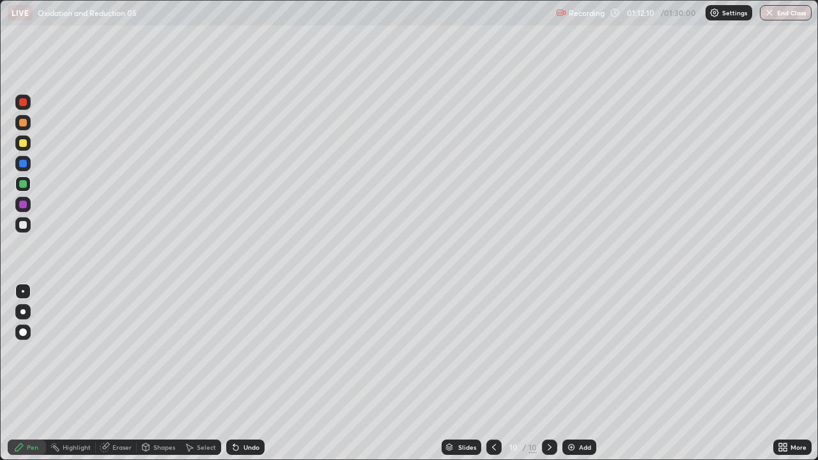
click at [22, 223] on div at bounding box center [23, 225] width 8 height 8
click at [24, 225] on div at bounding box center [23, 225] width 8 height 8
click at [26, 228] on div at bounding box center [22, 224] width 15 height 15
click at [23, 185] on div at bounding box center [23, 184] width 8 height 8
click at [24, 225] on div at bounding box center [23, 225] width 8 height 8
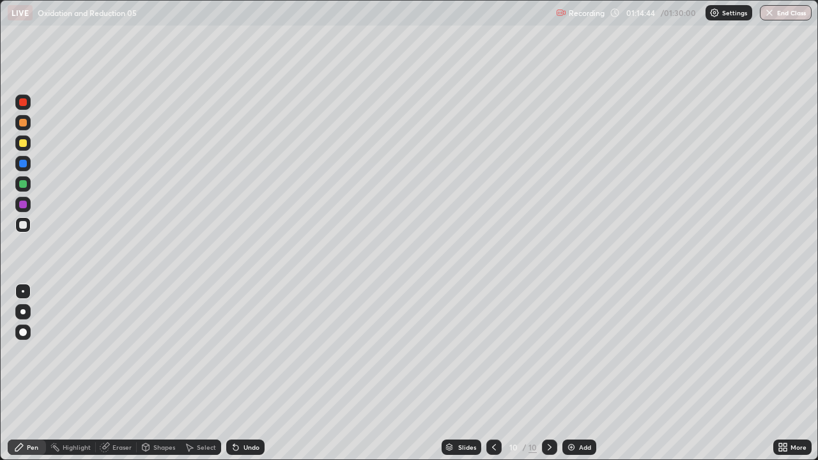
click at [19, 183] on div at bounding box center [23, 184] width 8 height 8
click at [25, 222] on div at bounding box center [23, 225] width 8 height 8
click at [24, 225] on div at bounding box center [23, 225] width 8 height 8
click at [24, 185] on div at bounding box center [23, 184] width 8 height 8
click at [786, 373] on icon at bounding box center [784, 444] width 3 height 3
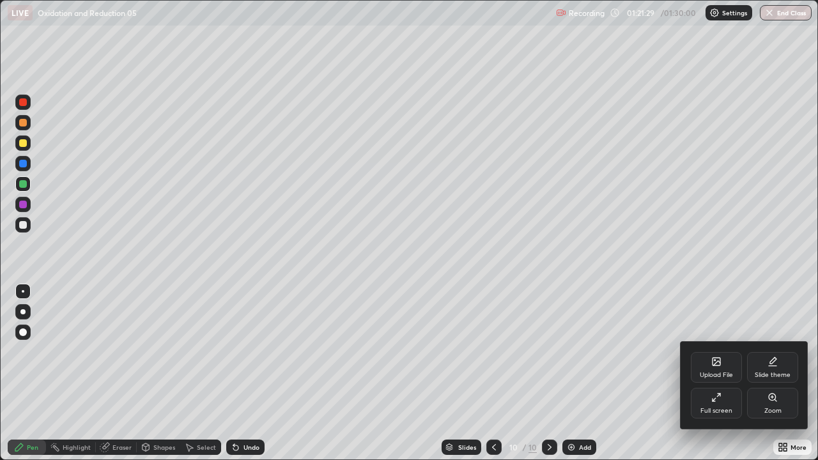
click at [731, 373] on div "Full screen" at bounding box center [716, 411] width 32 height 6
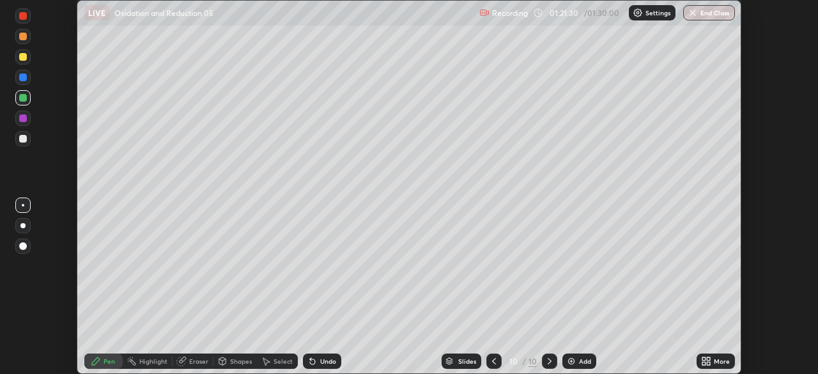
click at [779, 362] on div "Setting up your live class" at bounding box center [409, 187] width 818 height 374
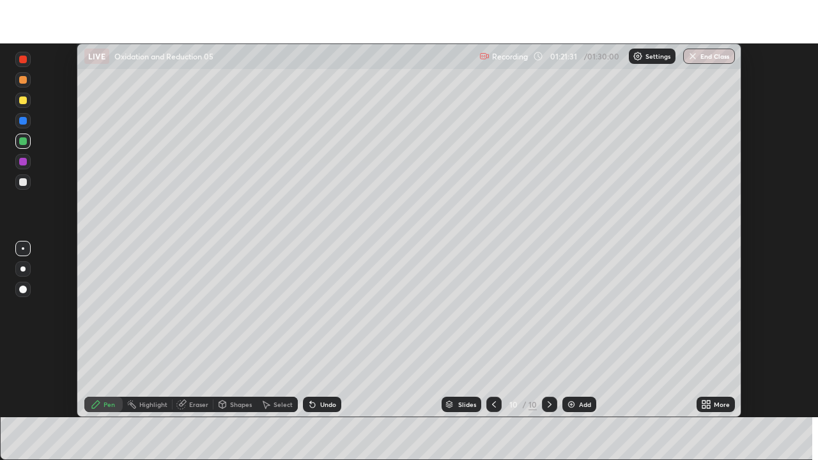
scroll to position [63505, 63061]
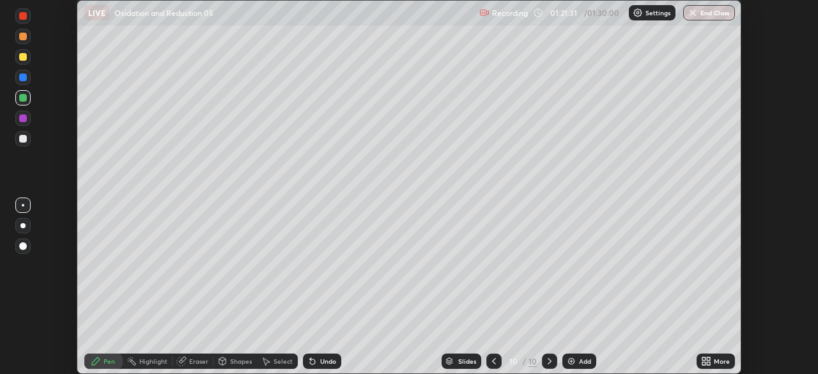
click at [704, 362] on icon at bounding box center [703, 363] width 3 height 3
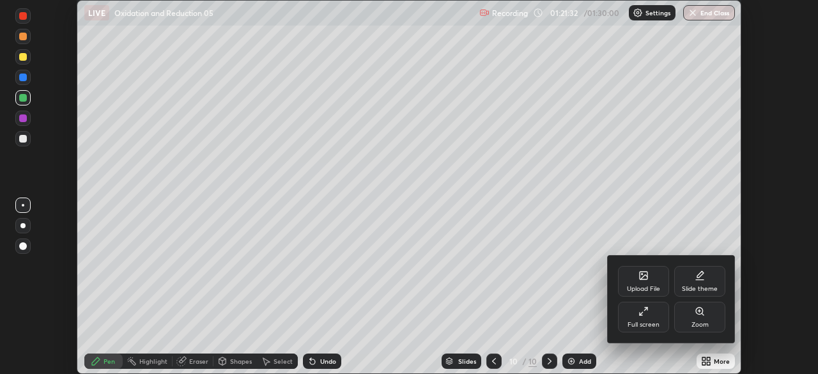
click at [652, 323] on div "Full screen" at bounding box center [643, 324] width 32 height 6
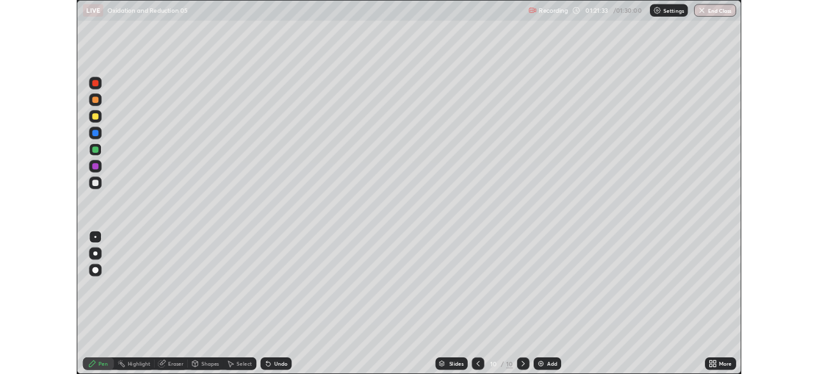
scroll to position [460, 818]
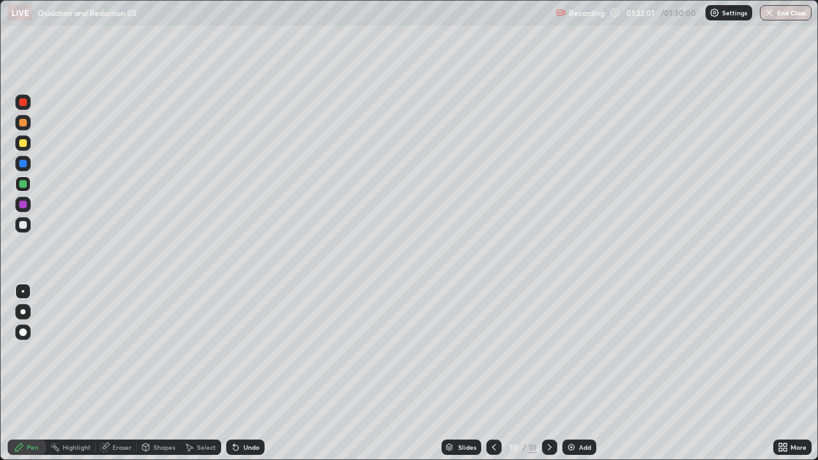
click at [28, 222] on div at bounding box center [22, 224] width 15 height 15
click at [24, 228] on div at bounding box center [23, 225] width 8 height 8
click at [588, 373] on div "Add" at bounding box center [585, 447] width 12 height 6
click at [18, 148] on div at bounding box center [22, 142] width 15 height 15
click at [22, 144] on div at bounding box center [23, 143] width 8 height 8
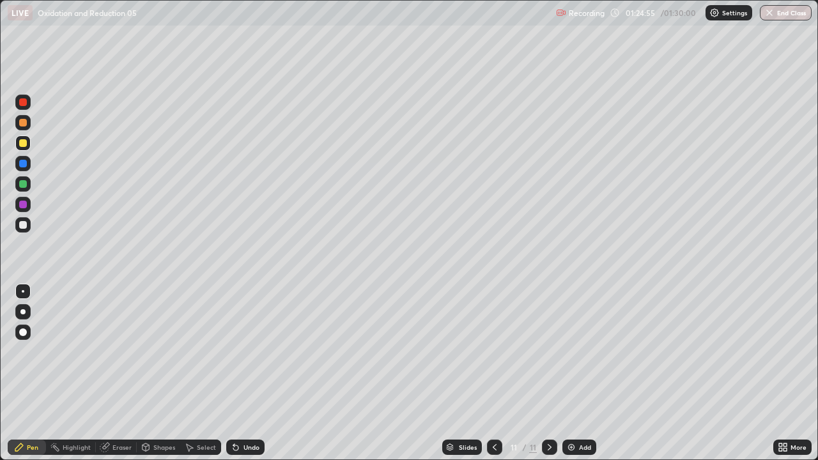
click at [238, 373] on icon at bounding box center [236, 447] width 10 height 10
click at [239, 373] on div "Undo" at bounding box center [245, 446] width 38 height 15
click at [234, 373] on icon at bounding box center [235, 447] width 5 height 5
click at [240, 373] on div "Undo" at bounding box center [245, 446] width 38 height 15
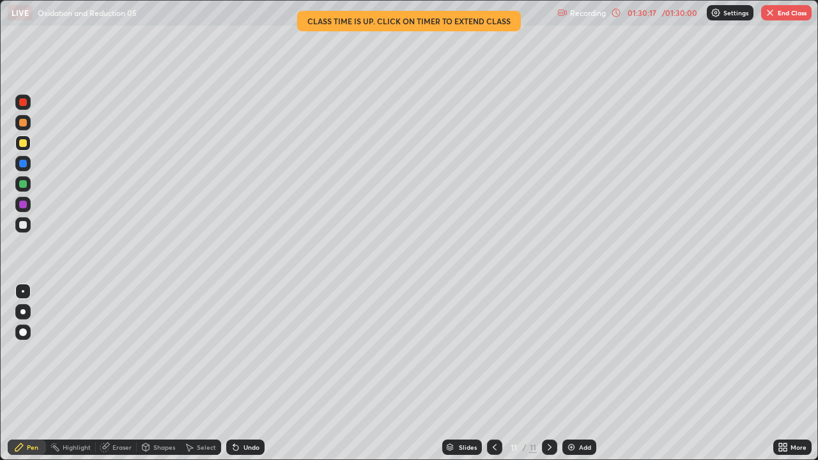
click at [27, 226] on div at bounding box center [22, 224] width 15 height 15
click at [30, 224] on div at bounding box center [22, 224] width 15 height 15
click at [23, 148] on div at bounding box center [22, 142] width 15 height 15
click at [244, 373] on div "Undo" at bounding box center [251, 447] width 16 height 6
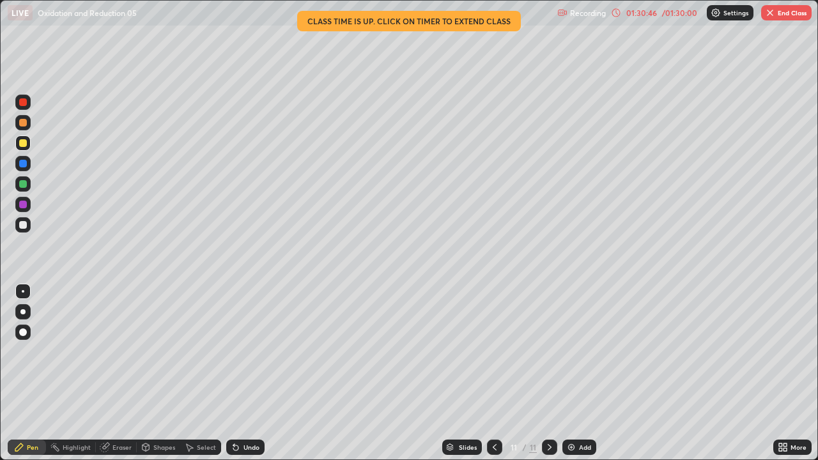
click at [245, 373] on div "Undo" at bounding box center [251, 447] width 16 height 6
click at [243, 373] on div "Undo" at bounding box center [251, 447] width 16 height 6
click at [244, 373] on div "Undo" at bounding box center [251, 447] width 16 height 6
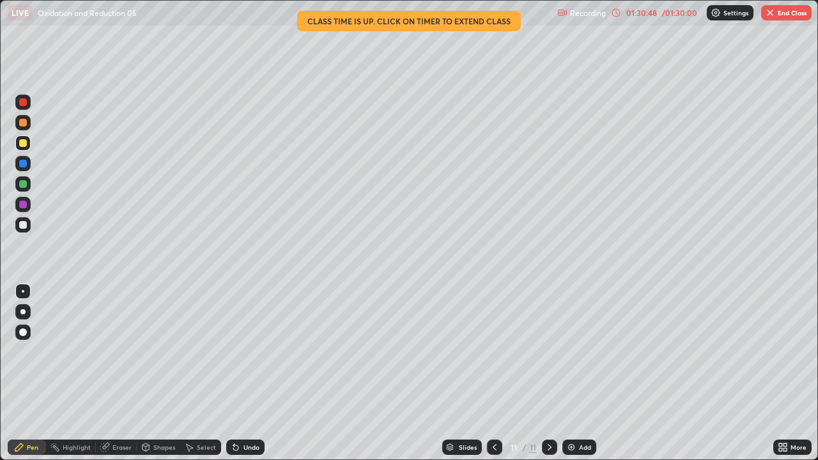
click at [243, 373] on div "Undo" at bounding box center [251, 447] width 16 height 6
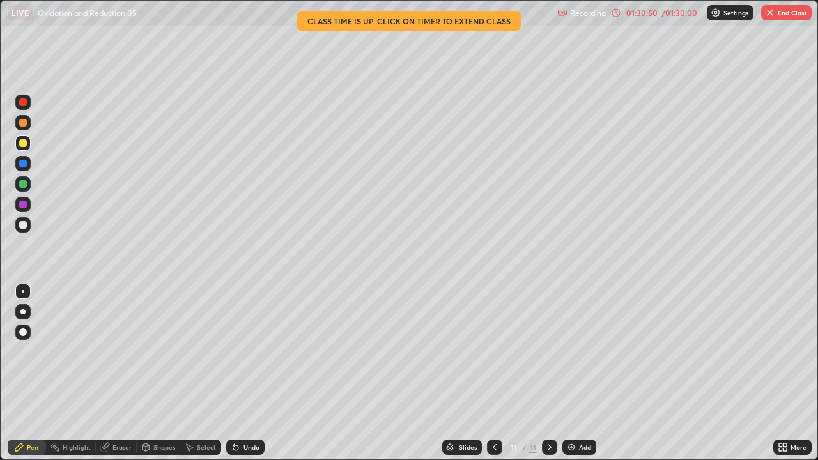
click at [243, 373] on div "Undo" at bounding box center [251, 447] width 16 height 6
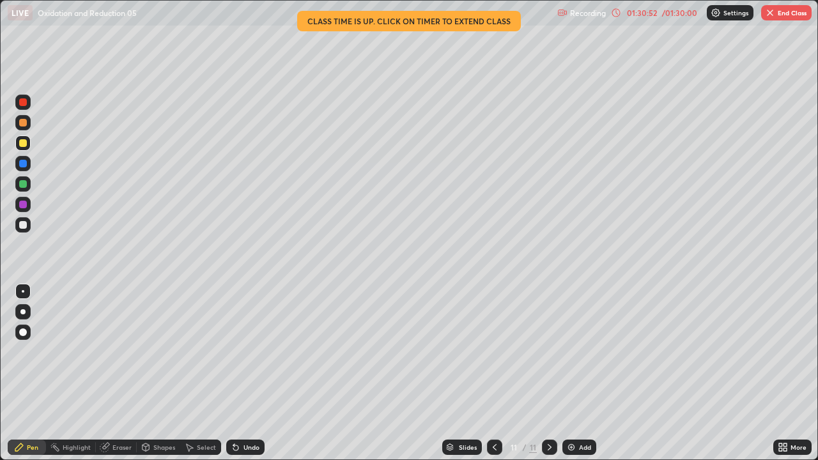
click at [34, 373] on div "Pen" at bounding box center [32, 447] width 11 height 6
click at [37, 373] on div "Pen" at bounding box center [32, 447] width 11 height 6
click at [27, 142] on div at bounding box center [22, 142] width 15 height 15
click at [29, 141] on div at bounding box center [22, 142] width 15 height 15
click at [254, 373] on div "Undo" at bounding box center [251, 447] width 16 height 6
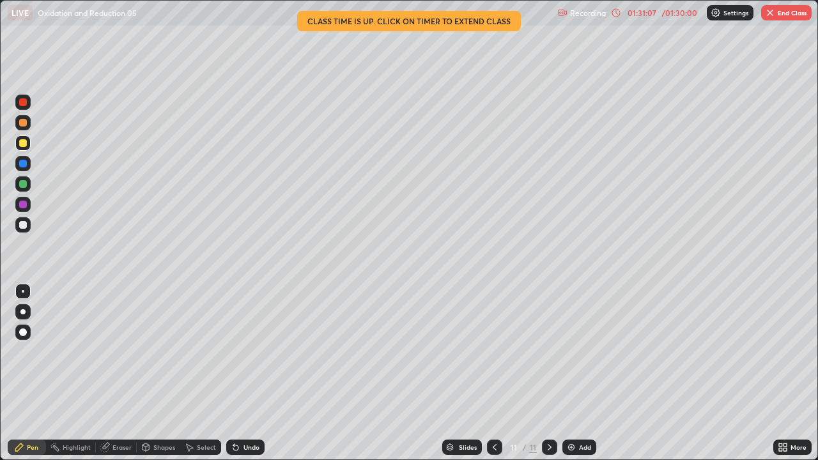
click at [247, 373] on div "Undo" at bounding box center [251, 447] width 16 height 6
click at [248, 373] on div "Undo" at bounding box center [251, 447] width 16 height 6
click at [255, 373] on div "Undo" at bounding box center [251, 447] width 16 height 6
click at [22, 187] on div at bounding box center [23, 184] width 8 height 8
click at [627, 15] on div "01:31:55" at bounding box center [641, 13] width 36 height 8
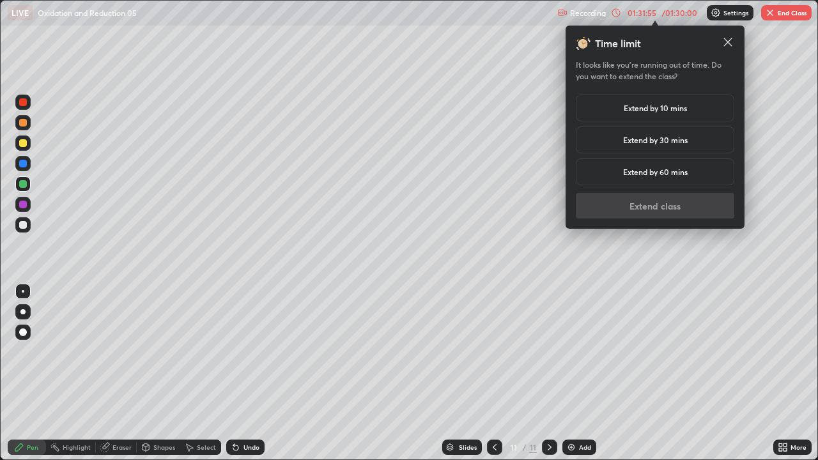
click at [628, 103] on h5 "Extend by 10 mins" at bounding box center [654, 107] width 63 height 11
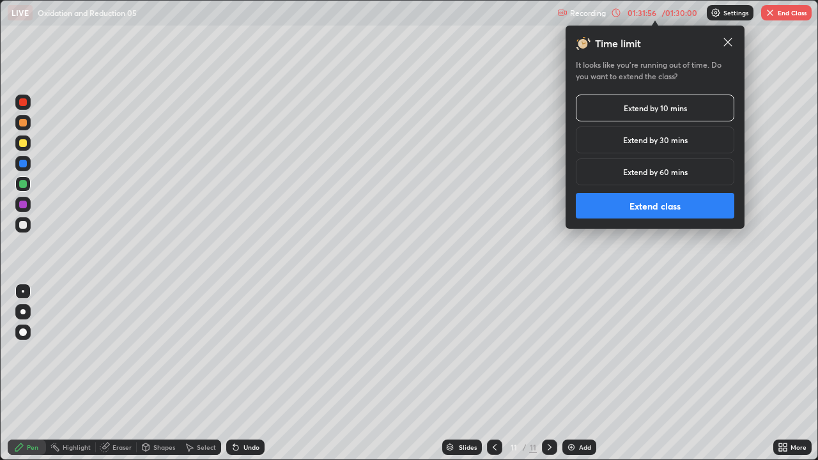
click at [611, 204] on button "Extend class" at bounding box center [655, 206] width 158 height 26
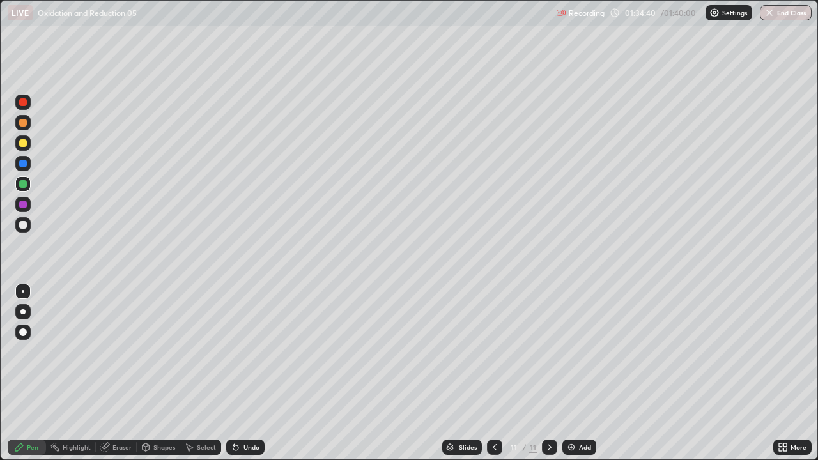
click at [581, 373] on div "Add" at bounding box center [585, 447] width 12 height 6
click at [783, 14] on button "End Class" at bounding box center [786, 12] width 50 height 15
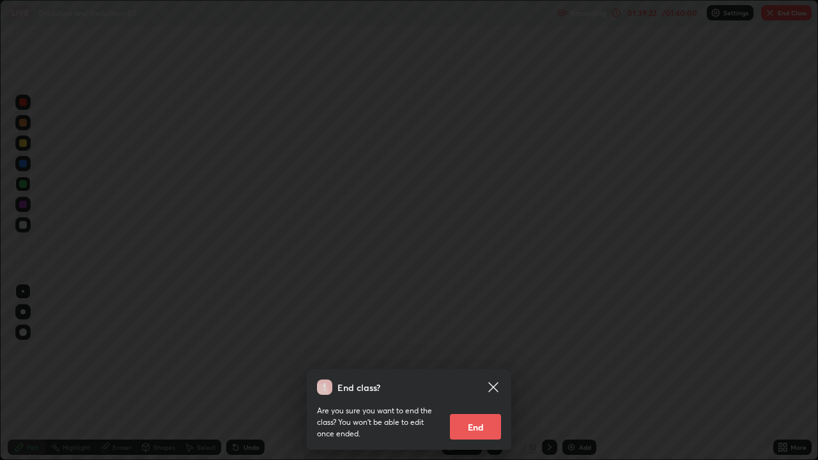
click at [488, 373] on button "End" at bounding box center [475, 427] width 51 height 26
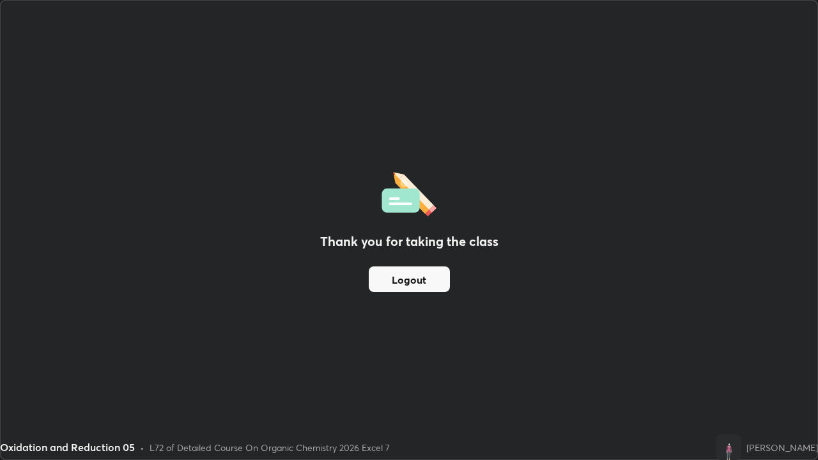
click at [434, 281] on button "Logout" at bounding box center [409, 279] width 81 height 26
click at [435, 285] on button "Logout" at bounding box center [409, 279] width 81 height 26
click at [437, 280] on button "Logout" at bounding box center [409, 279] width 81 height 26
click at [437, 278] on button "Logout" at bounding box center [409, 279] width 81 height 26
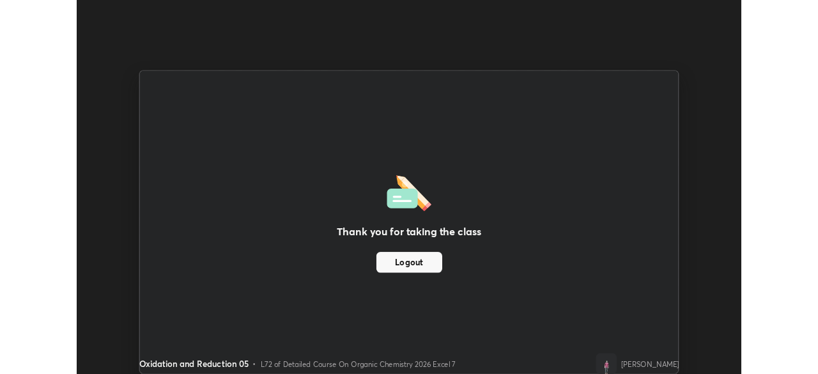
scroll to position [63505, 63061]
